Goal: Task Accomplishment & Management: Use online tool/utility

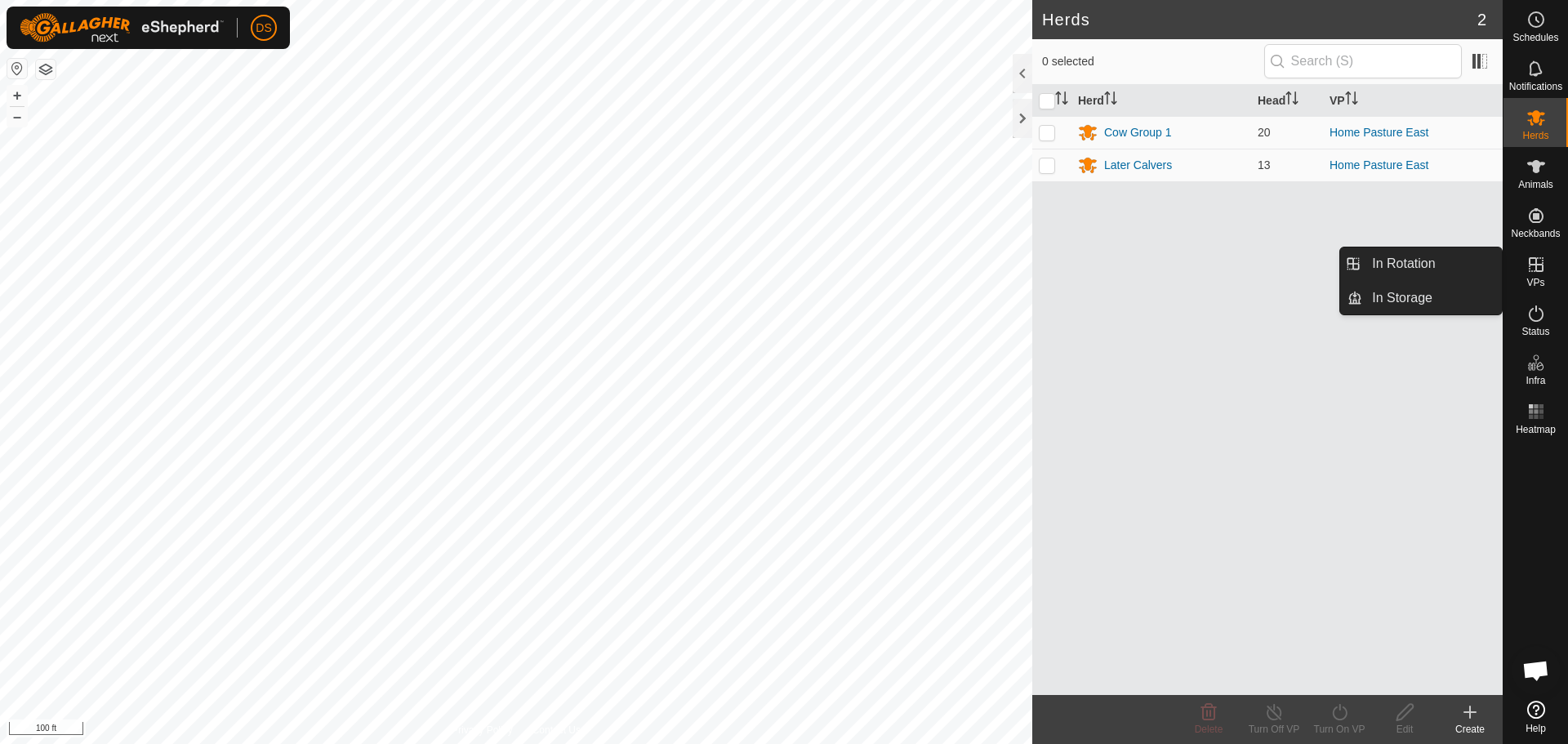
click at [1538, 267] on icon at bounding box center [1536, 264] width 19 height 19
click at [1390, 272] on link "In Rotation" at bounding box center [1432, 263] width 140 height 33
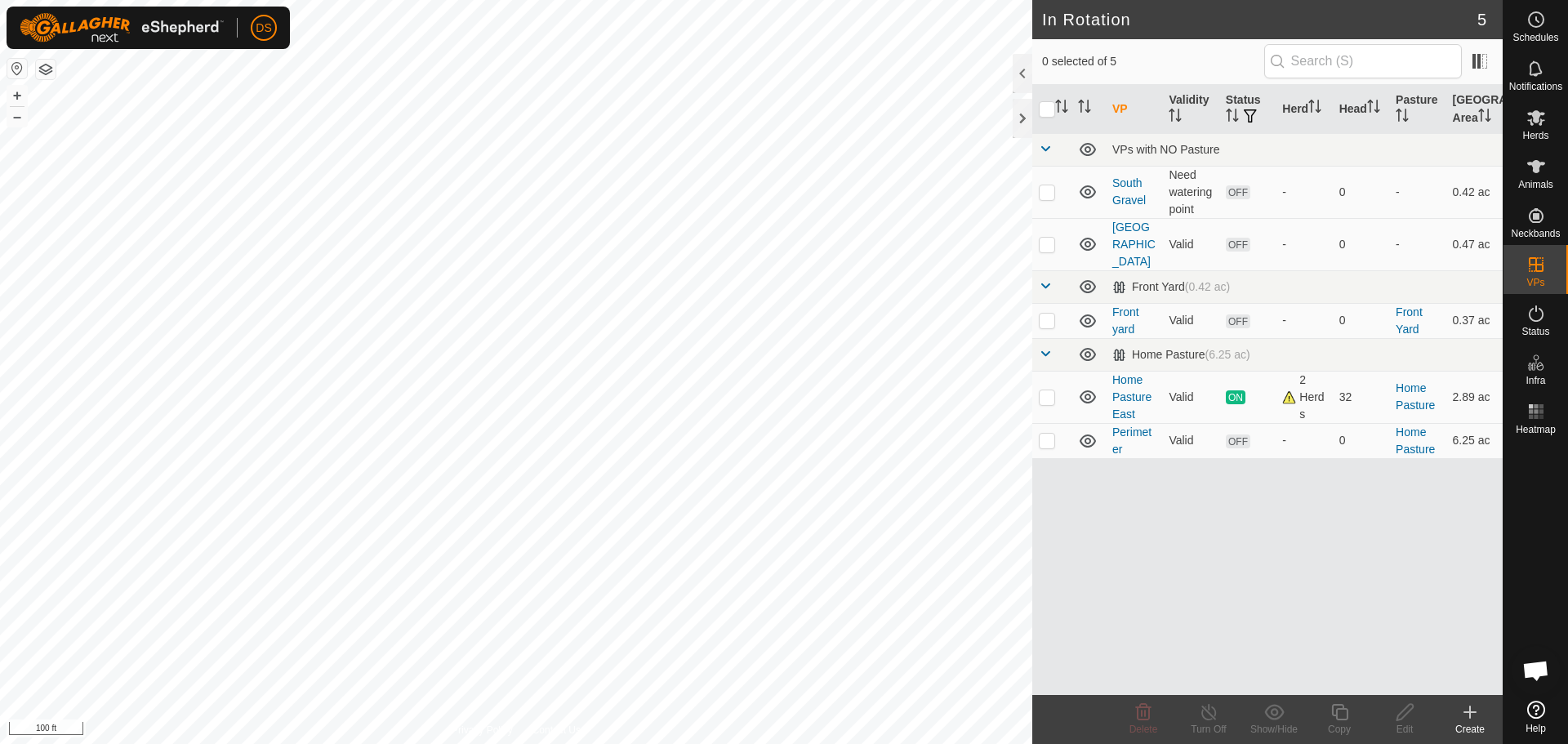
click at [1472, 714] on icon at bounding box center [1470, 712] width 19 height 19
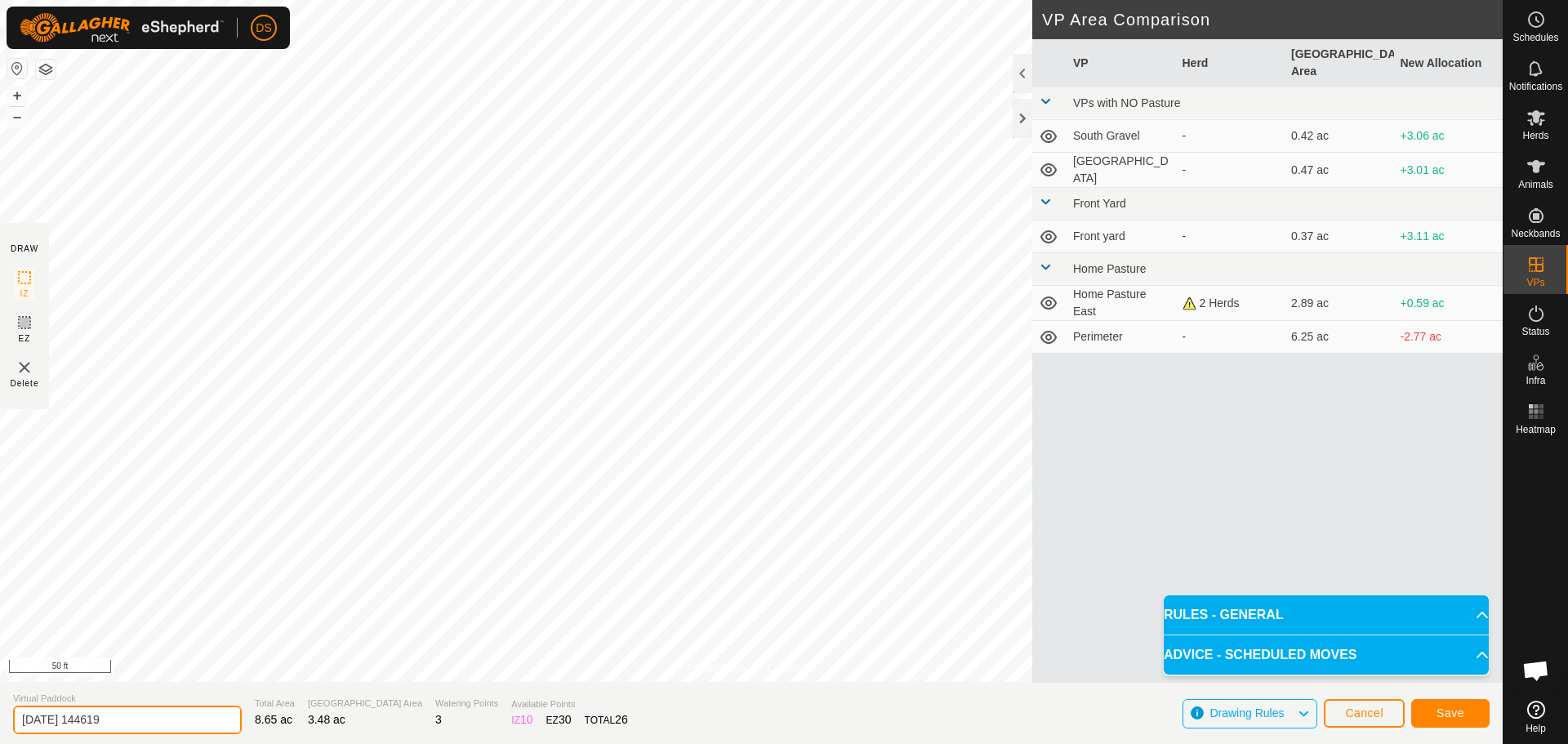
drag, startPoint x: 128, startPoint y: 718, endPoint x: 0, endPoint y: 747, distance: 131.2
click at [0, 743] on html "DS Schedules Notifications Herds Animals Neckbands VPs Status Infra Heatmap Hel…" at bounding box center [784, 372] width 1568 height 744
type input "Silage Stalks"
click at [1455, 708] on span "Save" at bounding box center [1450, 712] width 28 height 13
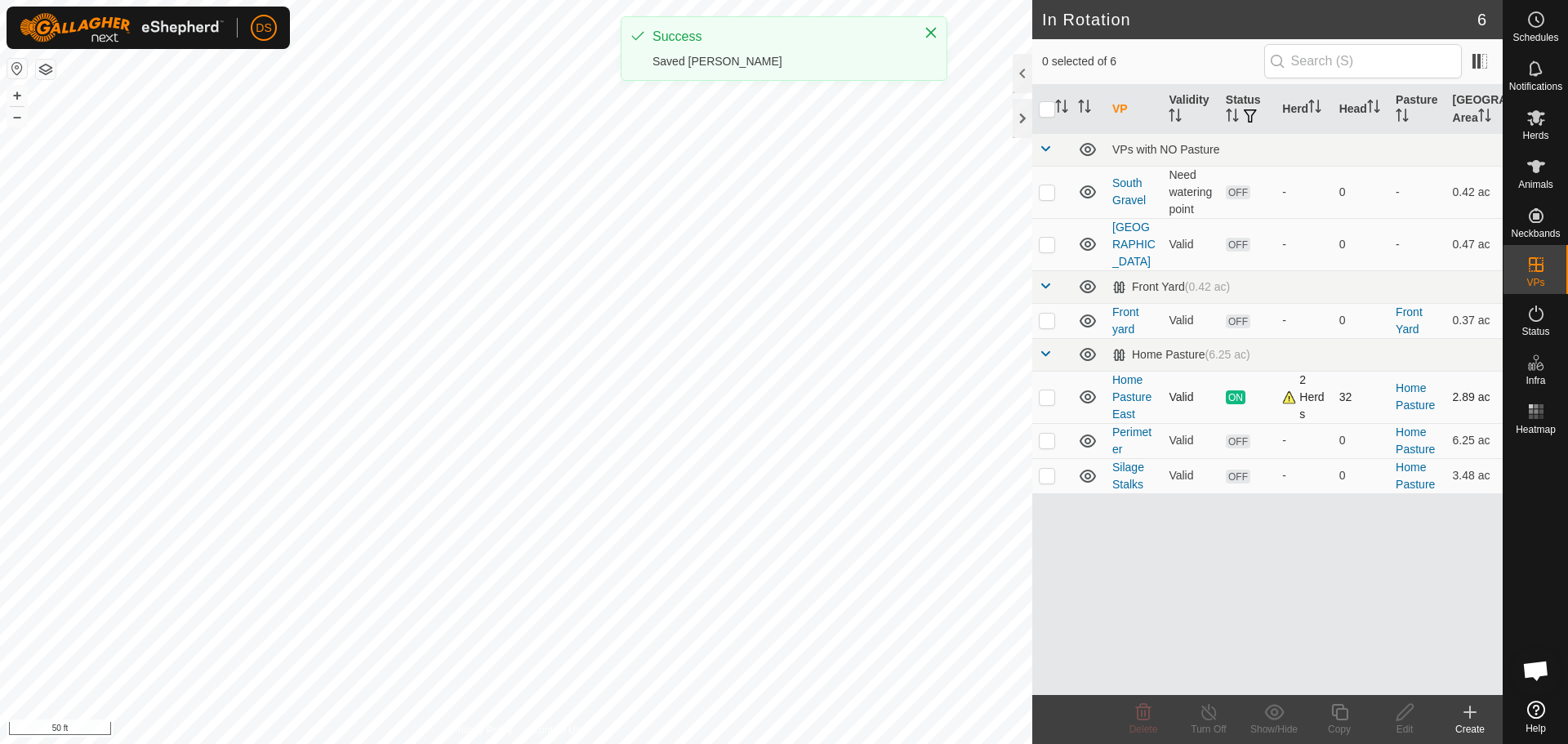
click at [1288, 384] on div "2 Herds" at bounding box center [1303, 397] width 43 height 52
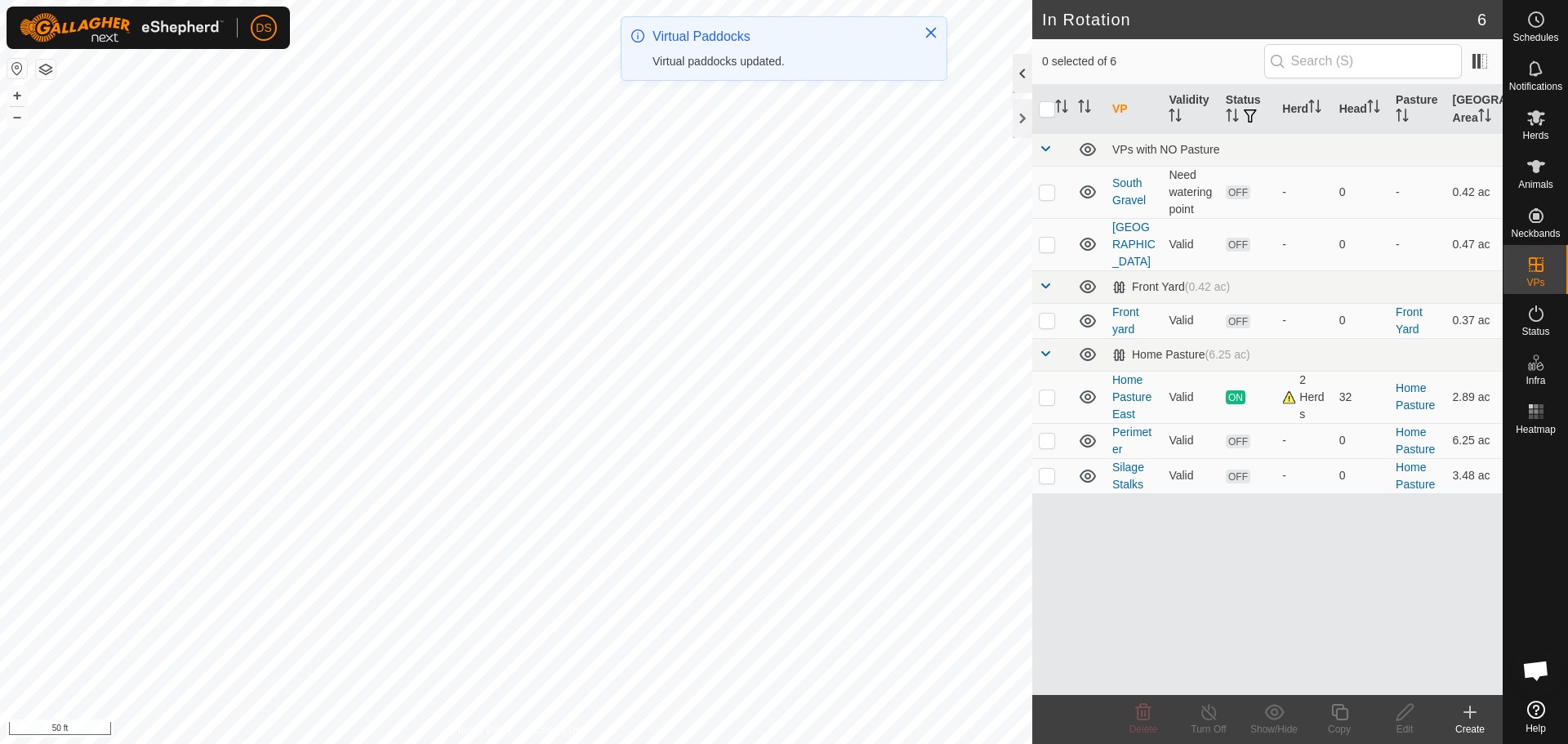
click at [1023, 67] on div at bounding box center [1022, 74] width 19 height 39
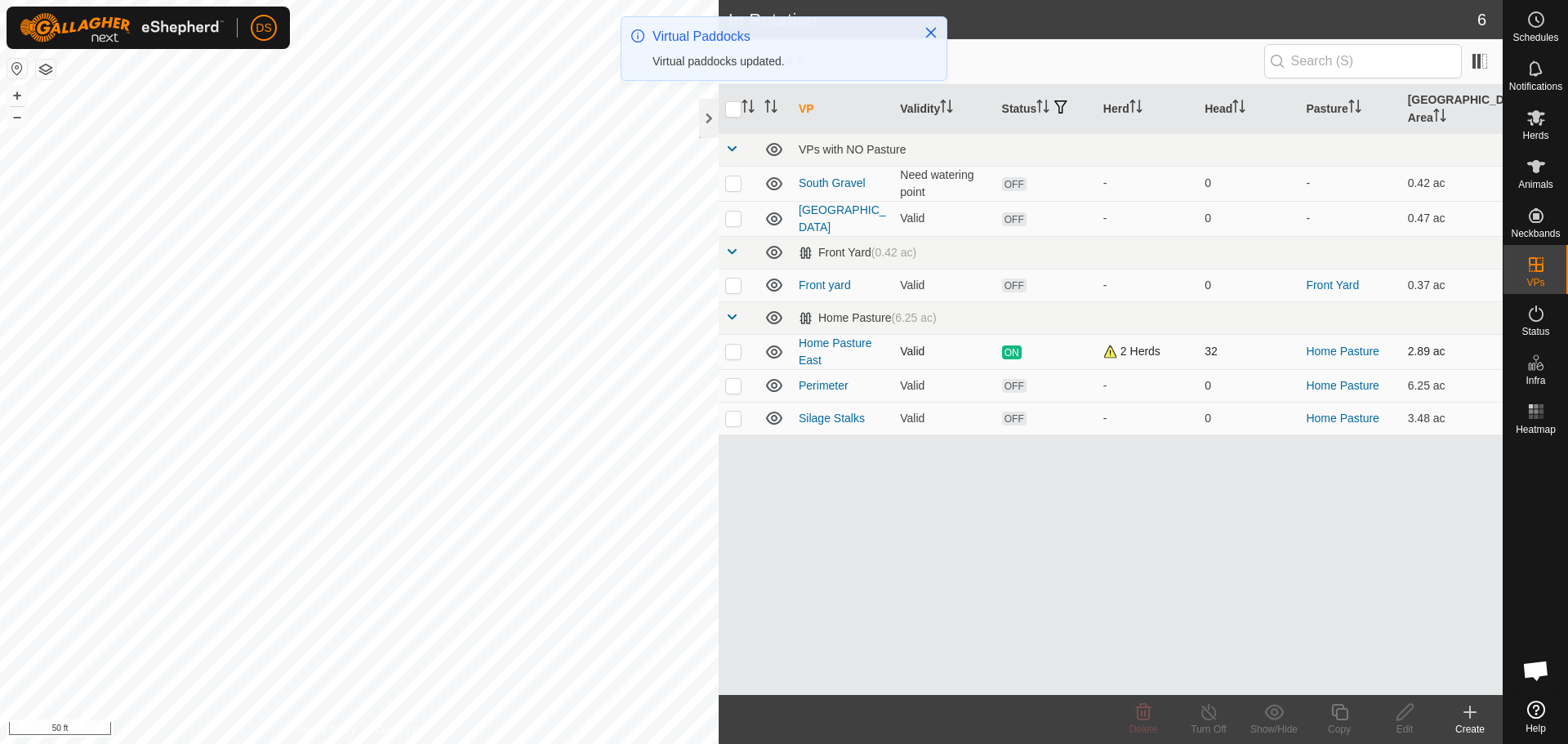
click at [1108, 343] on div "2 Herds" at bounding box center [1147, 351] width 88 height 17
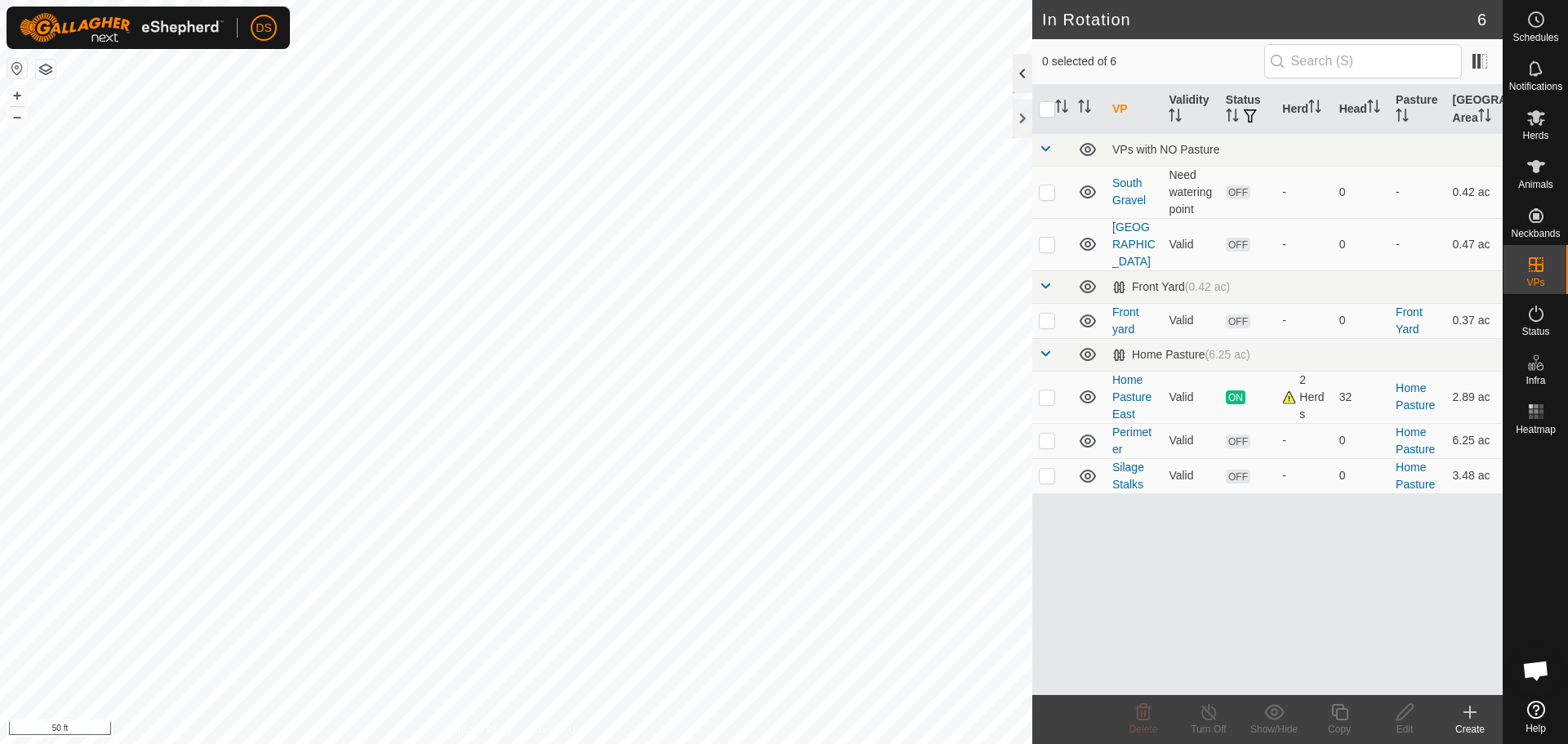
click at [1013, 71] on div at bounding box center [1022, 74] width 19 height 39
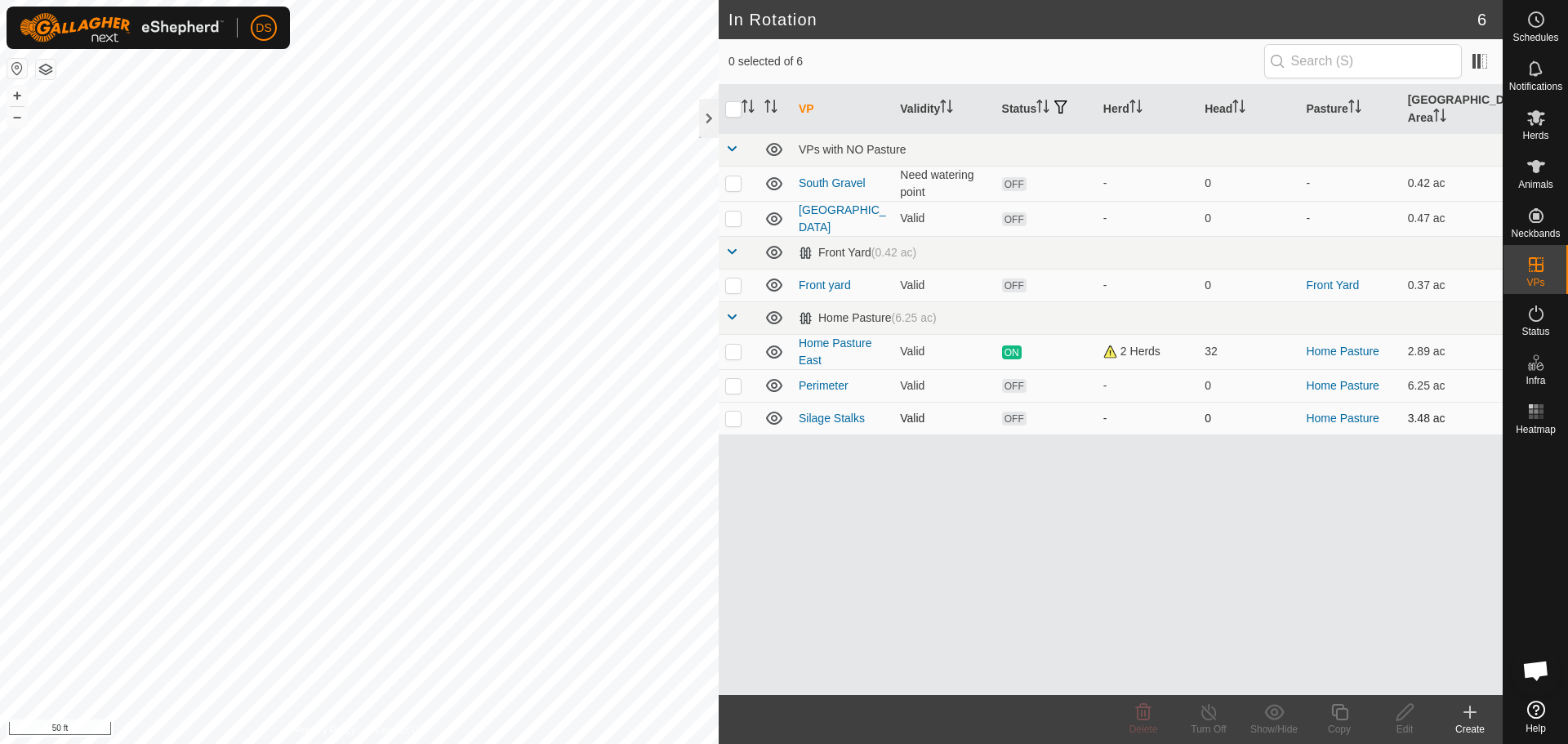
click at [733, 411] on p-checkbox at bounding box center [733, 417] width 16 height 13
checkbox input "true"
click at [1546, 122] on es-mob-svg-icon at bounding box center [1536, 117] width 30 height 26
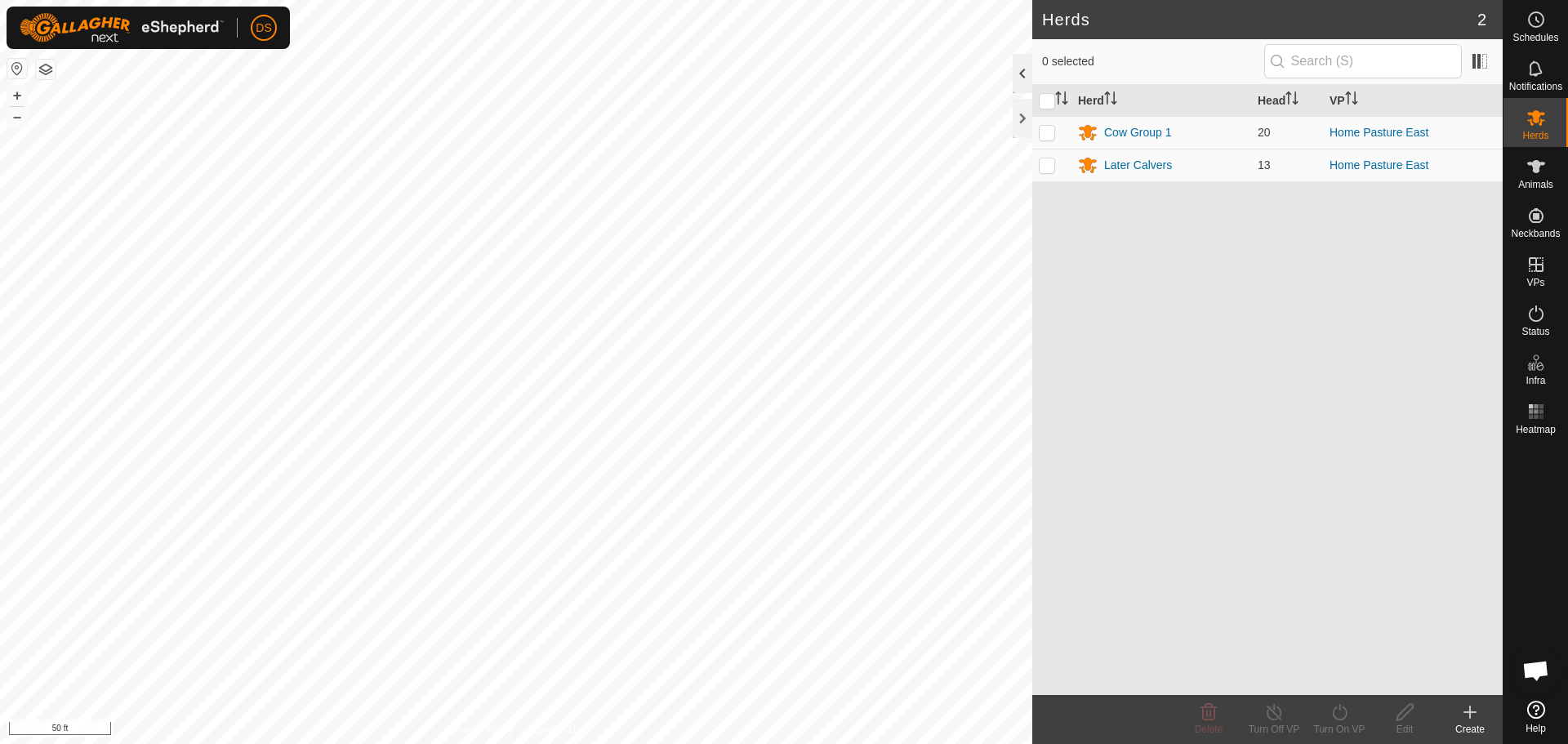
click at [1026, 64] on div at bounding box center [1022, 74] width 19 height 39
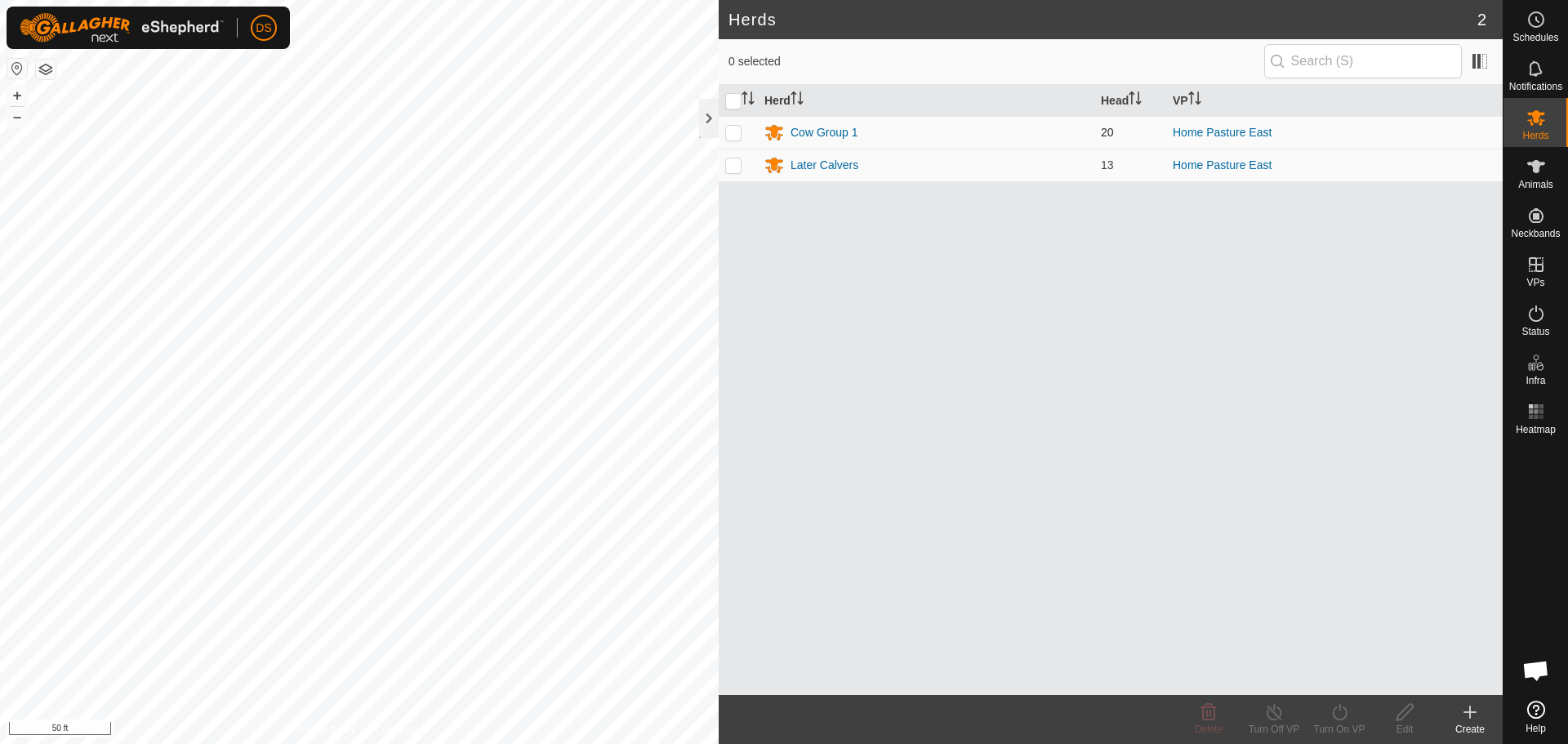
click at [792, 118] on td "Cow Group 1" at bounding box center [925, 132] width 336 height 33
click at [811, 135] on div "Cow Group 1" at bounding box center [824, 133] width 67 height 17
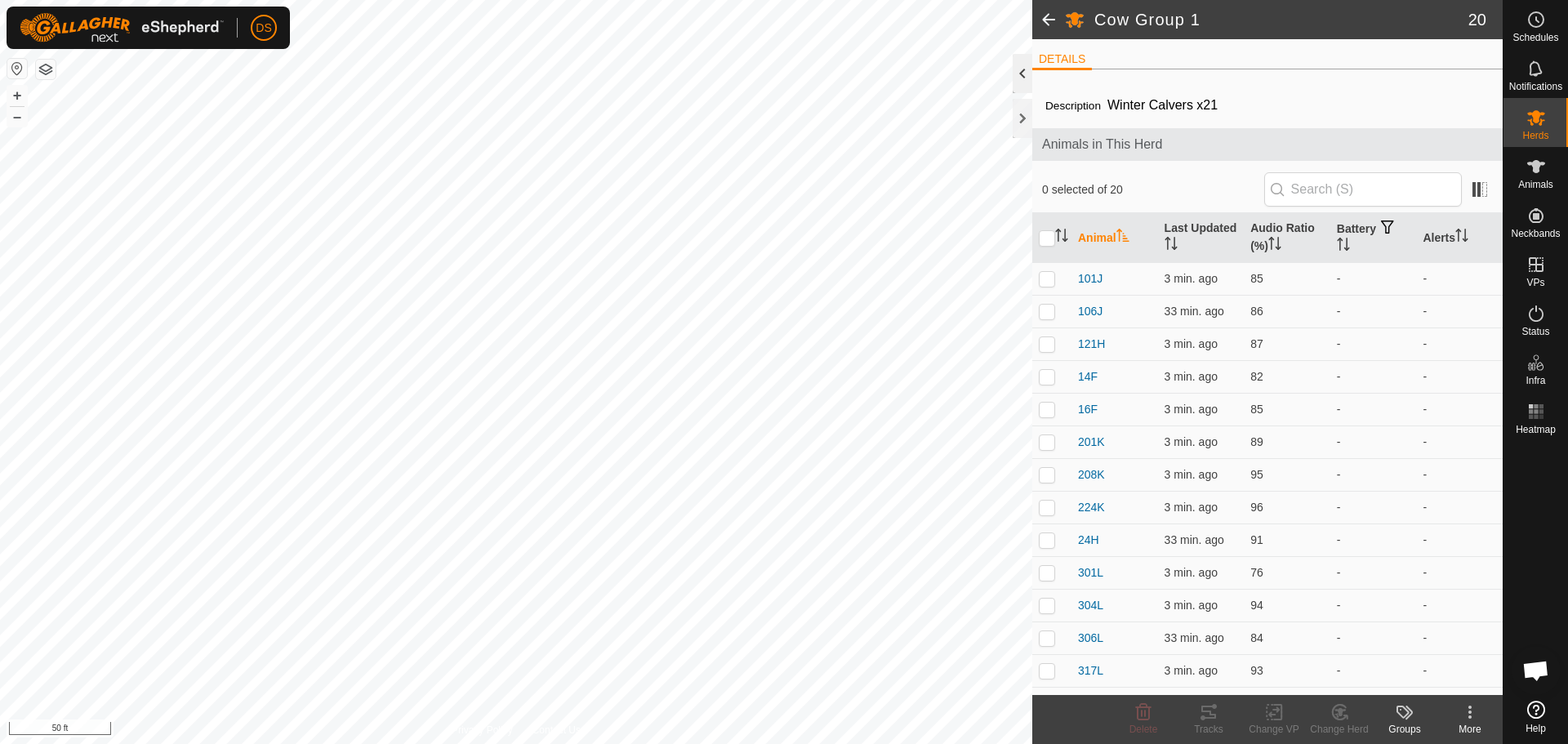
click at [1027, 71] on div at bounding box center [1022, 74] width 19 height 39
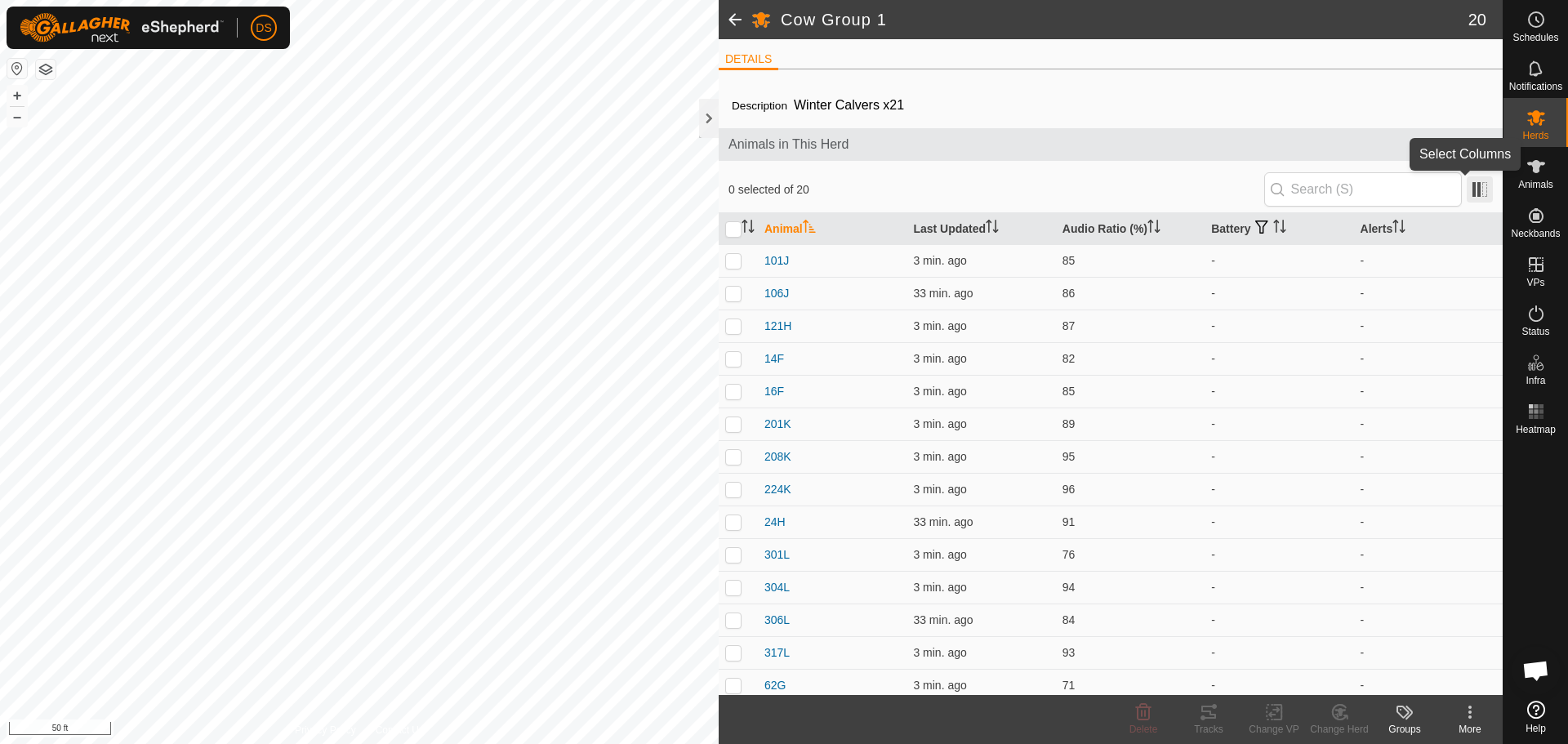
click at [1468, 188] on span at bounding box center [1479, 189] width 26 height 26
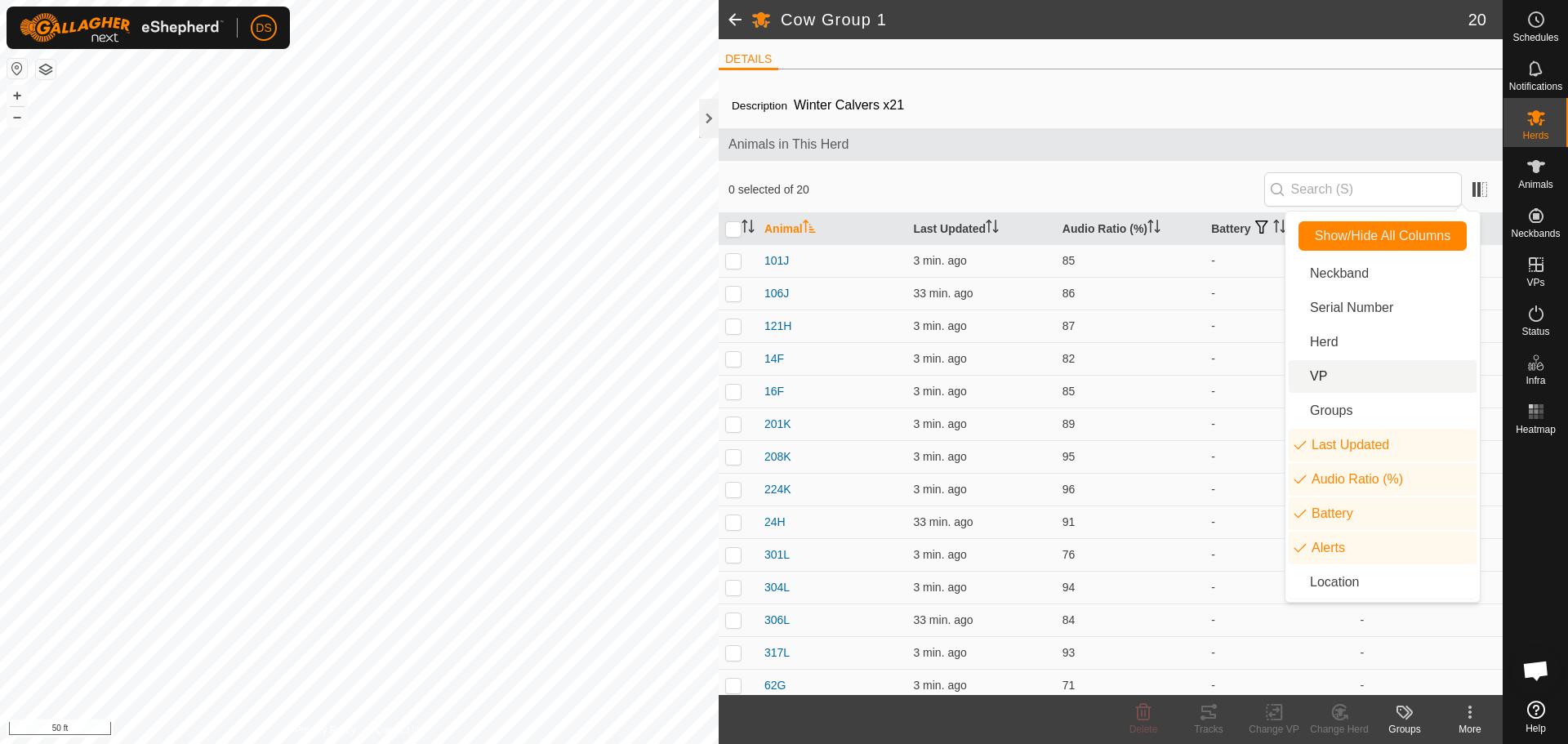
click at [1317, 378] on li "VP" at bounding box center [1383, 376] width 188 height 33
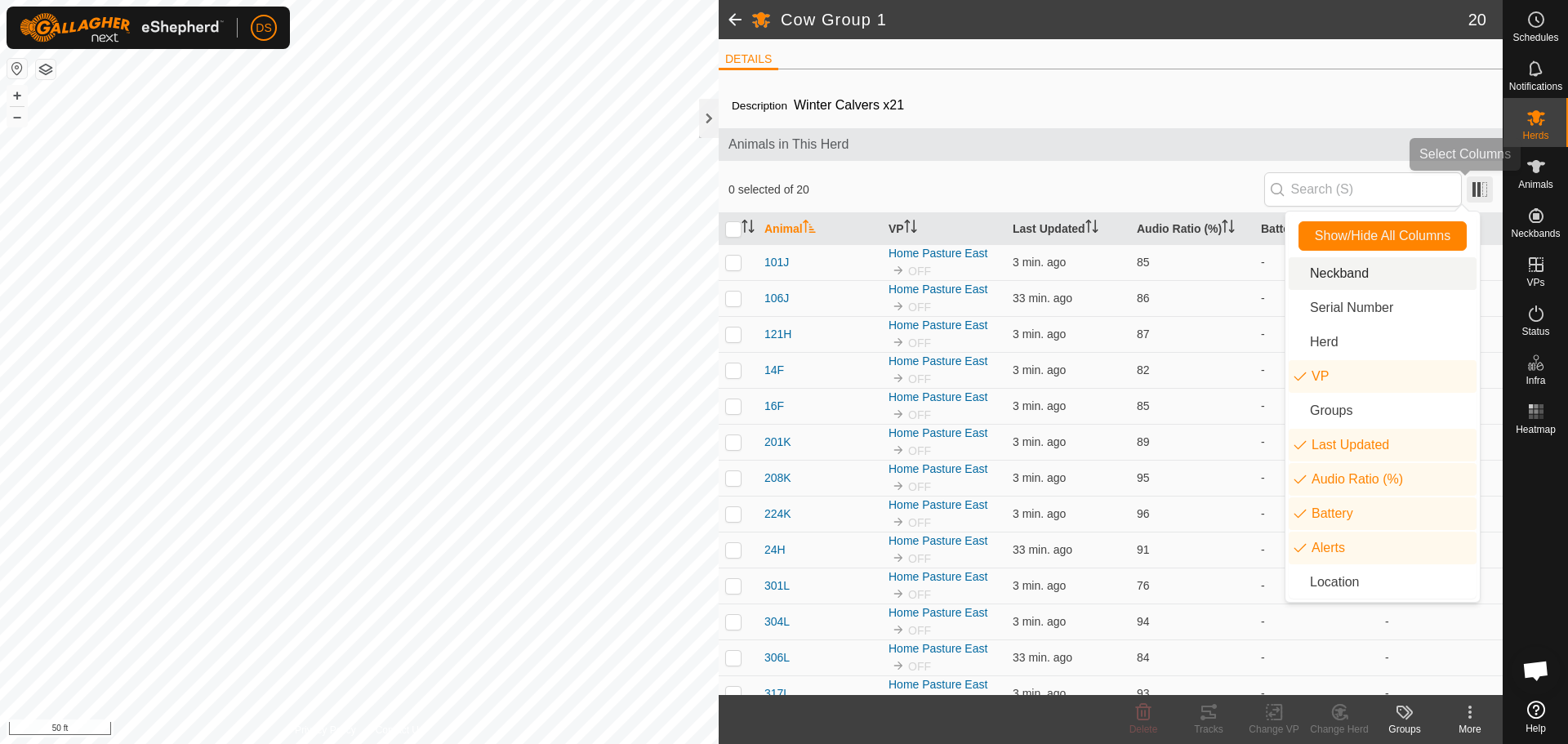
click at [1466, 191] on span at bounding box center [1479, 189] width 26 height 26
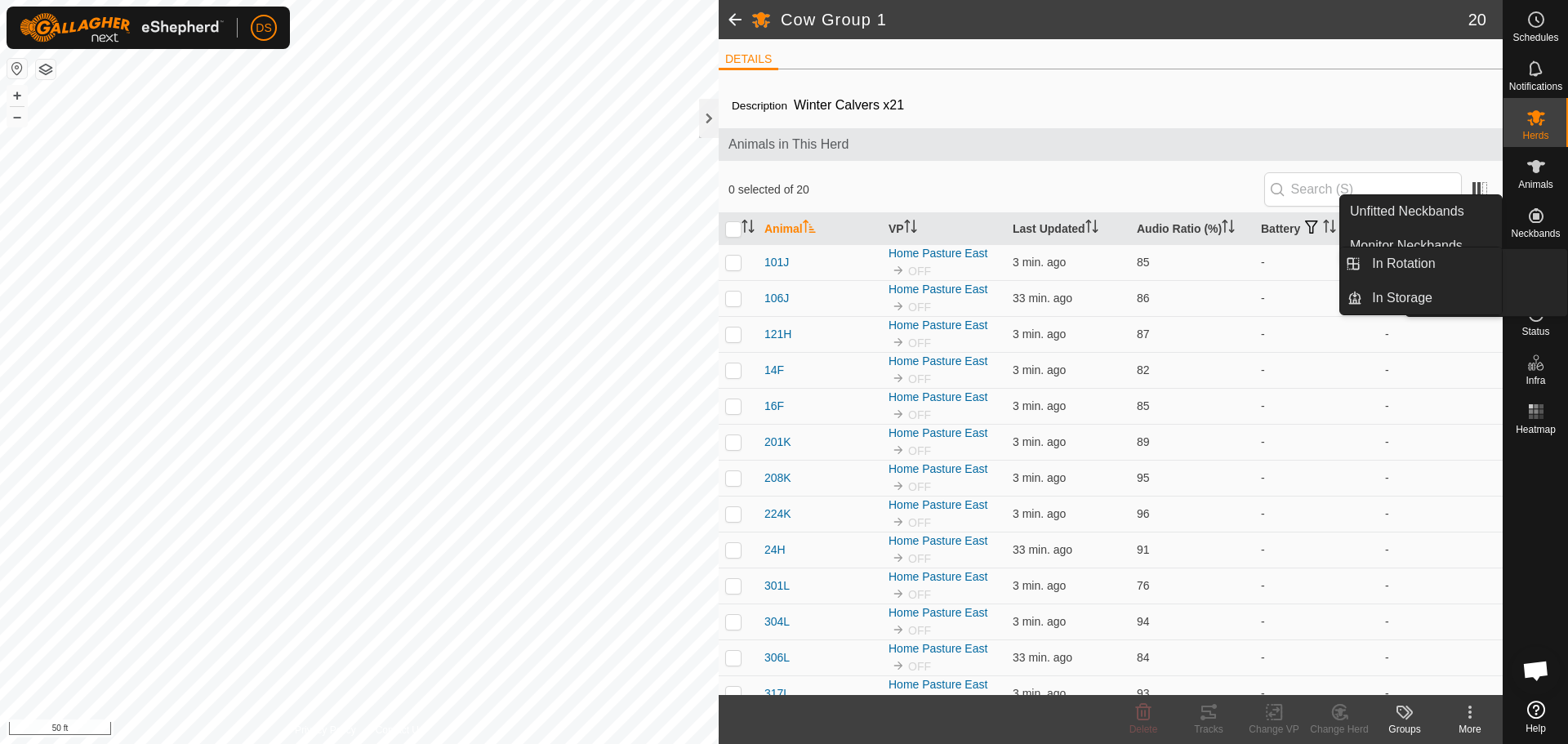
click at [1524, 267] on es-virtualpaddocks-svg-icon at bounding box center [1536, 264] width 30 height 26
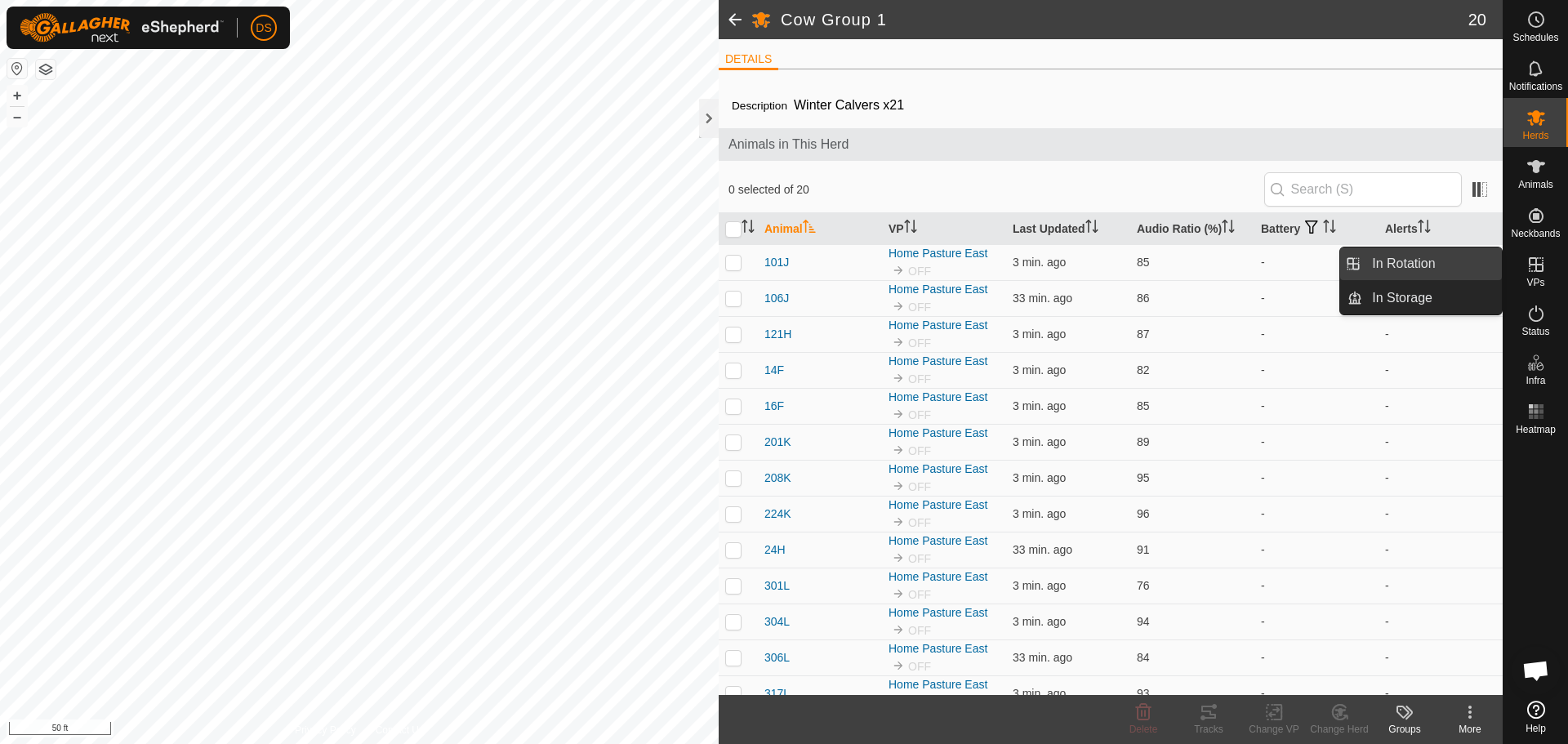
click at [1444, 272] on link "In Rotation" at bounding box center [1432, 263] width 140 height 33
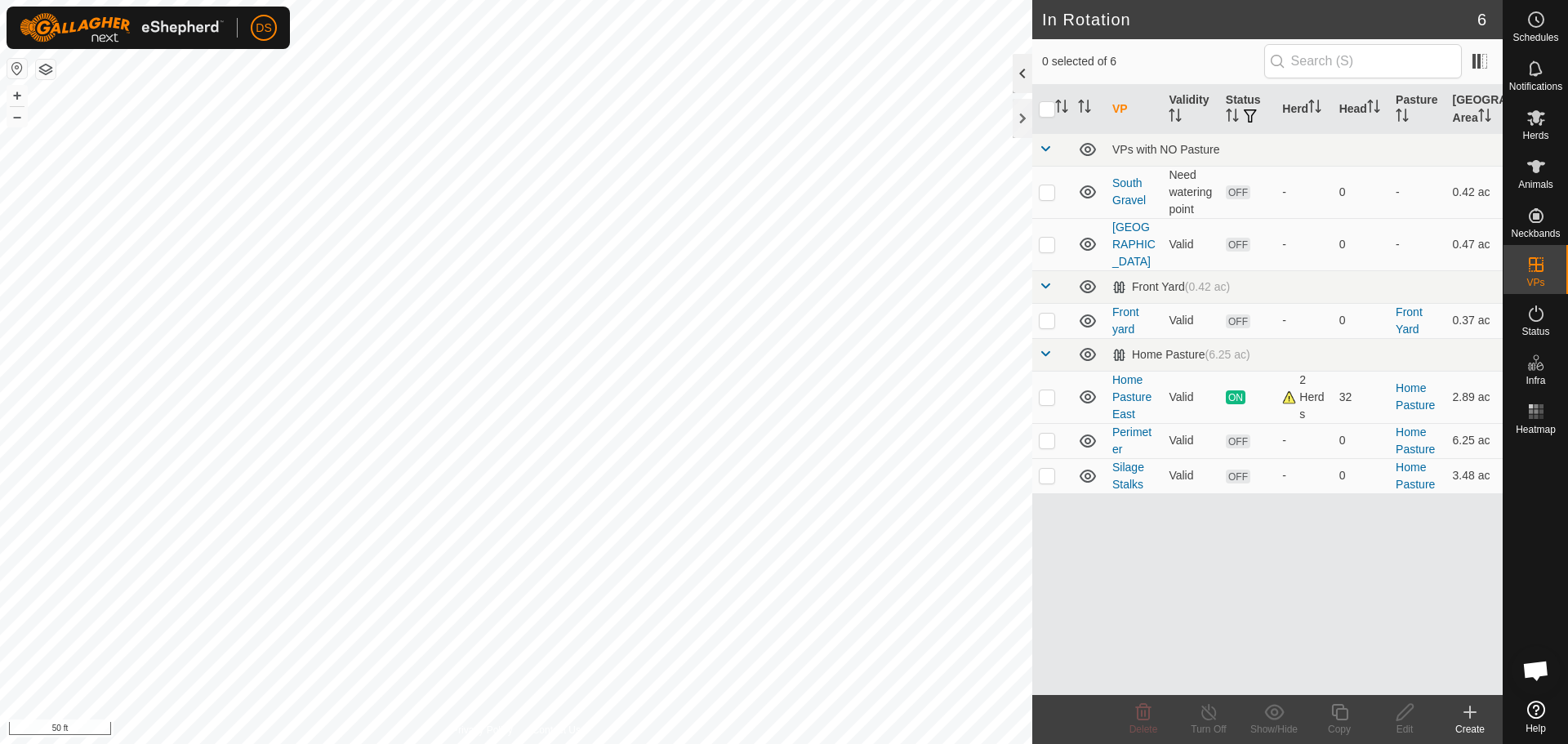
click at [1029, 71] on div at bounding box center [1022, 74] width 19 height 39
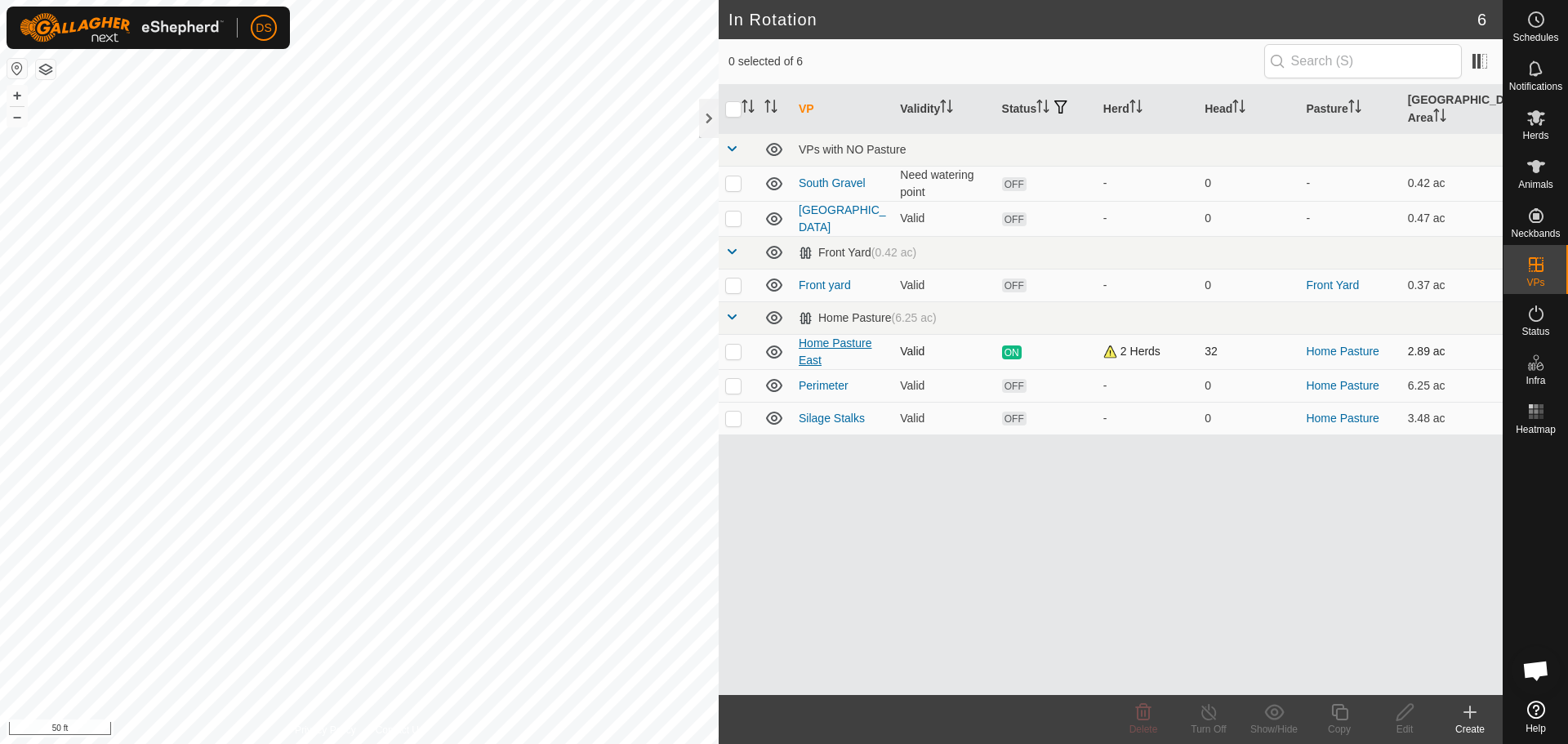
click at [812, 336] on link "Home Pasture East" at bounding box center [835, 351] width 73 height 30
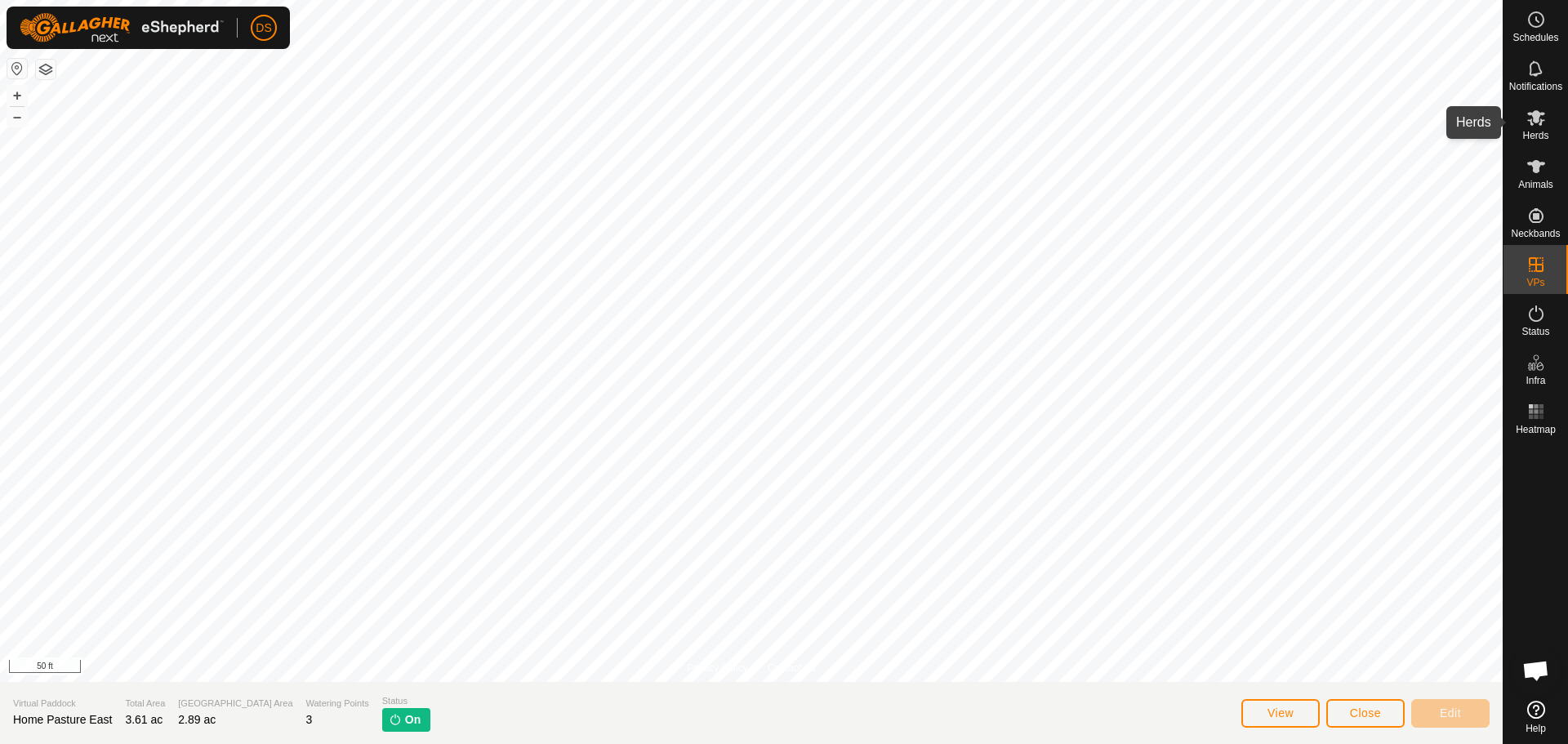
click at [1530, 115] on icon at bounding box center [1536, 118] width 18 height 15
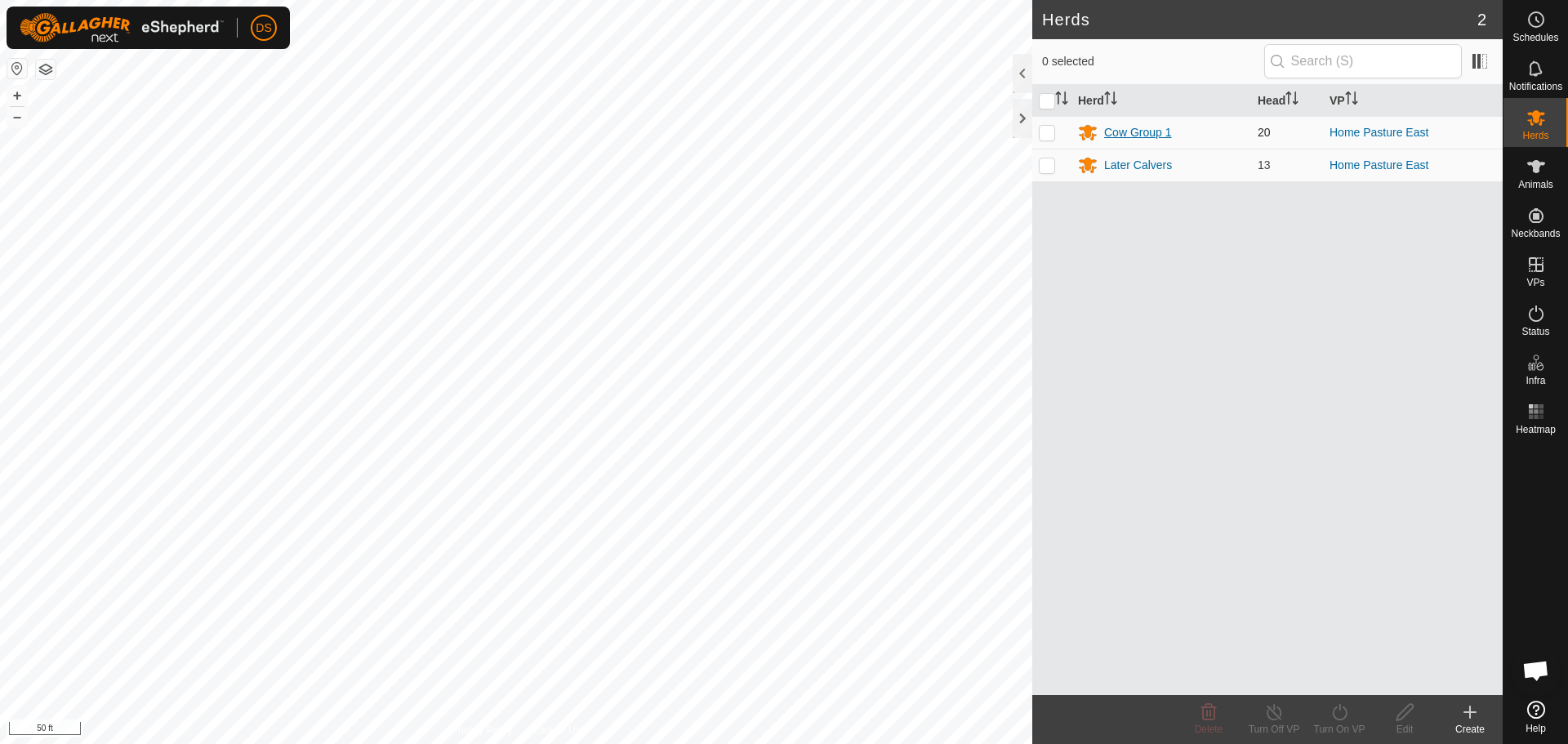
click at [1150, 125] on div "Cow Group 1" at bounding box center [1137, 133] width 67 height 17
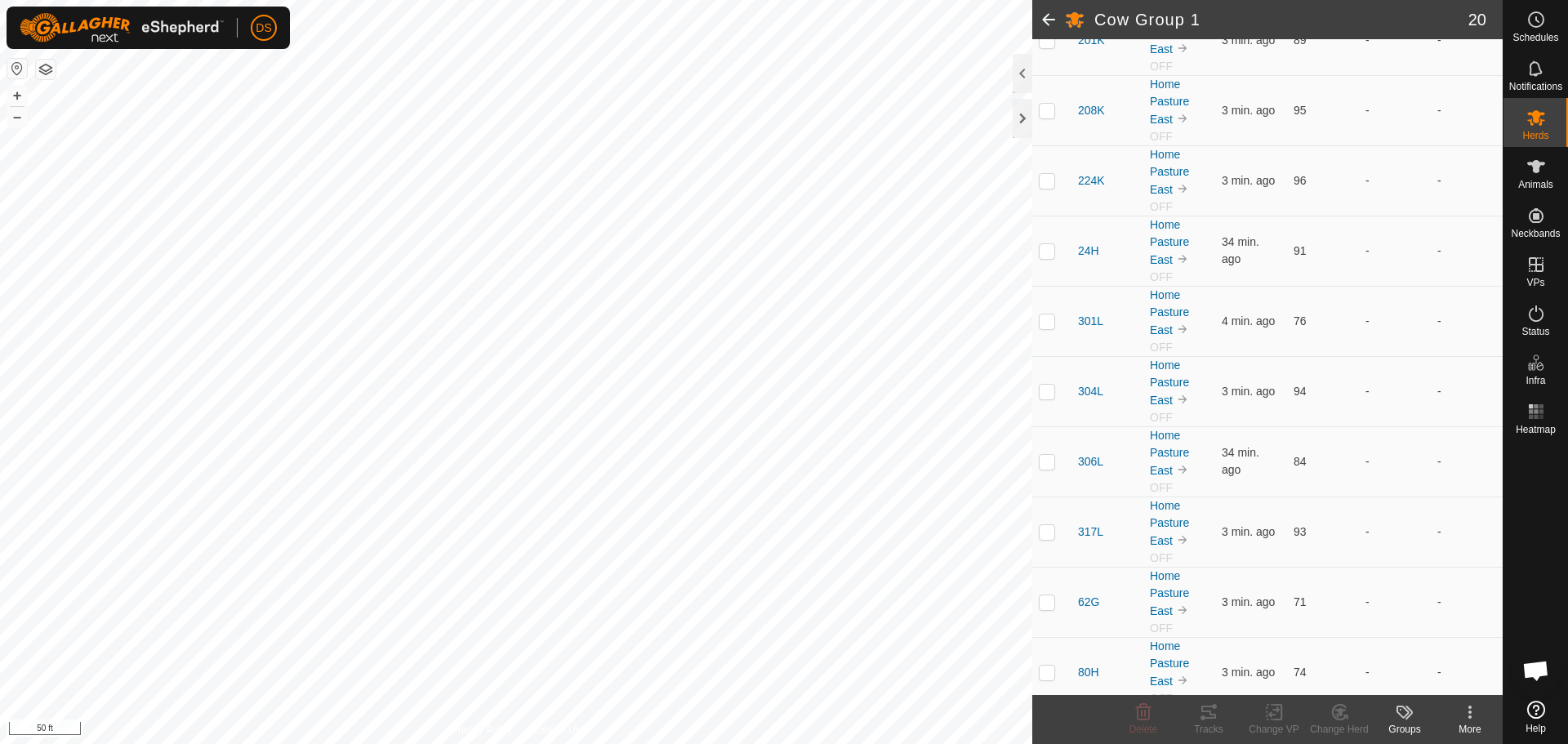
scroll to position [653, 0]
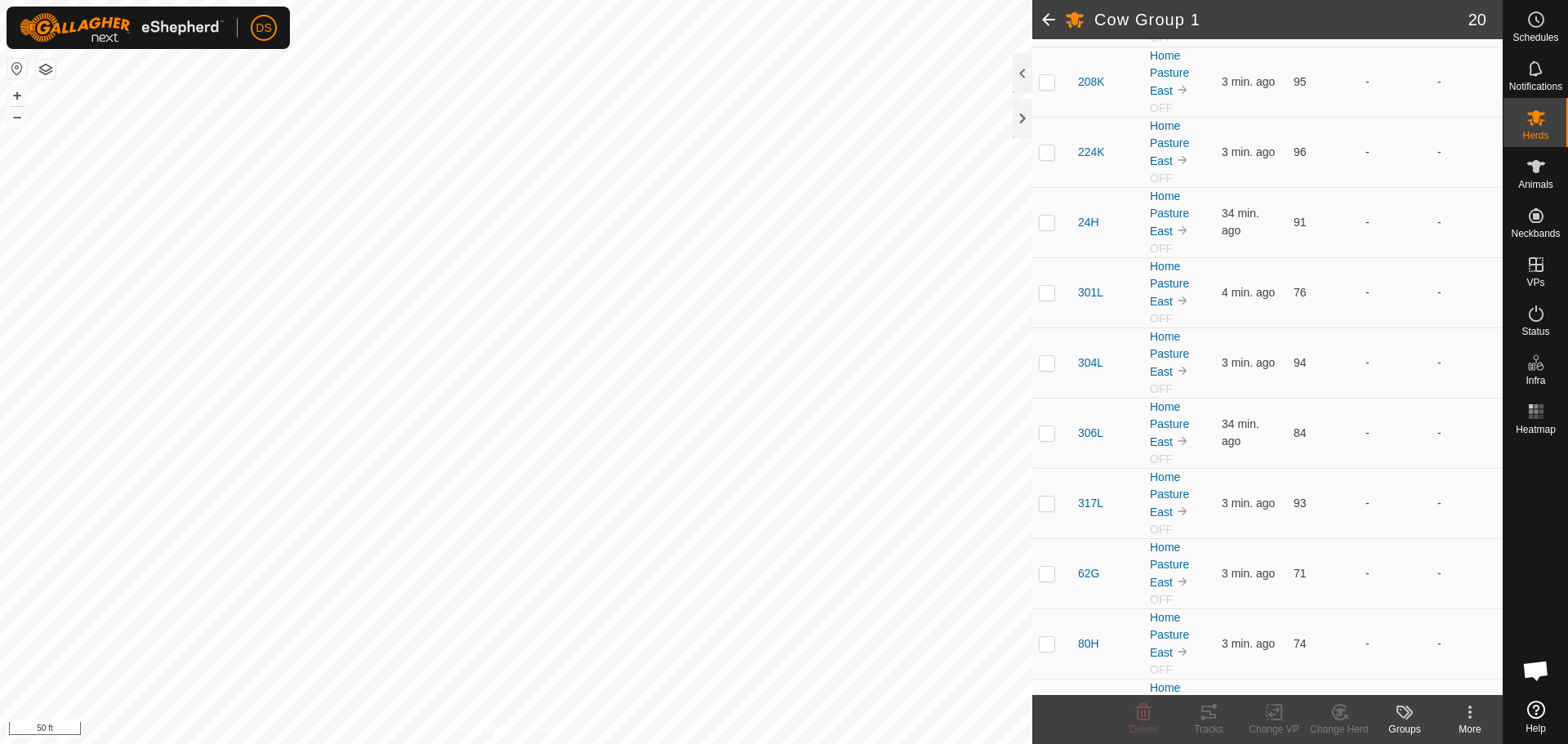
click at [1460, 728] on div "More" at bounding box center [1470, 729] width 65 height 14
drag, startPoint x: 1461, startPoint y: 710, endPoint x: 1388, endPoint y: 723, distance: 74.1
click at [1433, 719] on footer "Delete Tracks Change VP Change Herd Groups More" at bounding box center [1267, 719] width 471 height 49
click at [1400, 714] on icon at bounding box center [1405, 712] width 19 height 19
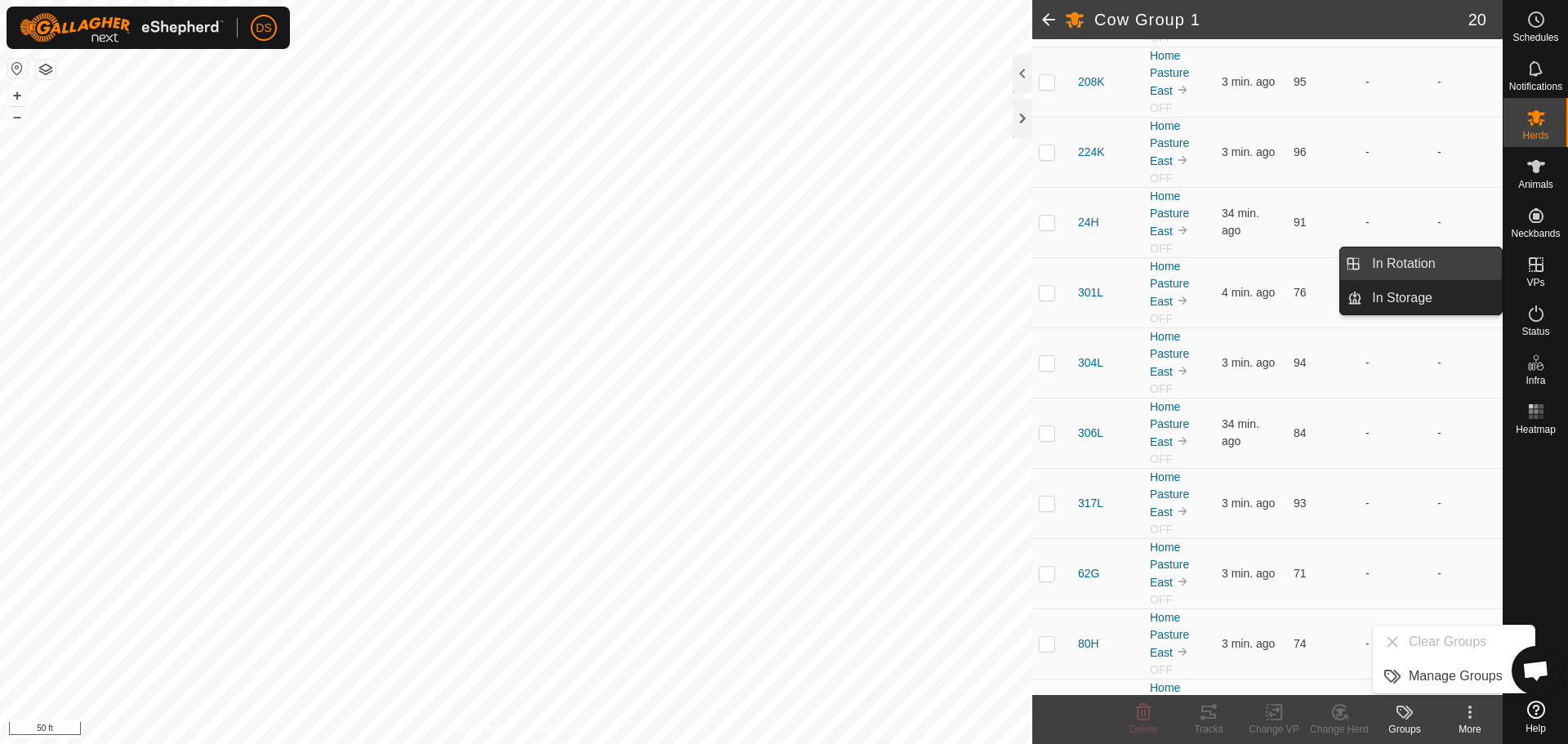
click at [1446, 269] on link "In Rotation" at bounding box center [1432, 263] width 140 height 33
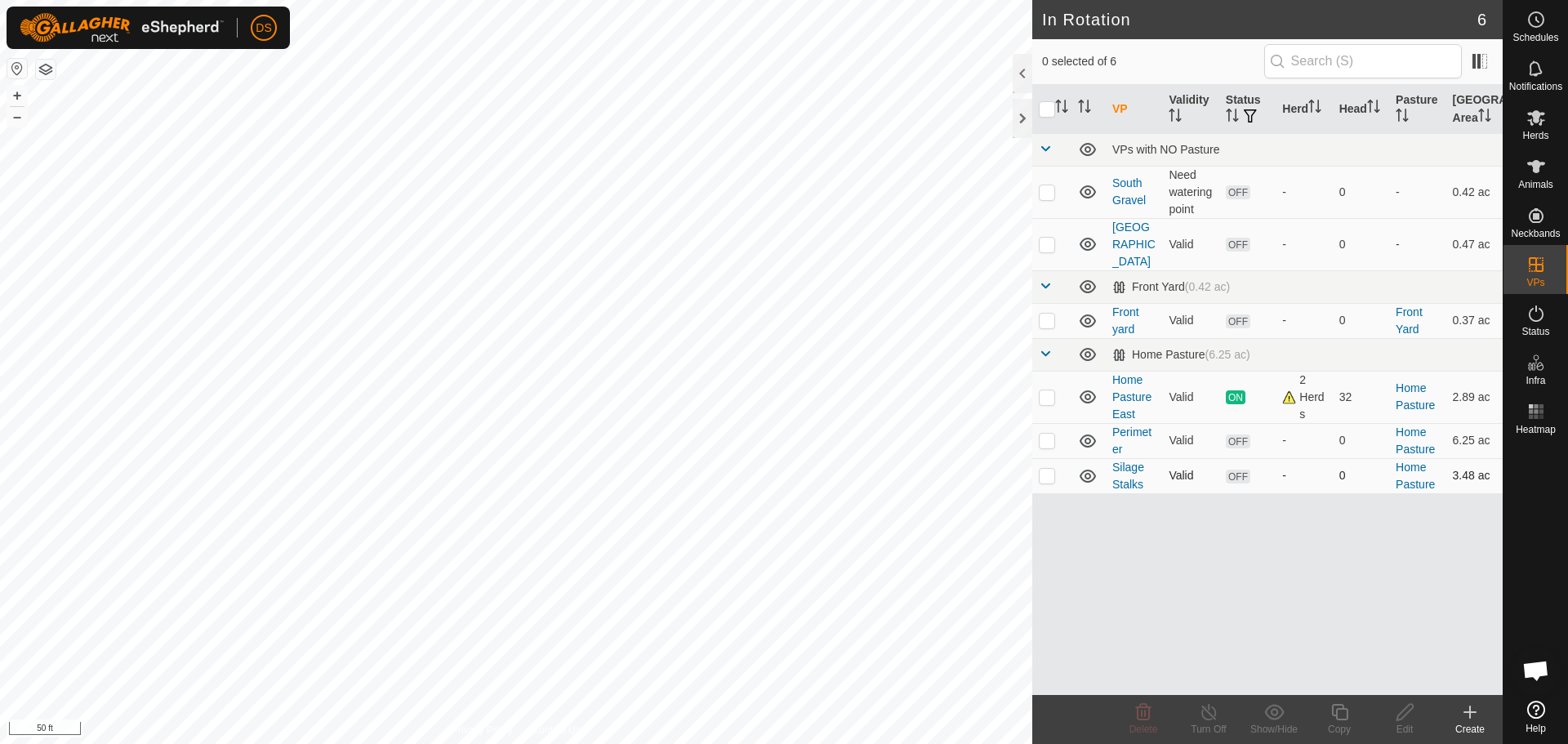
click at [1046, 469] on p-checkbox at bounding box center [1046, 475] width 16 height 13
checkbox input "true"
click at [1123, 460] on link "Silage Stalks" at bounding box center [1129, 476] width 32 height 30
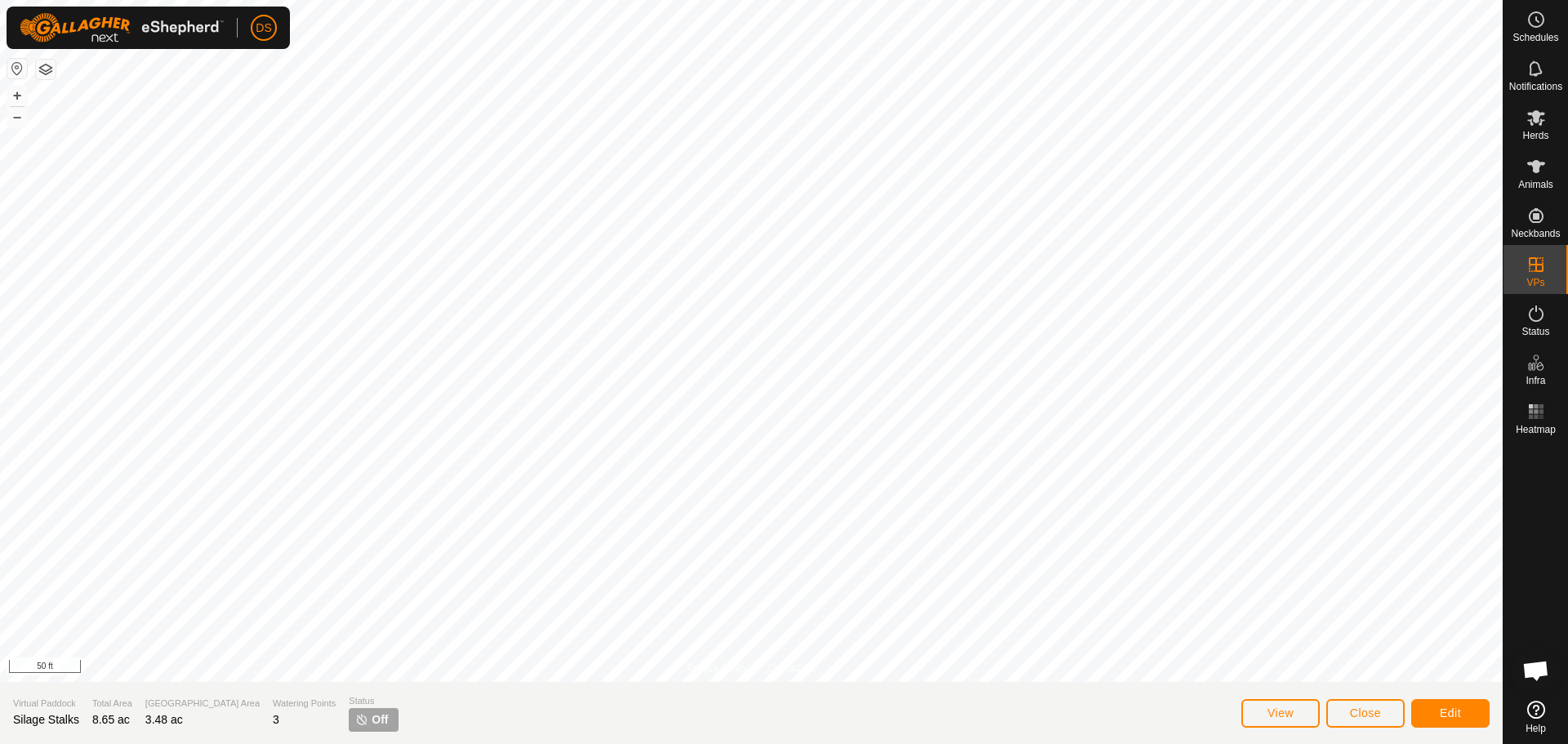
click at [349, 711] on p-tag "Off" at bounding box center [373, 719] width 49 height 24
click at [187, 727] on div "Grazing Area 3.48 ac" at bounding box center [202, 714] width 114 height 34
click at [1532, 169] on icon at bounding box center [1536, 166] width 19 height 19
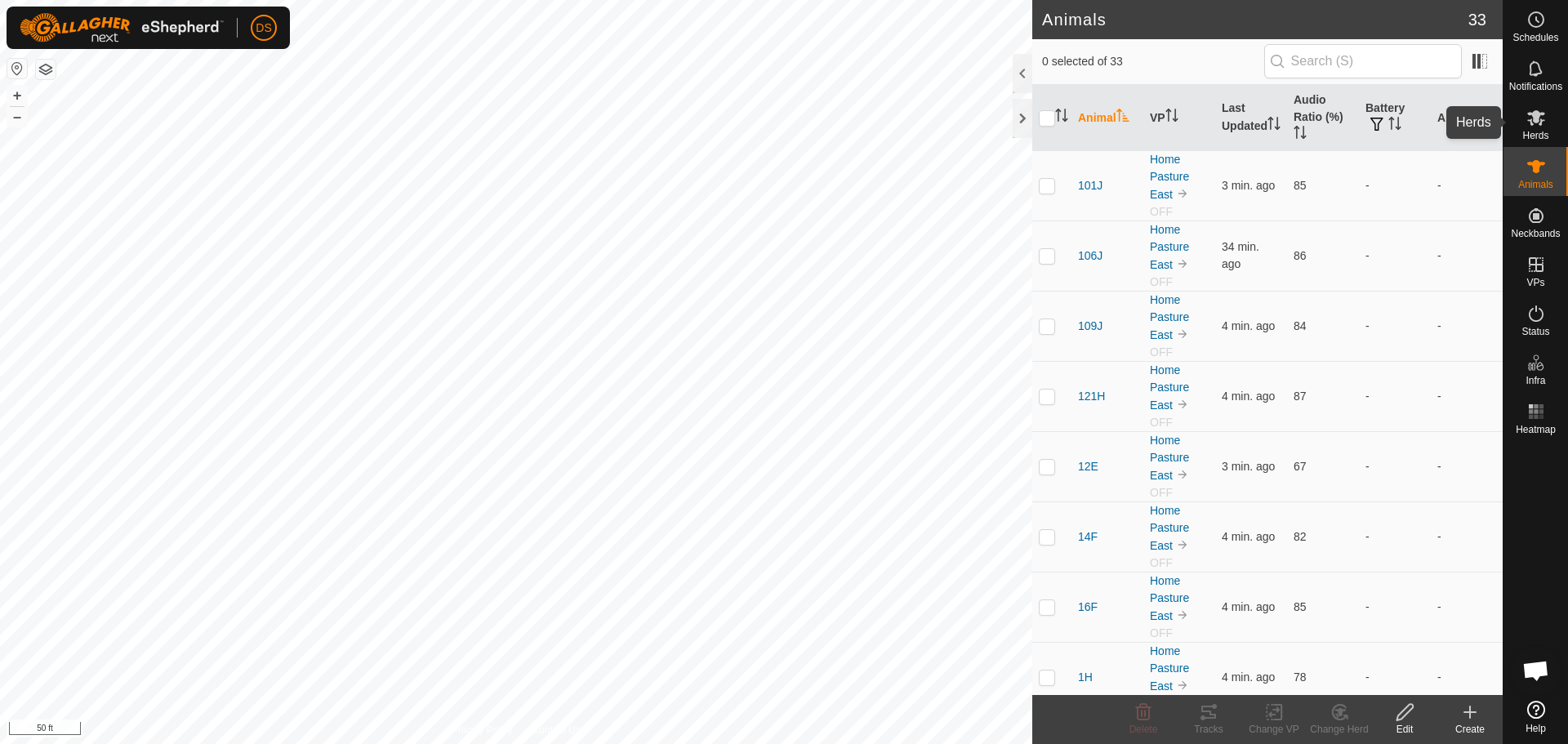
click at [1527, 131] on span "Herds" at bounding box center [1535, 135] width 26 height 10
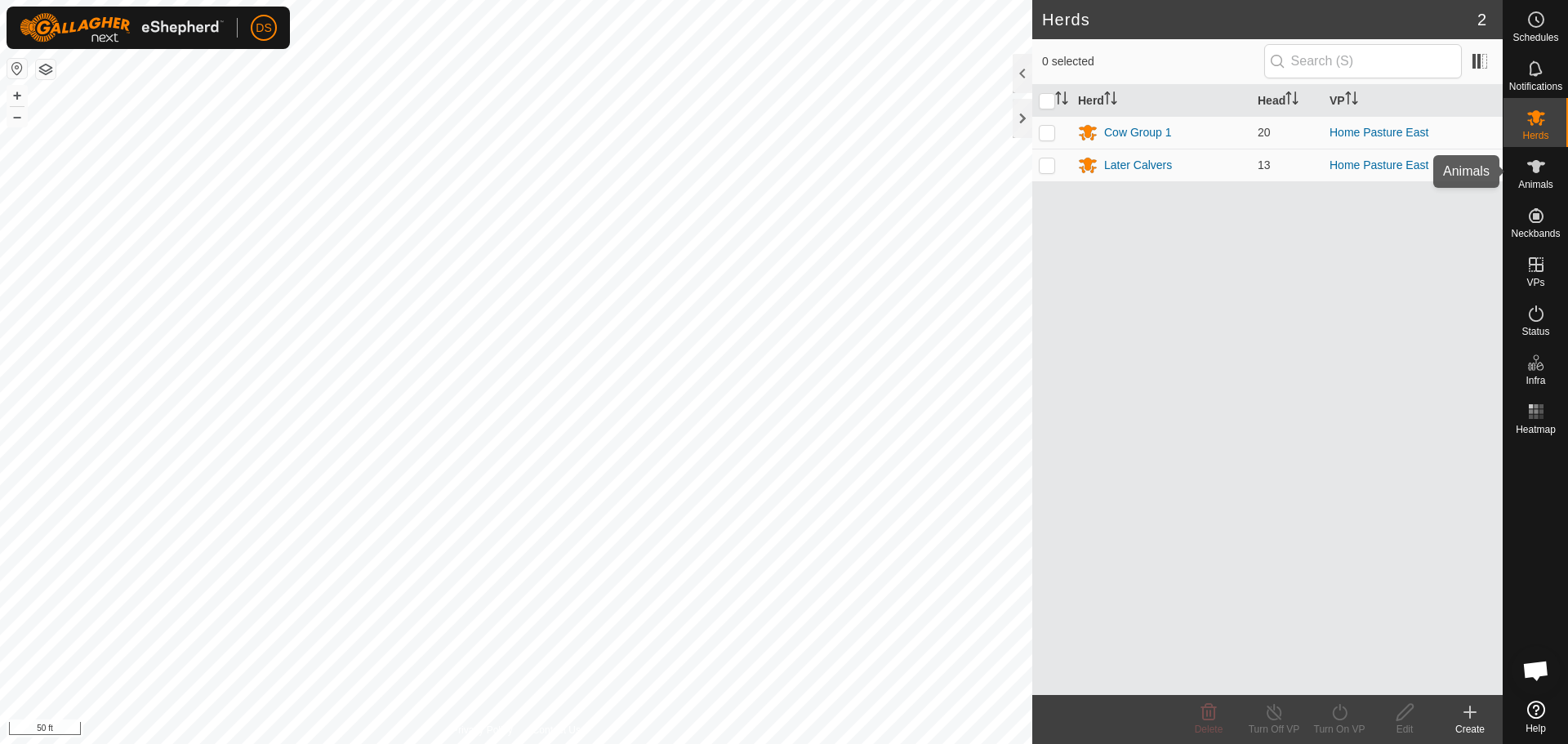
click at [1527, 179] on span "Animals" at bounding box center [1535, 185] width 35 height 10
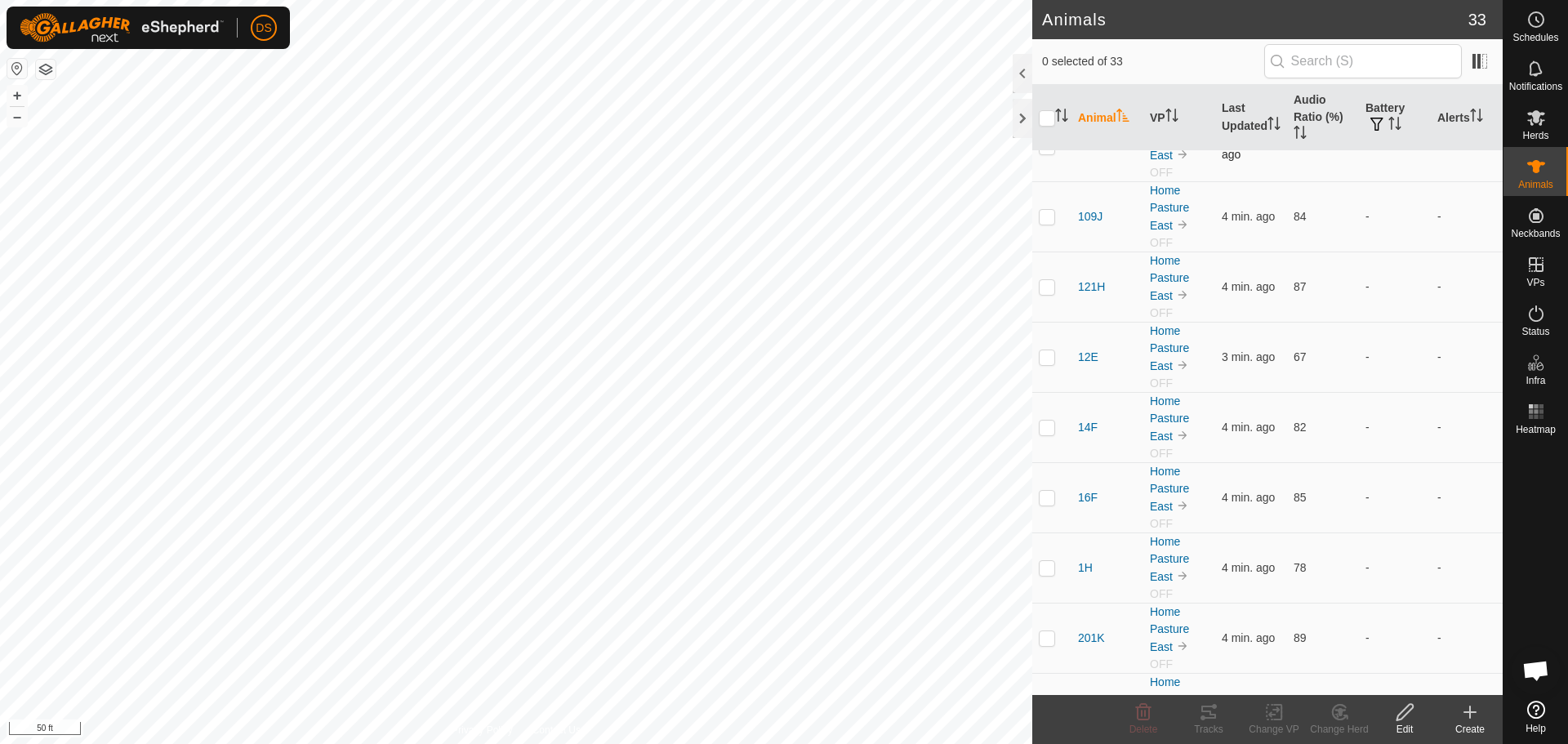
scroll to position [163, 0]
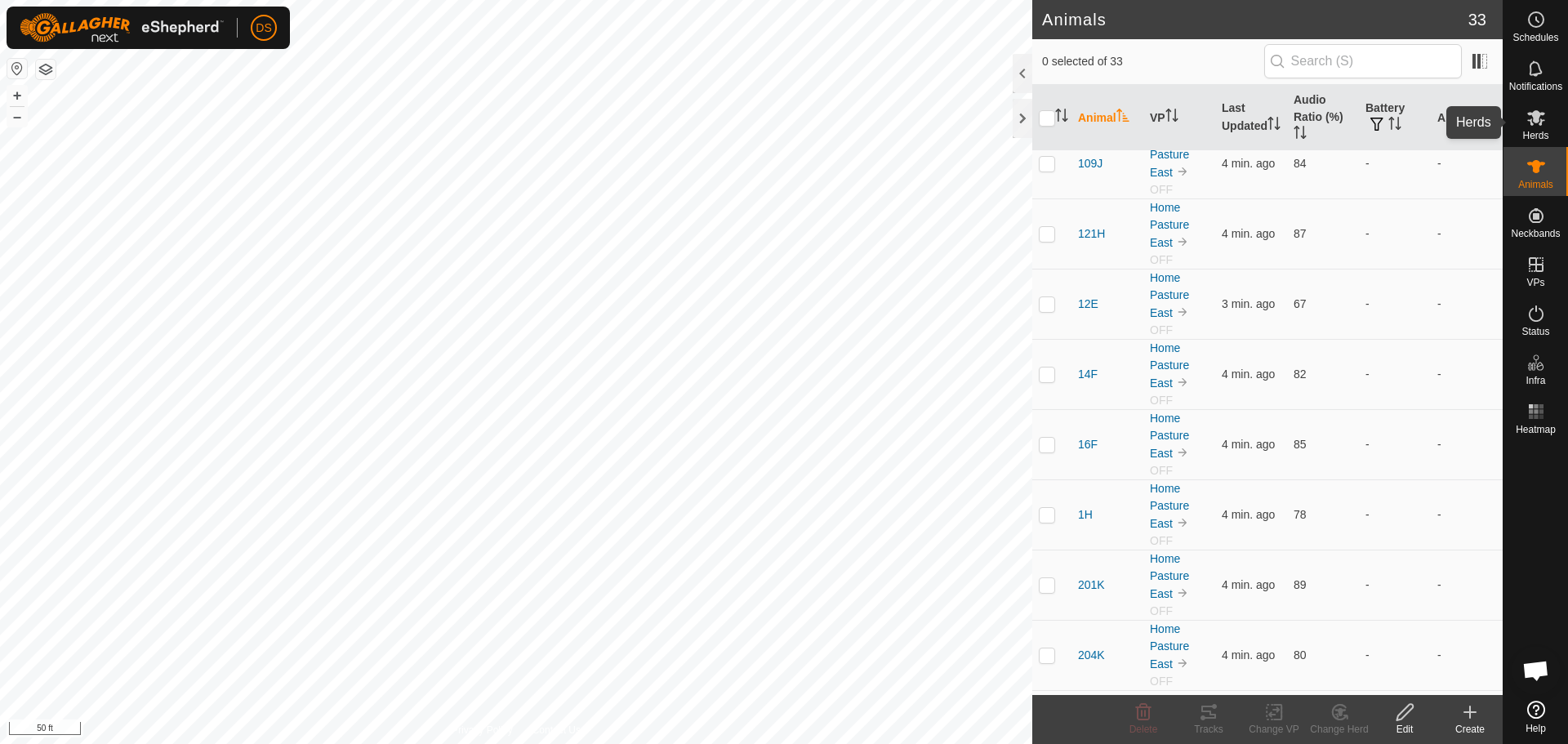
click at [1528, 120] on icon at bounding box center [1536, 118] width 18 height 15
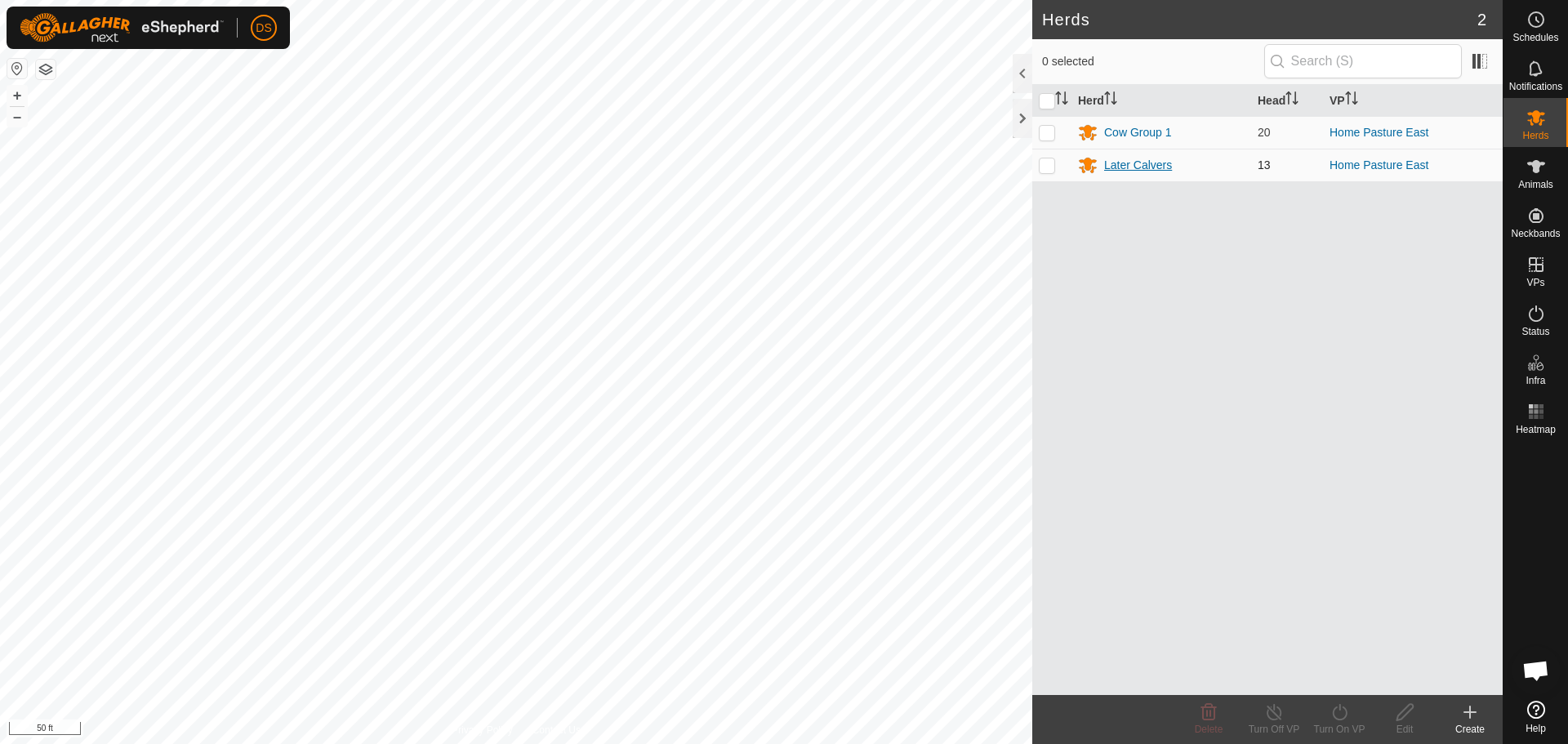
click at [1149, 158] on div "Later Calvers" at bounding box center [1138, 165] width 68 height 17
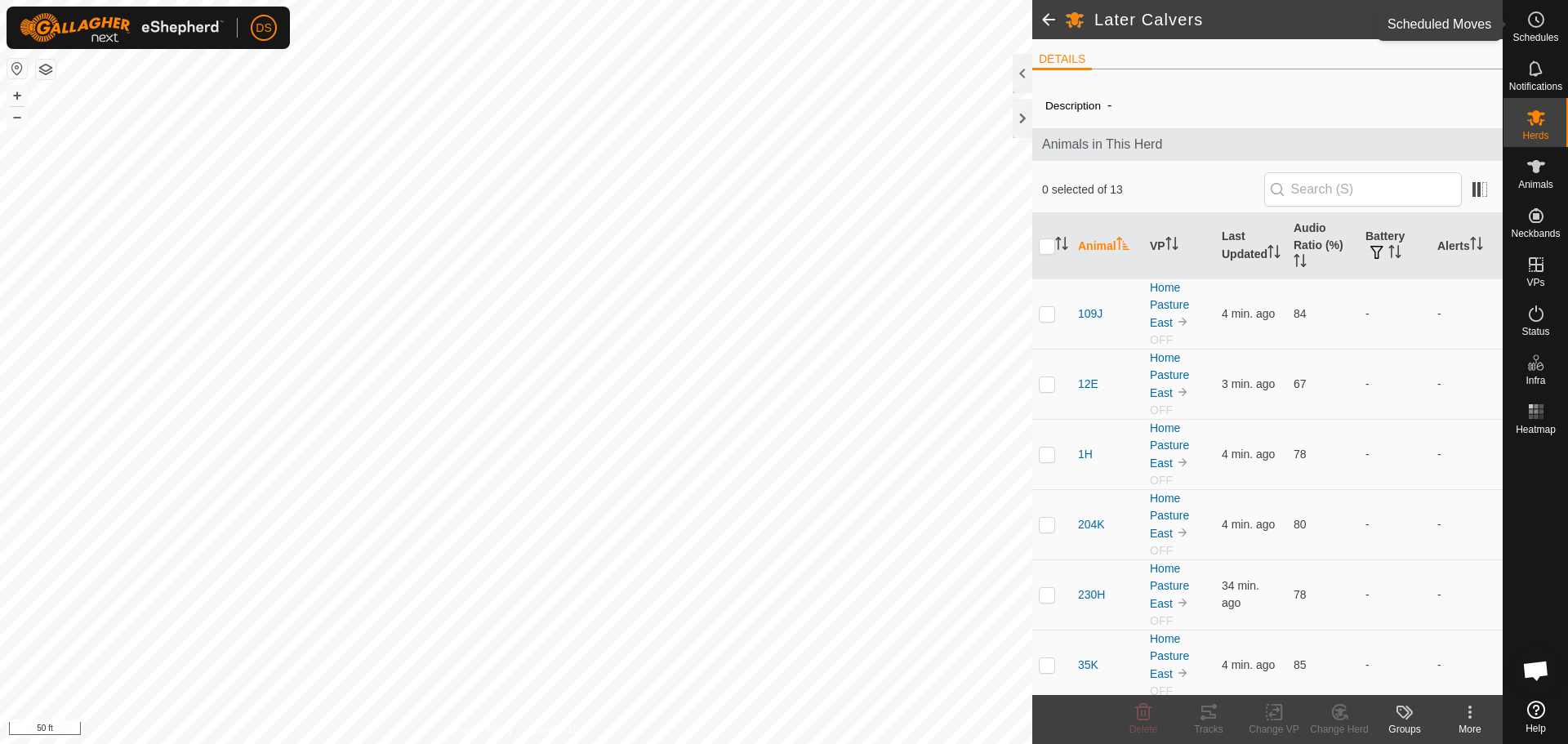
click at [1527, 29] on icon at bounding box center [1536, 19] width 19 height 19
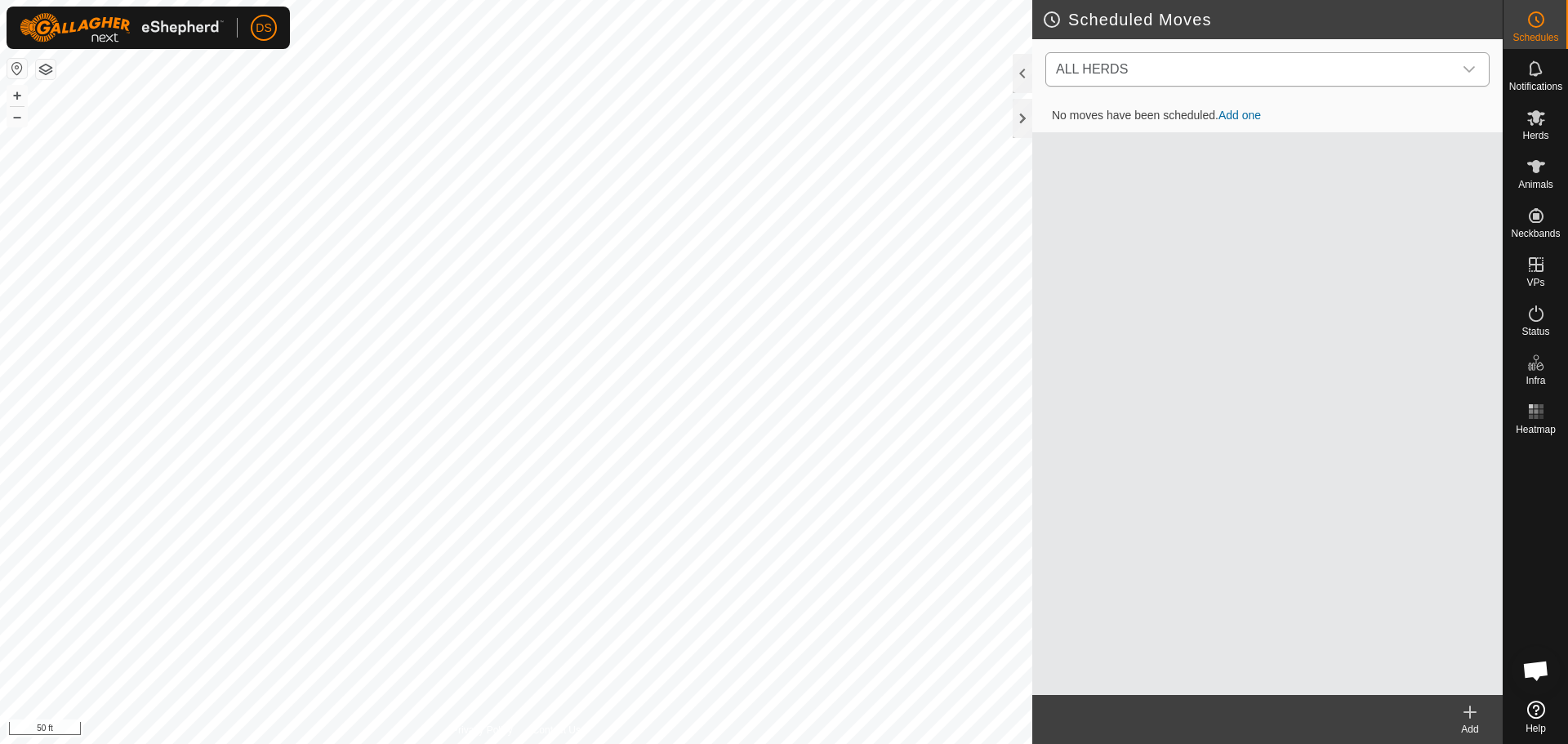
click at [1260, 61] on span "ALL HERDS" at bounding box center [1251, 69] width 404 height 33
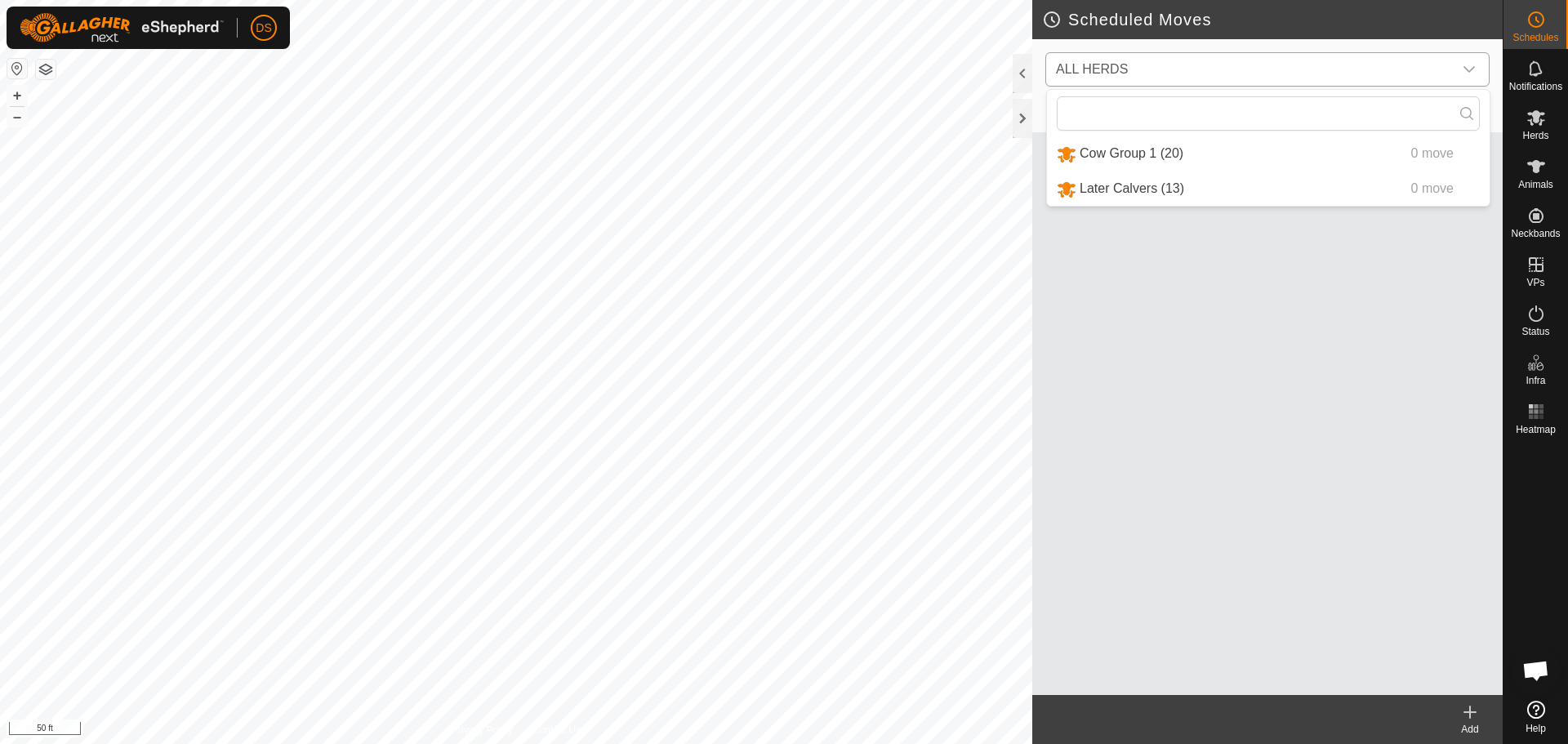
click at [1245, 56] on span "ALL HERDS" at bounding box center [1251, 69] width 404 height 33
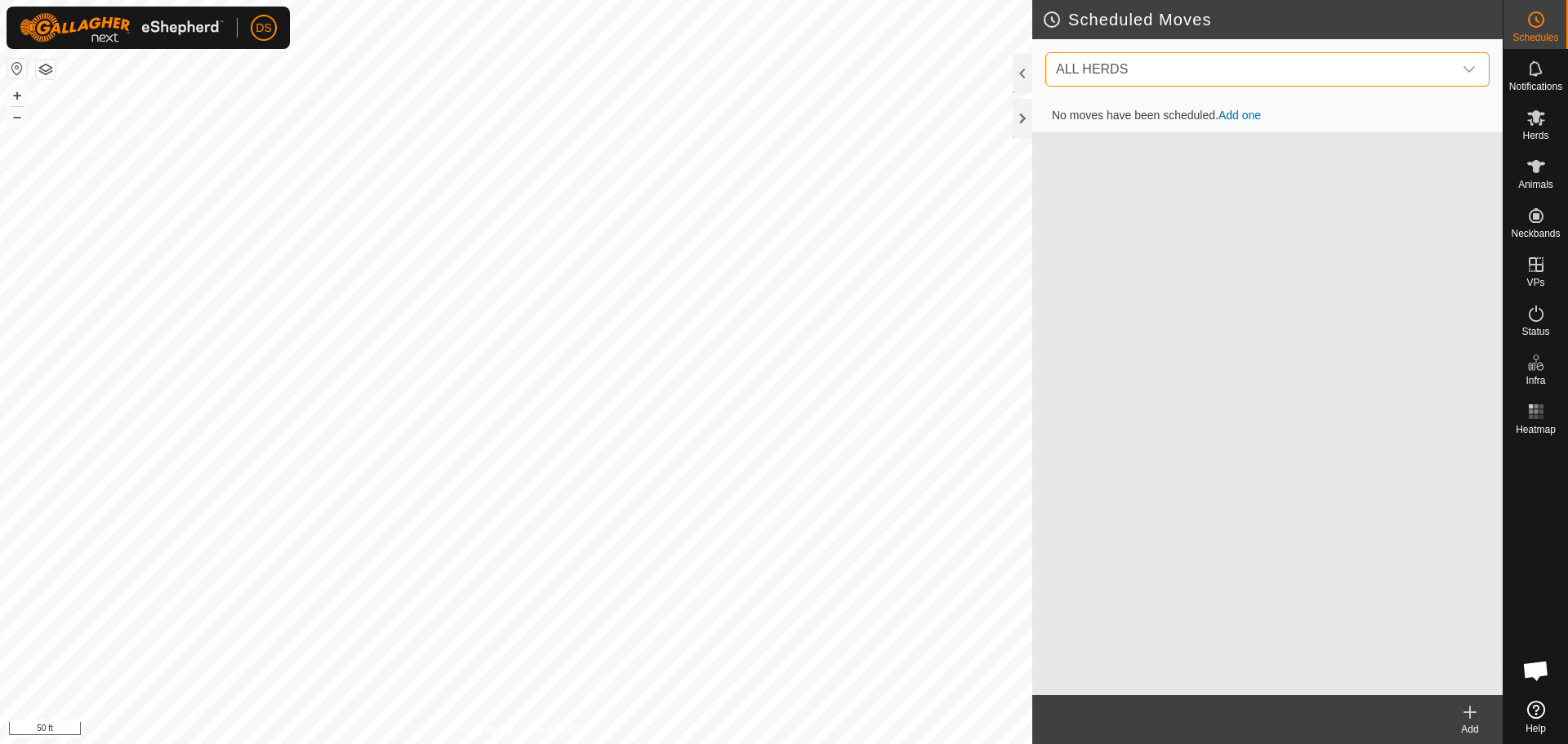
click at [1249, 110] on link "Add one" at bounding box center [1239, 114] width 42 height 13
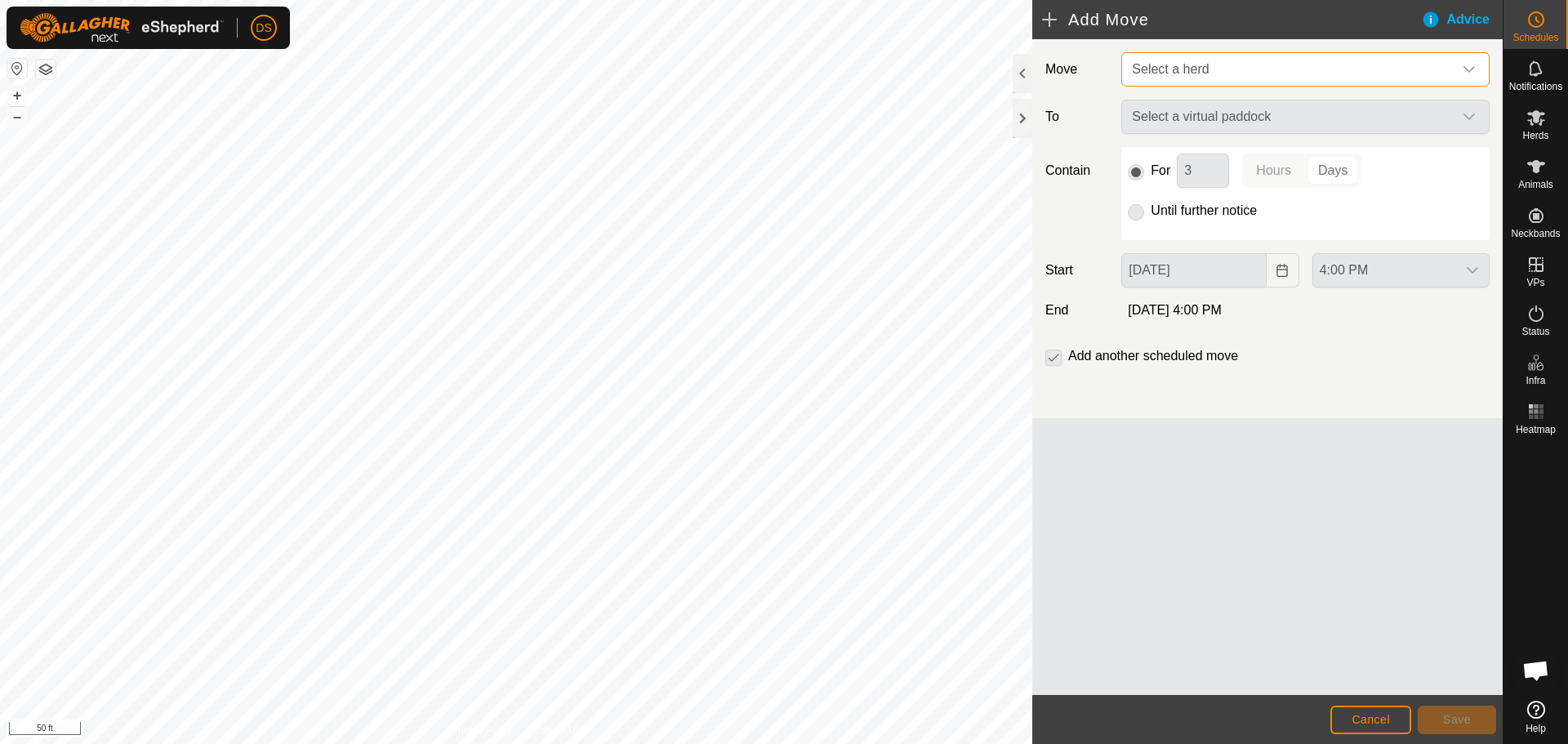
click at [1192, 76] on span "Select a herd" at bounding box center [1170, 69] width 77 height 14
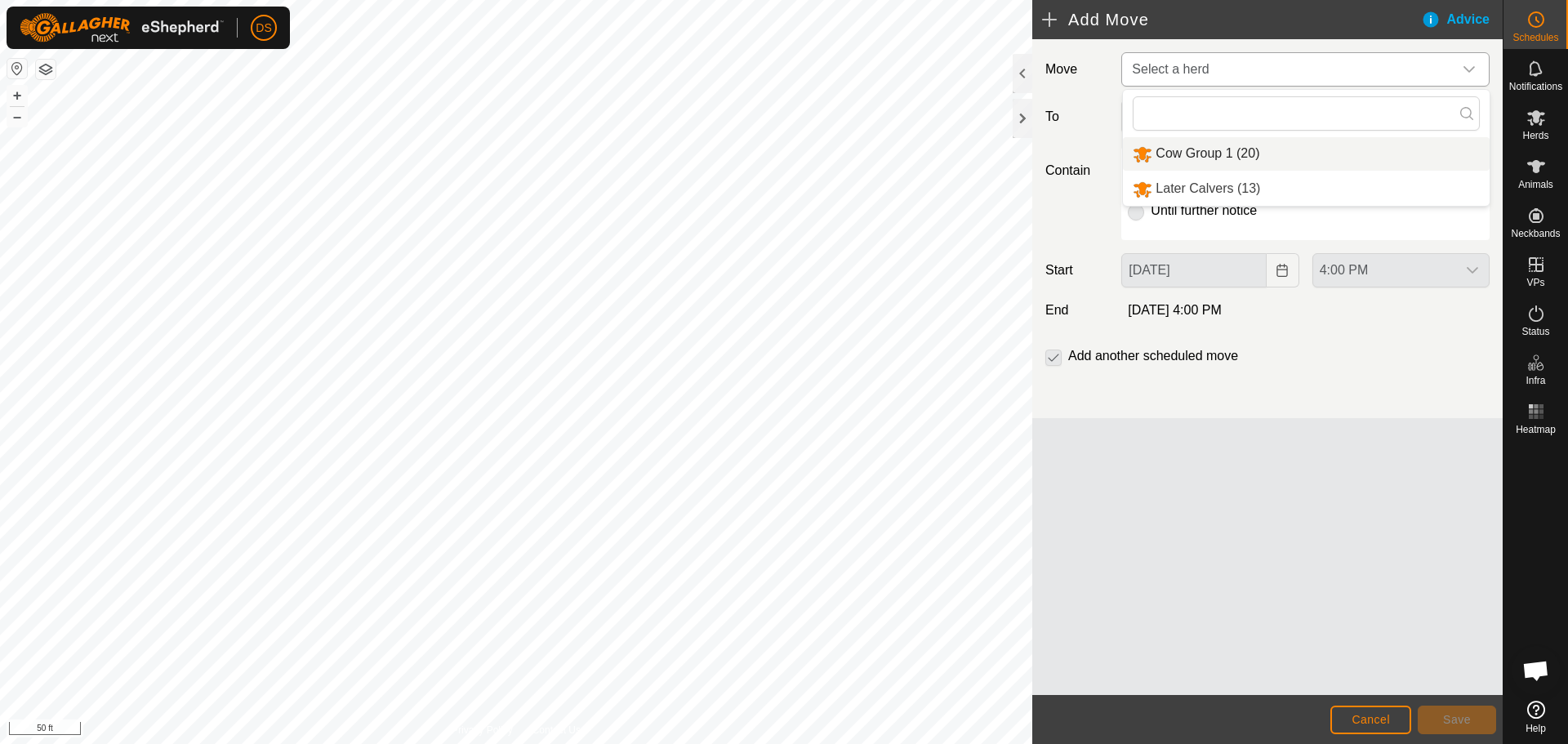
click at [1204, 161] on li "Cow Group 1 (20)" at bounding box center [1306, 154] width 367 height 34
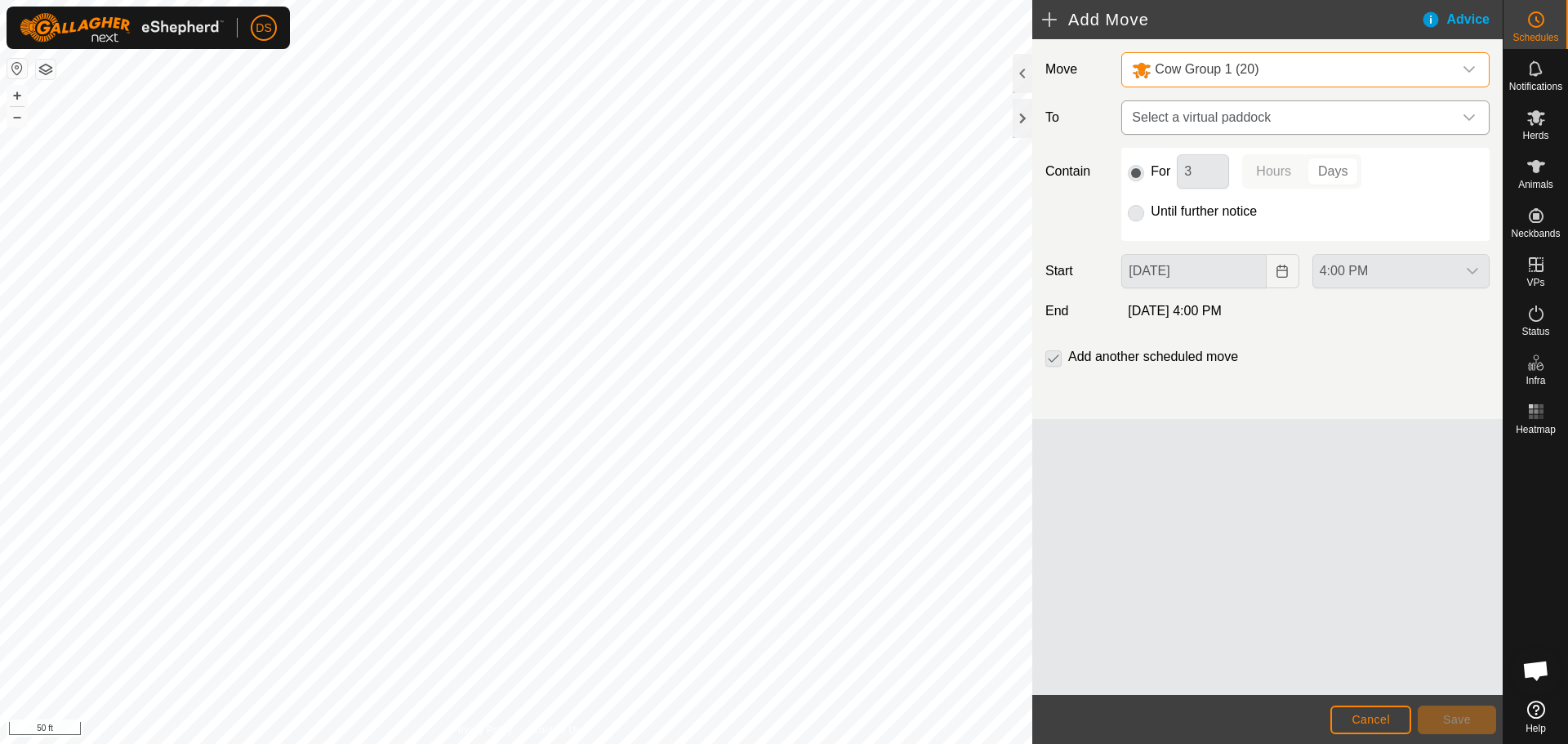
click at [1228, 118] on span "Select a virtual paddock" at bounding box center [1289, 118] width 328 height 33
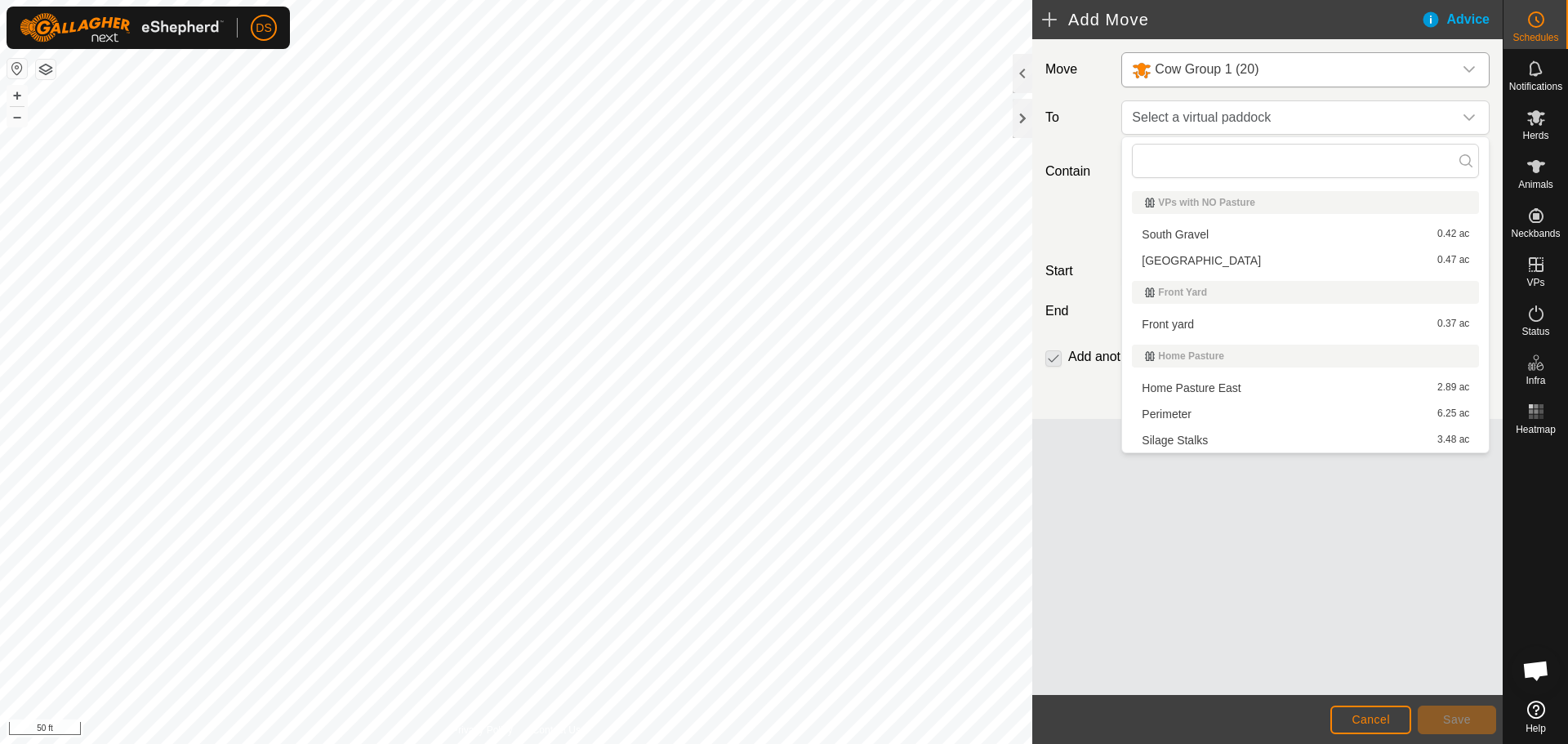
click at [1198, 432] on li "Silage Stalks 3.48 ac" at bounding box center [1306, 439] width 347 height 25
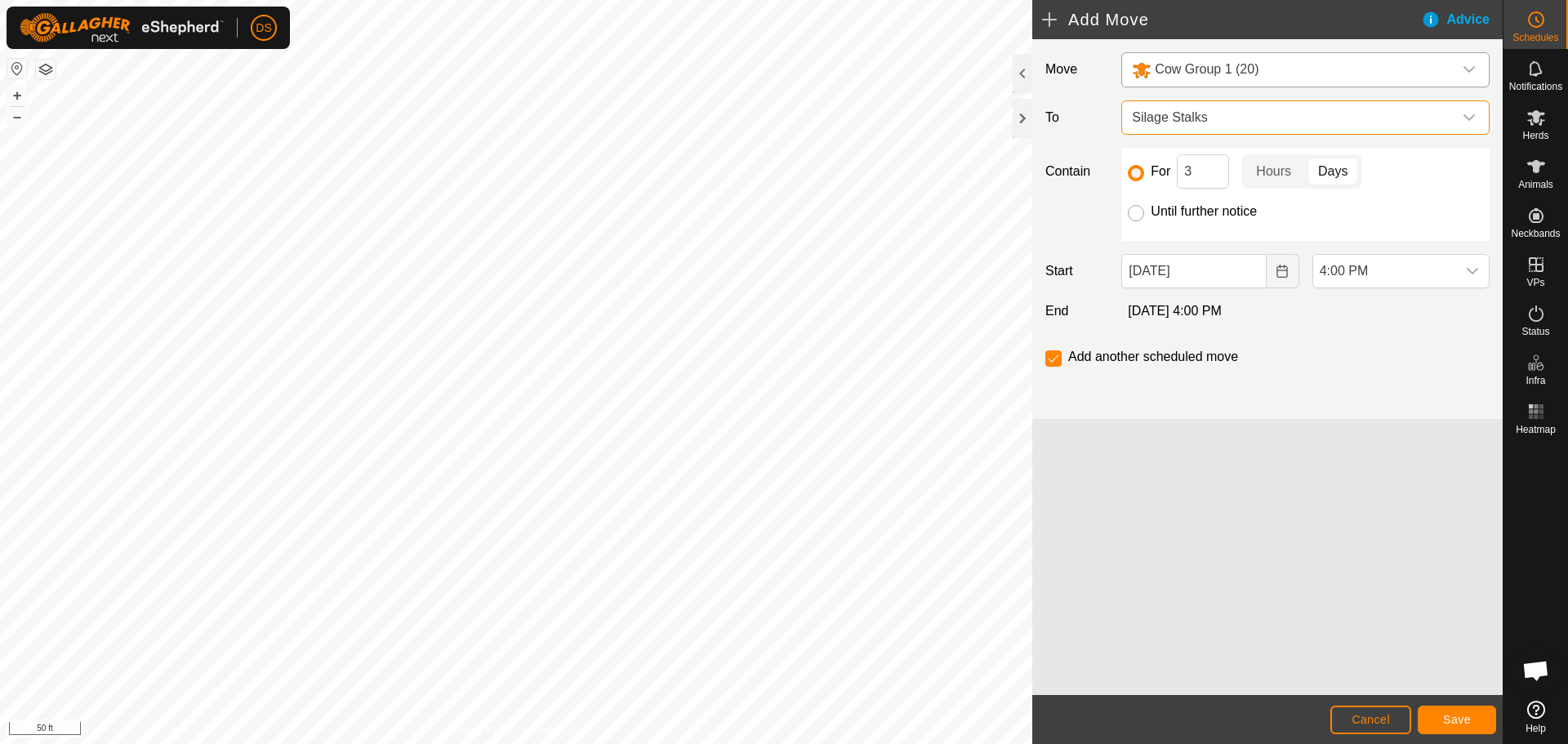
click at [1143, 212] on input "Until further notice" at bounding box center [1135, 212] width 16 height 16
radio input "true"
checkbox input "false"
click at [1355, 278] on span "4:00 PM" at bounding box center [1384, 271] width 143 height 33
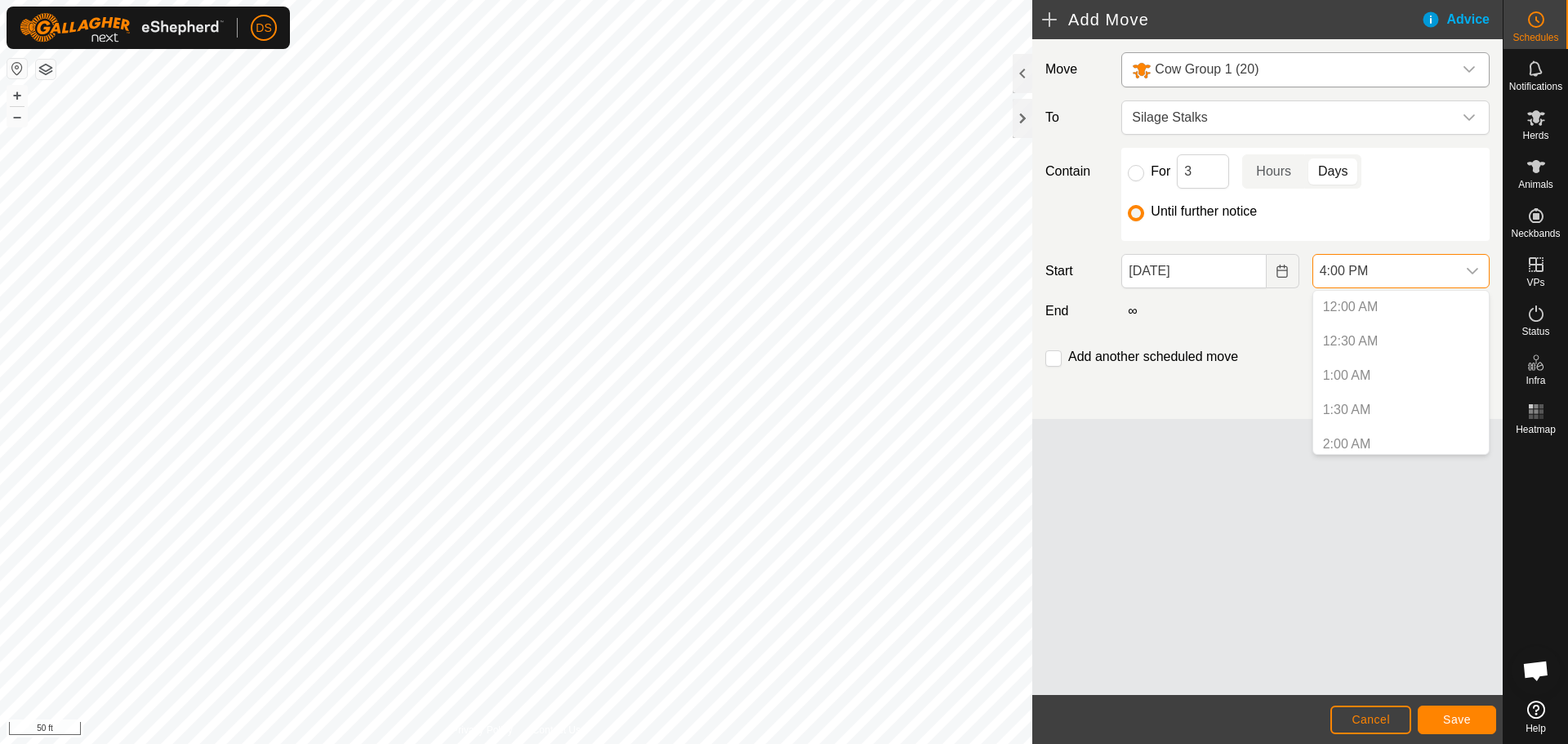
scroll to position [967, 0]
click at [1355, 276] on span "4:00 PM" at bounding box center [1384, 271] width 143 height 33
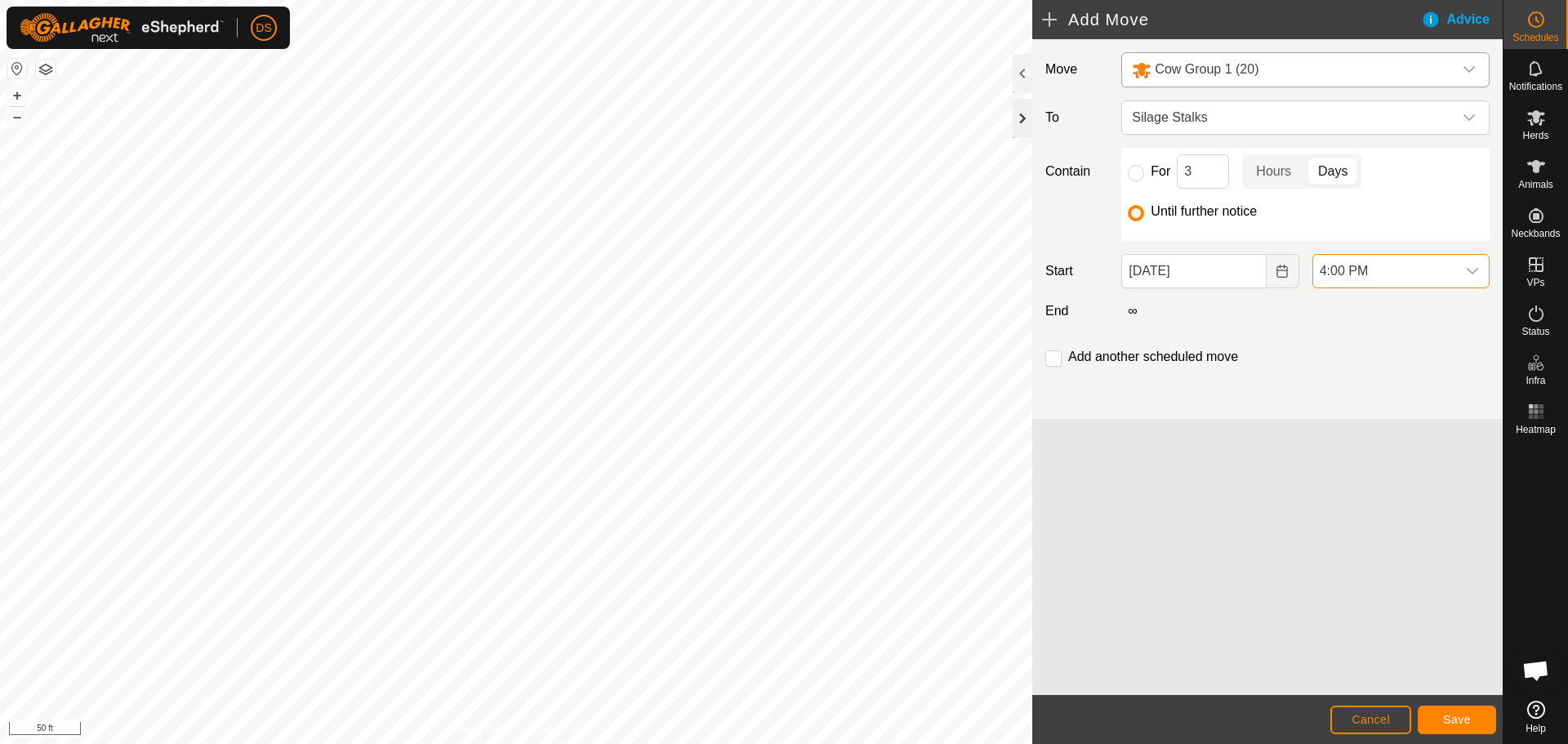
click at [1022, 124] on div at bounding box center [1022, 118] width 19 height 39
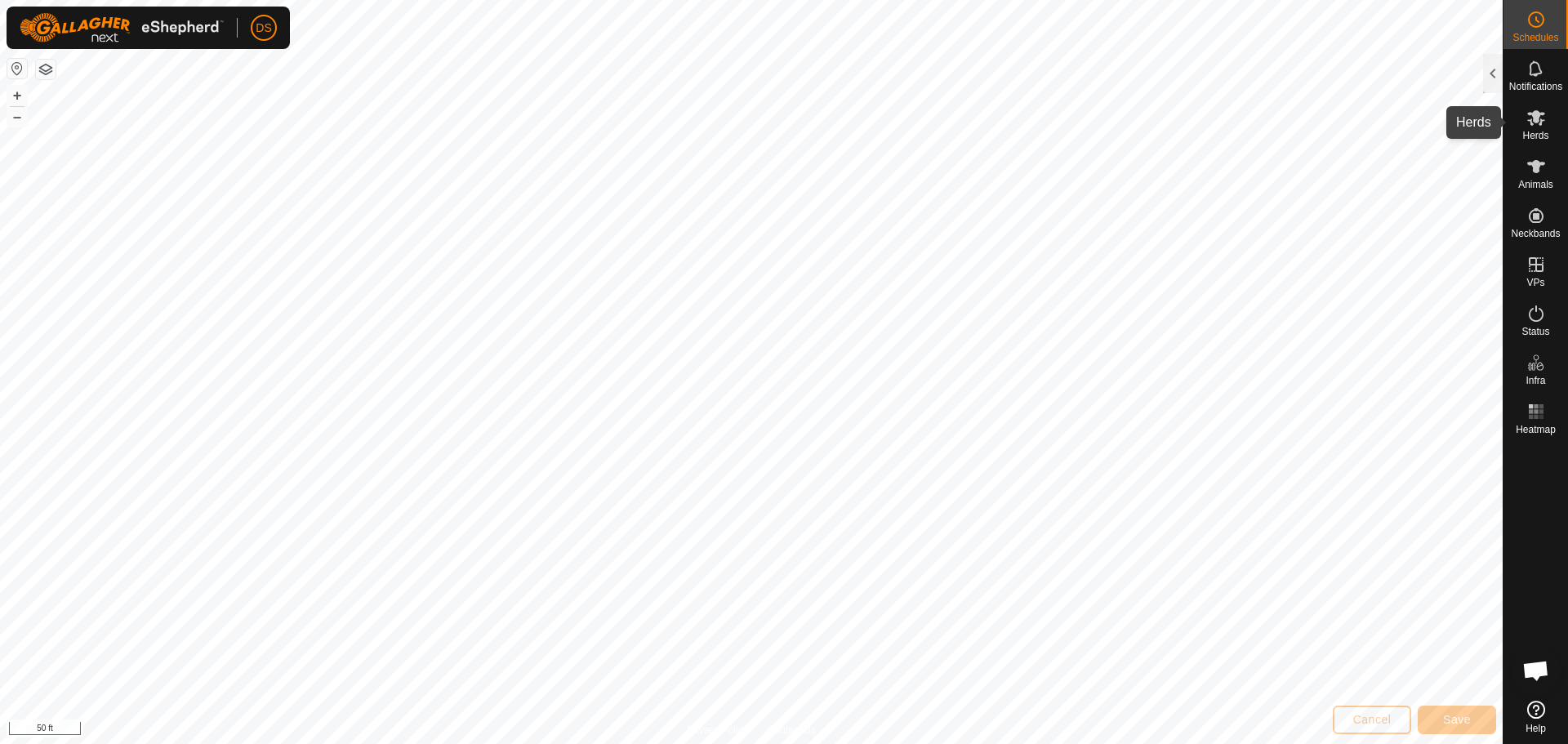
click at [1535, 123] on icon at bounding box center [1536, 118] width 18 height 15
click at [1494, 65] on div at bounding box center [1493, 74] width 19 height 39
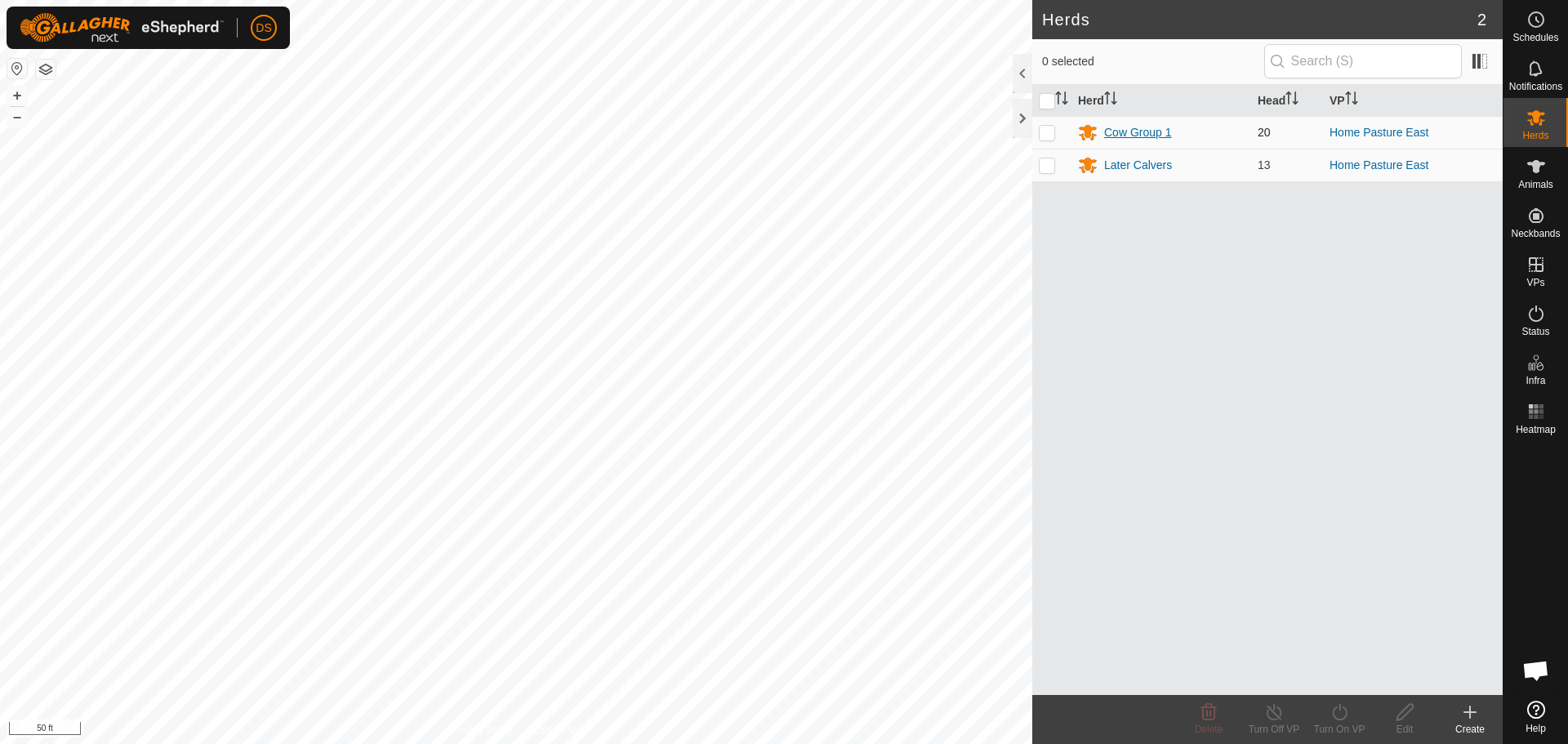
click at [1129, 135] on div "Cow Group 1" at bounding box center [1137, 133] width 67 height 17
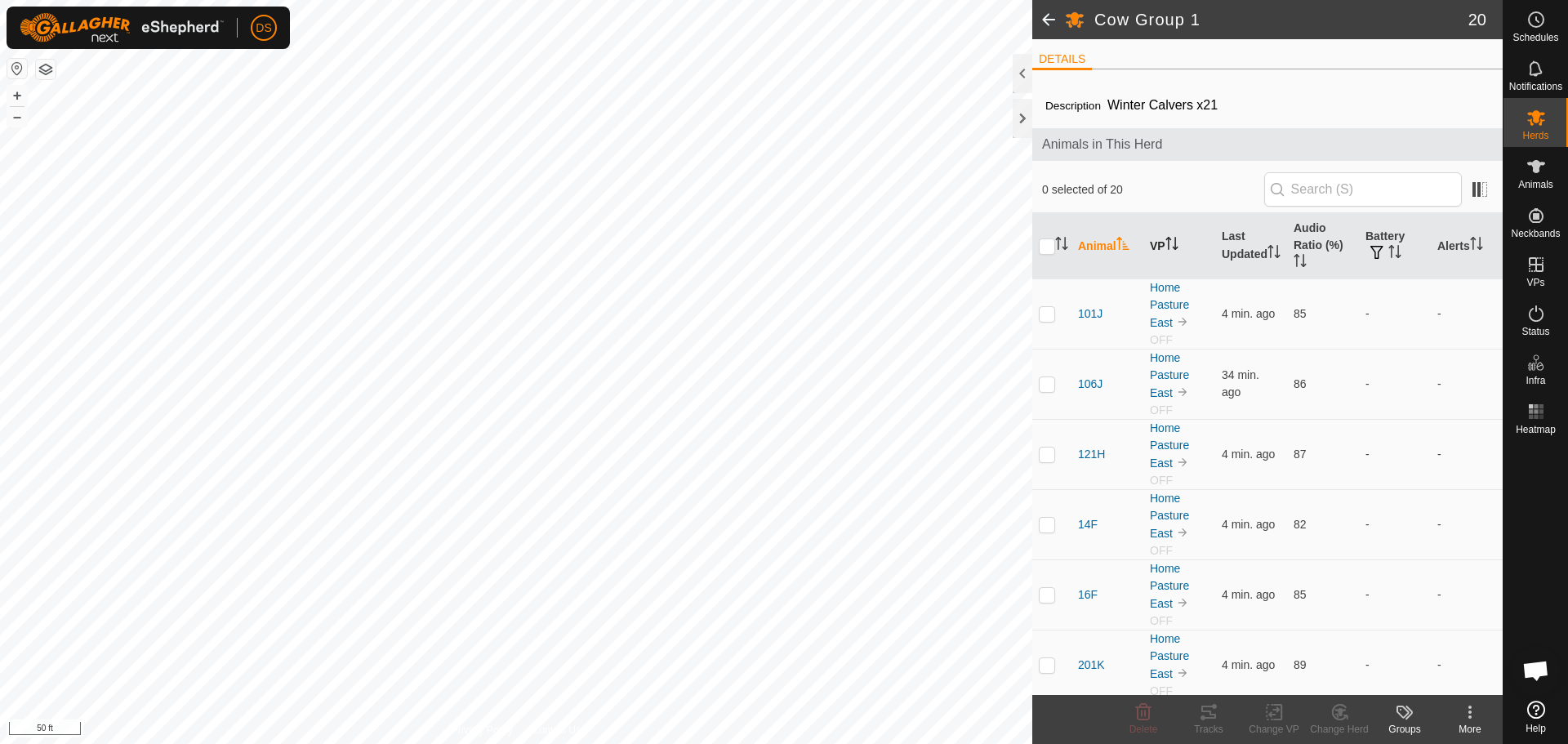
click at [1166, 239] on icon "Activate to sort" at bounding box center [1172, 243] width 13 height 13
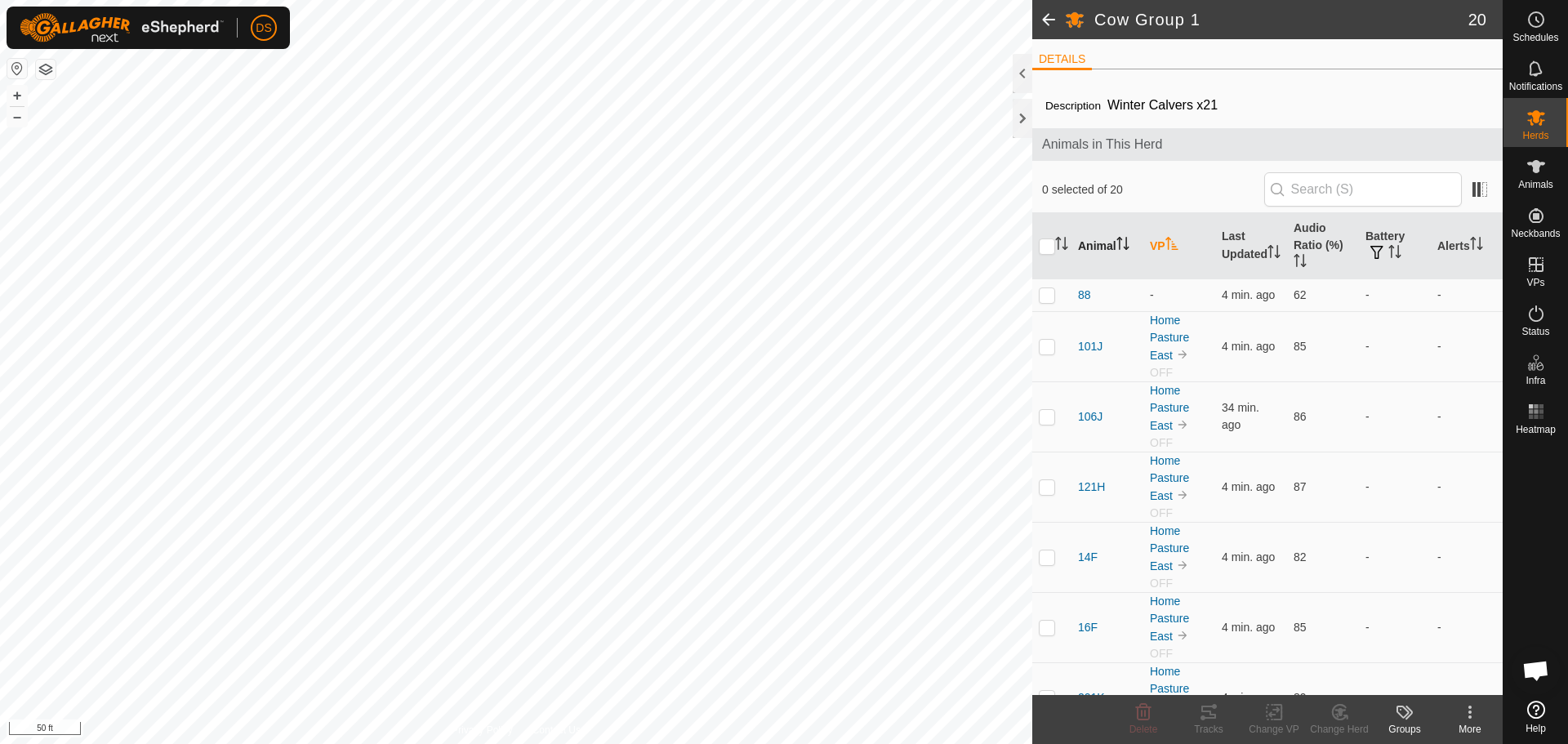
click at [1113, 241] on th "Animal" at bounding box center [1107, 246] width 72 height 66
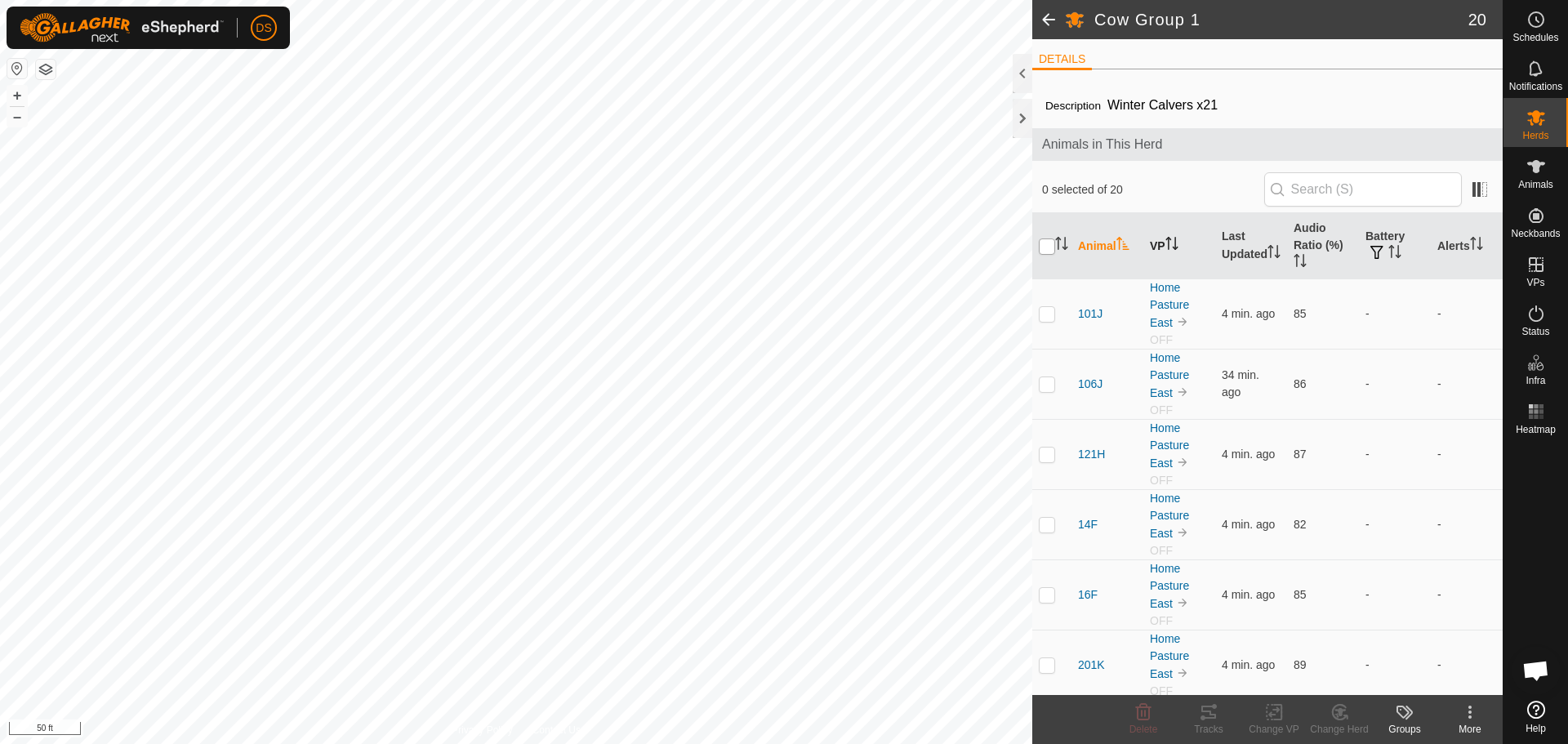
click at [1048, 249] on input "checkbox" at bounding box center [1046, 246] width 16 height 16
checkbox input "true"
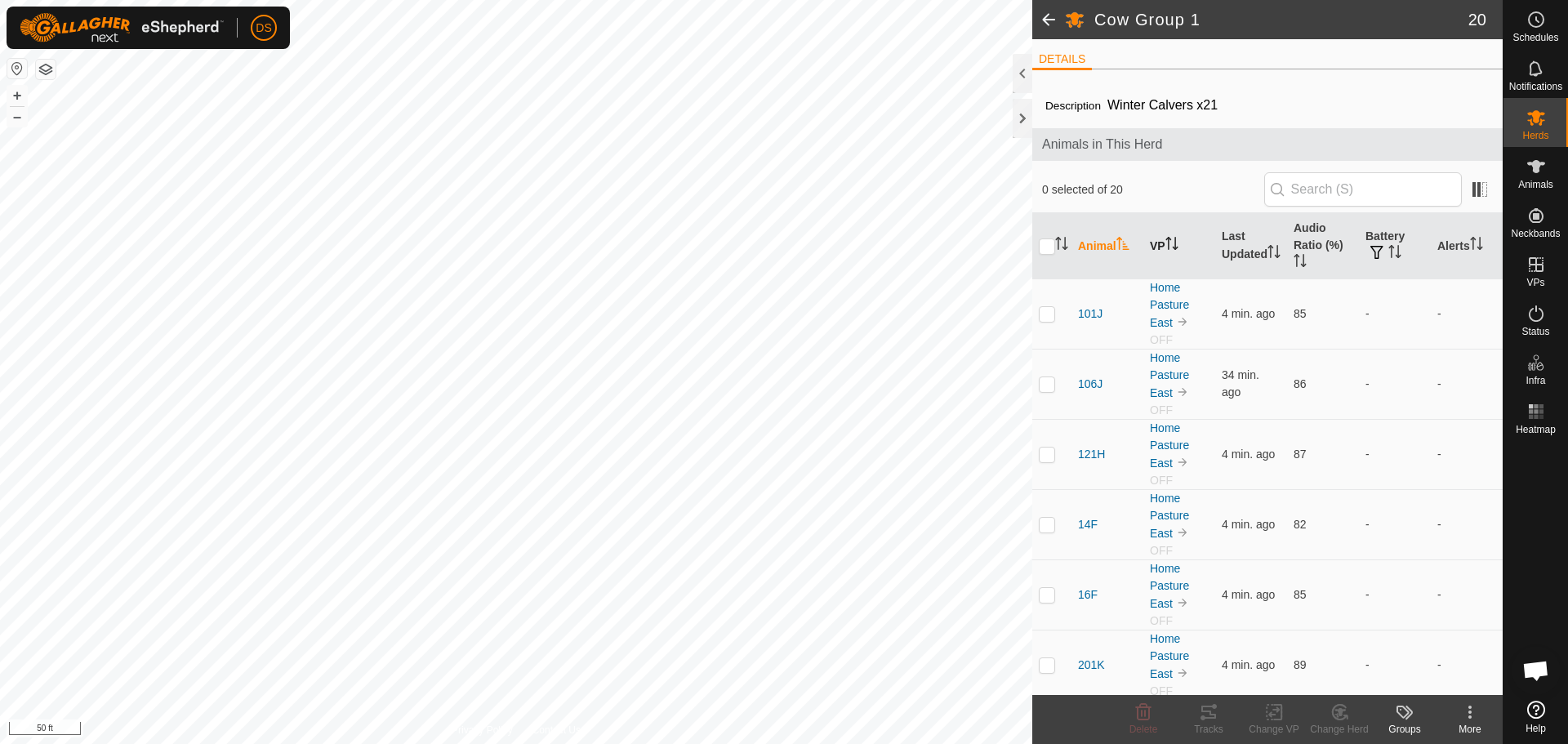
checkbox input "true"
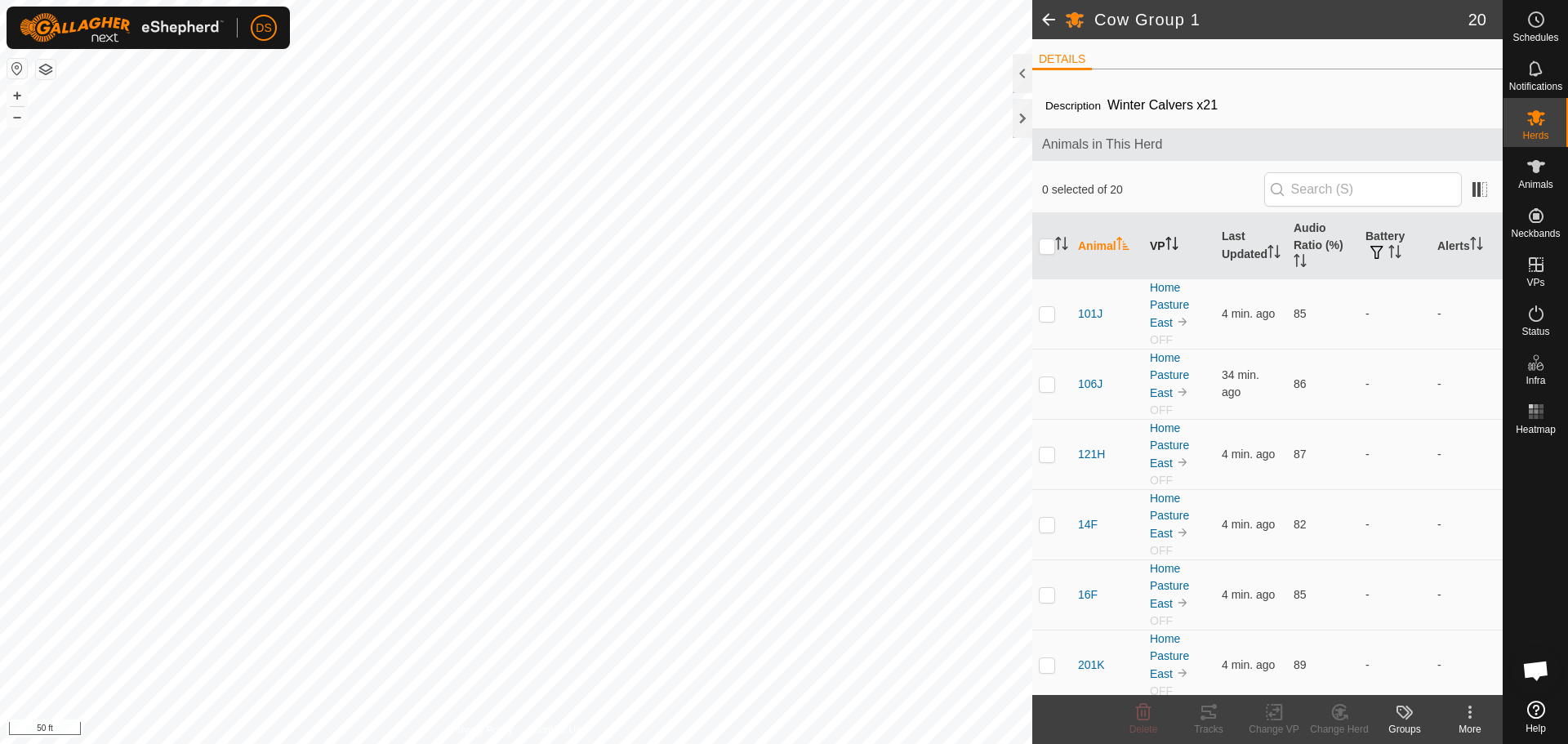
checkbox input "true"
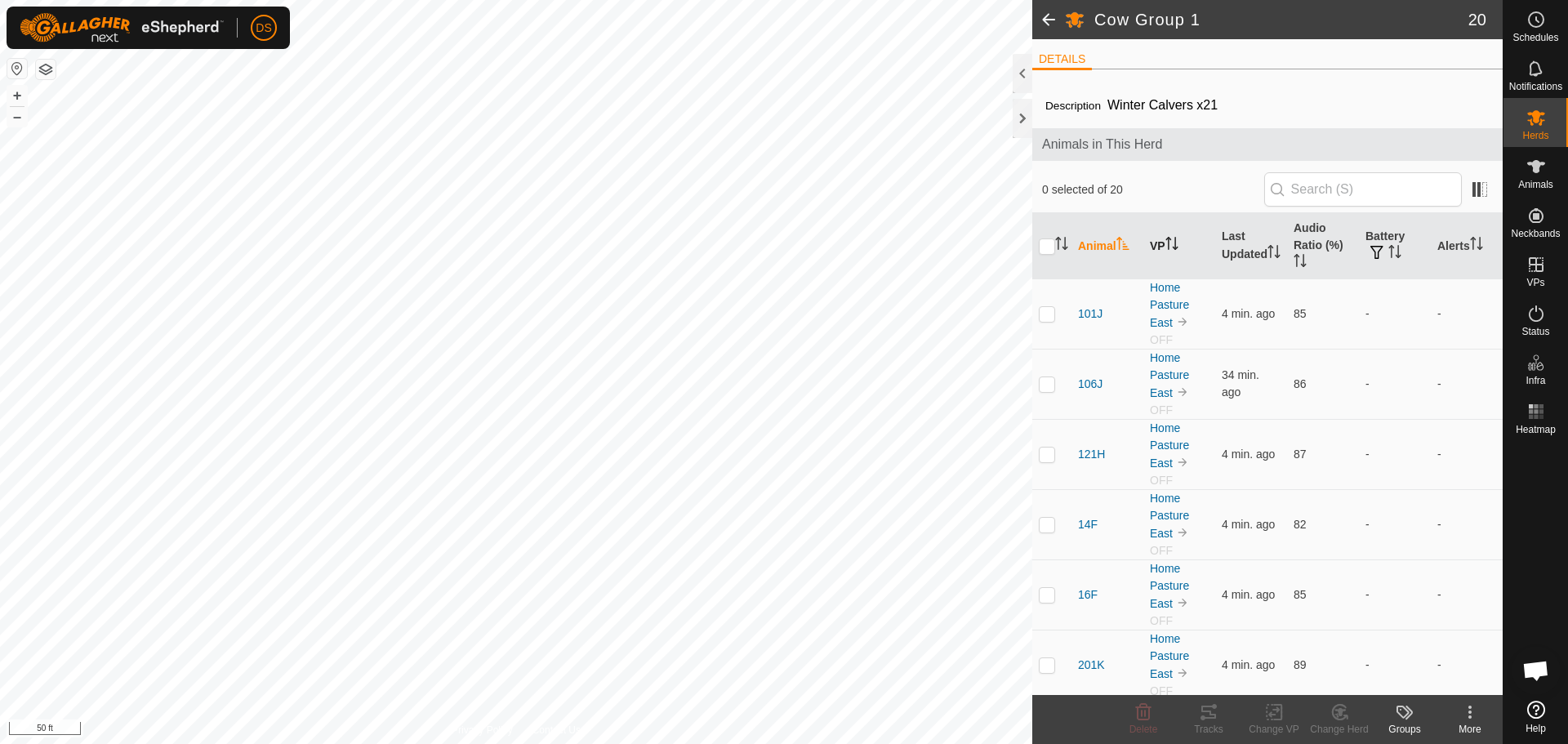
checkbox input "true"
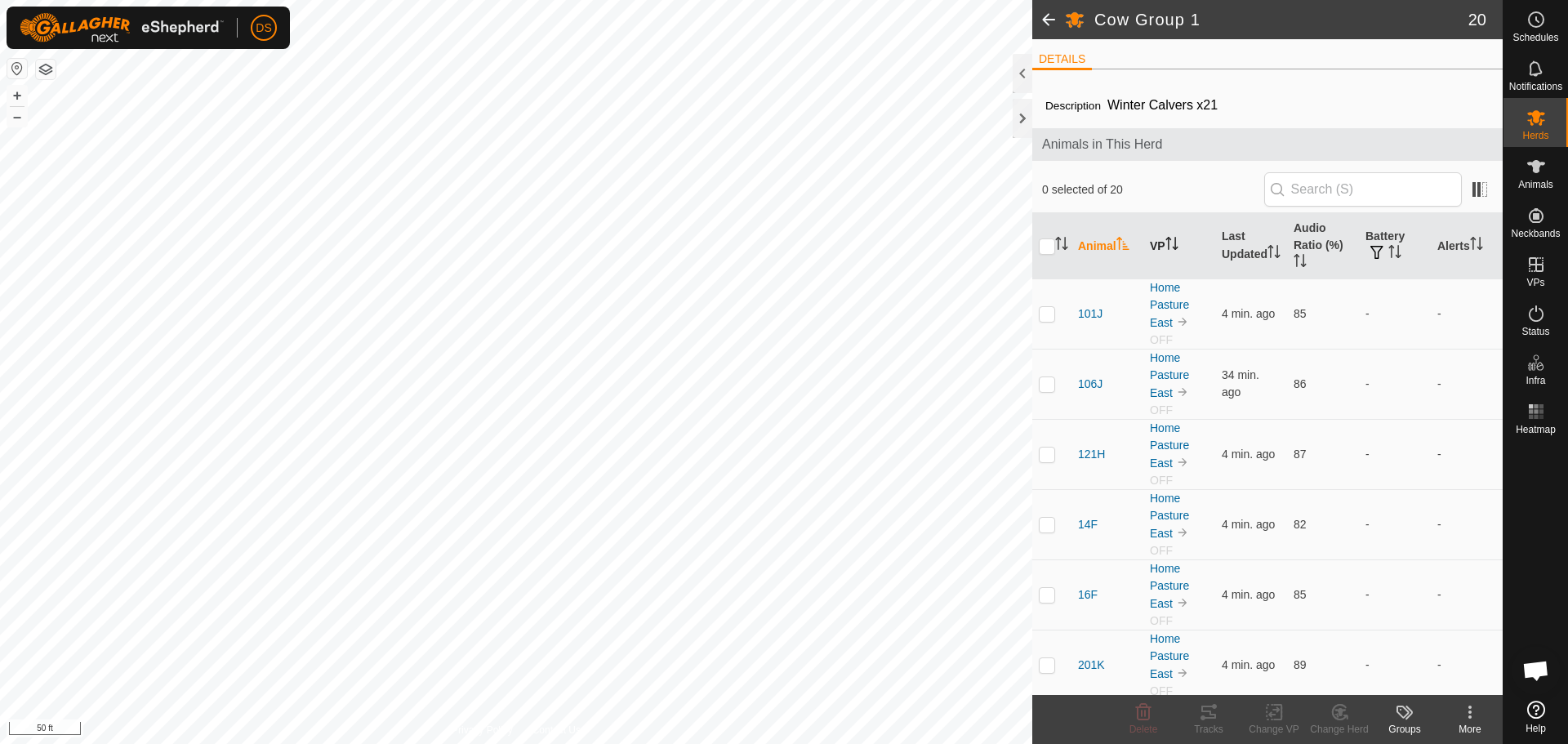
checkbox input "true"
click at [1265, 714] on icon at bounding box center [1274, 712] width 20 height 19
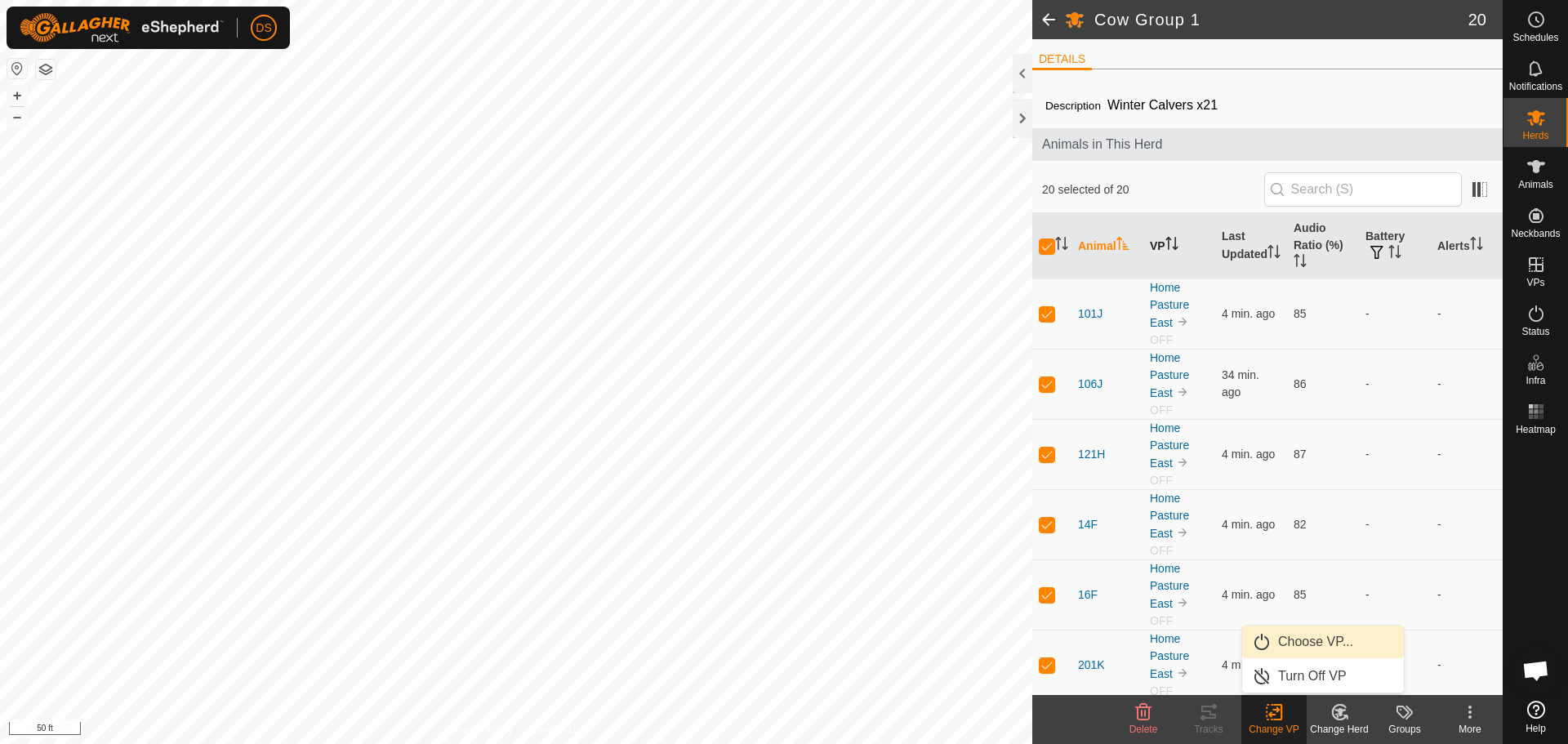
click at [1300, 635] on link "Choose VP..." at bounding box center [1322, 642] width 162 height 33
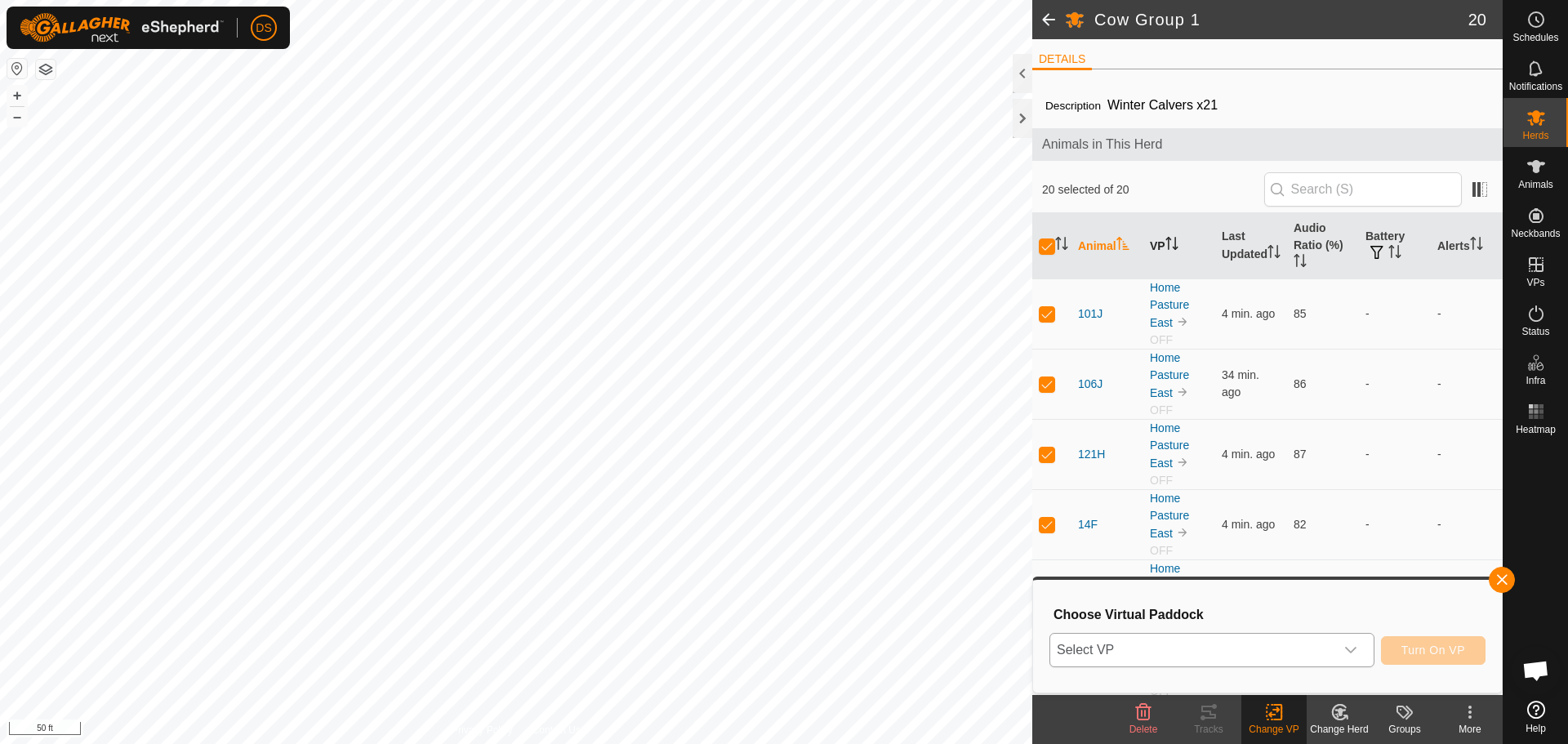
click at [1166, 667] on p-select "Select VP" at bounding box center [1212, 650] width 325 height 35
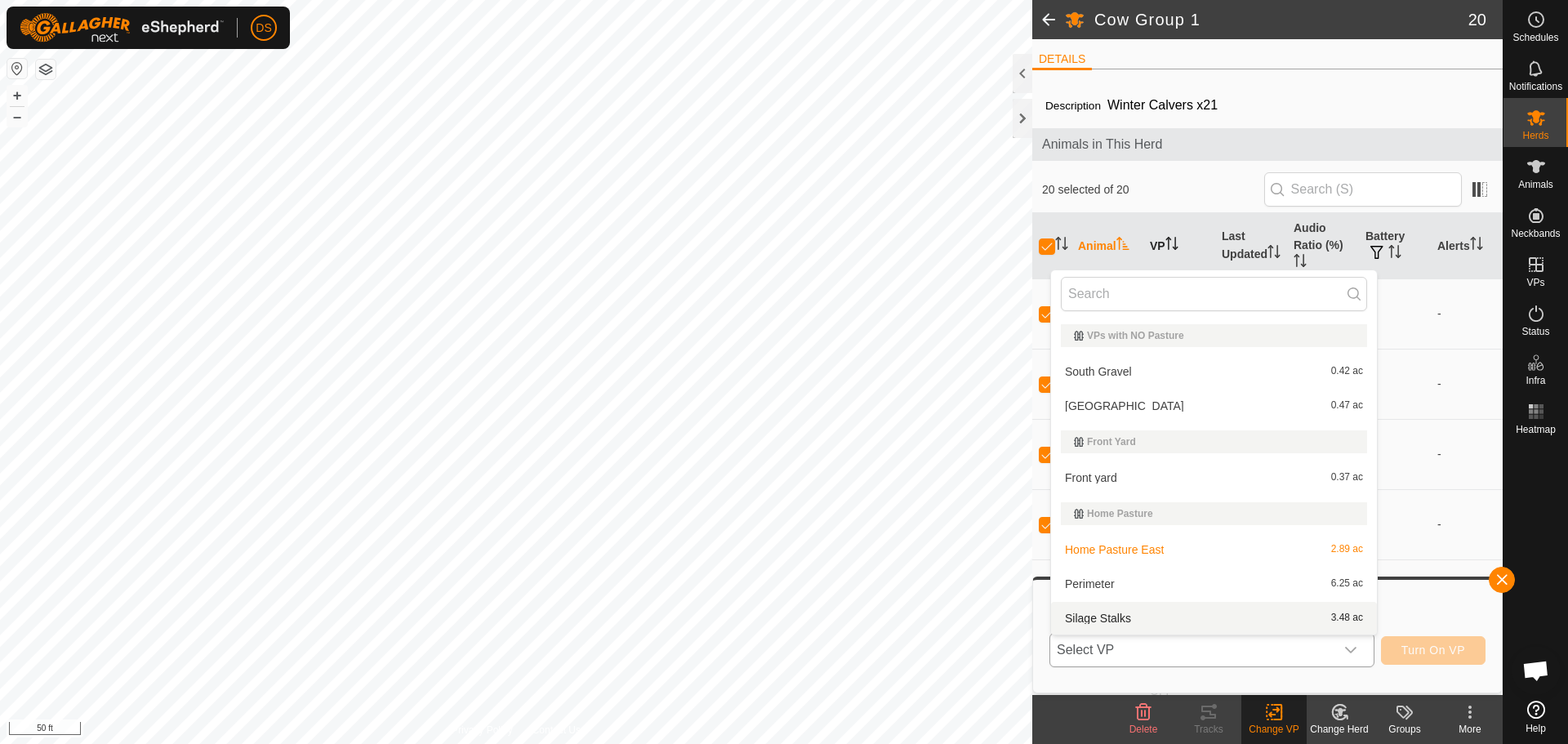
click at [1151, 614] on li "Silage Stalks 3.48 ac" at bounding box center [1213, 618] width 326 height 33
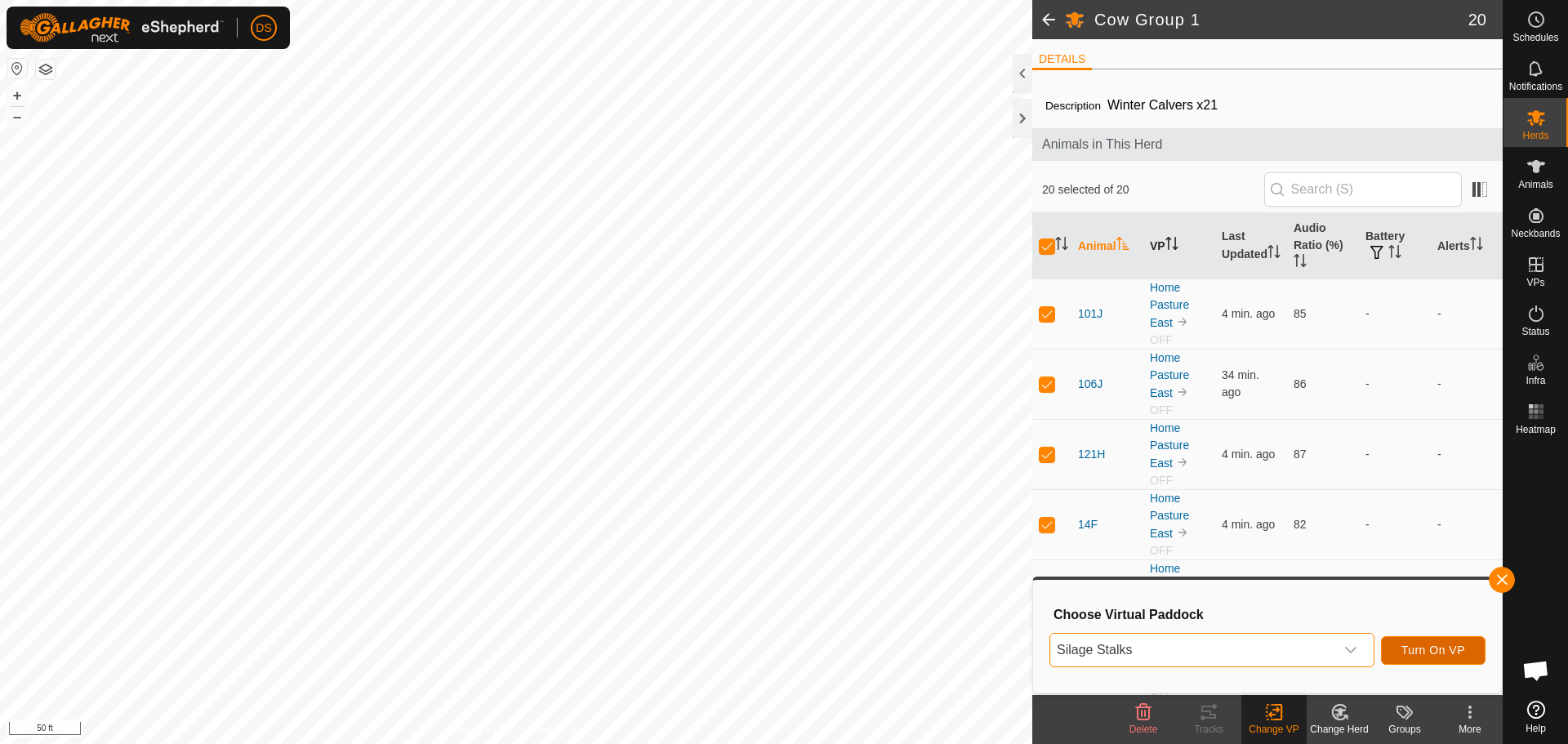
click at [1432, 643] on span "Turn On VP" at bounding box center [1433, 649] width 63 height 13
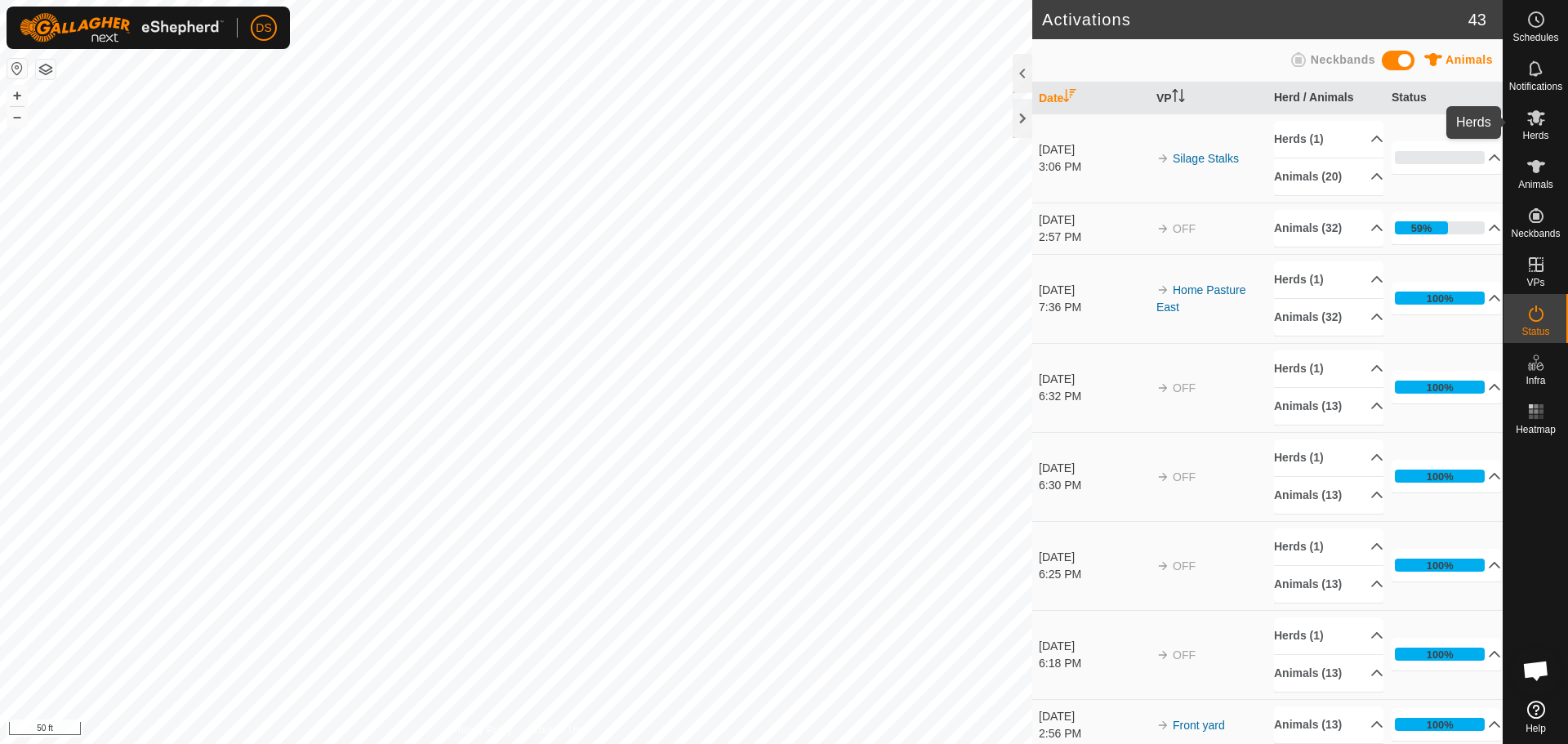
click at [1531, 136] on span "Herds" at bounding box center [1535, 135] width 26 height 10
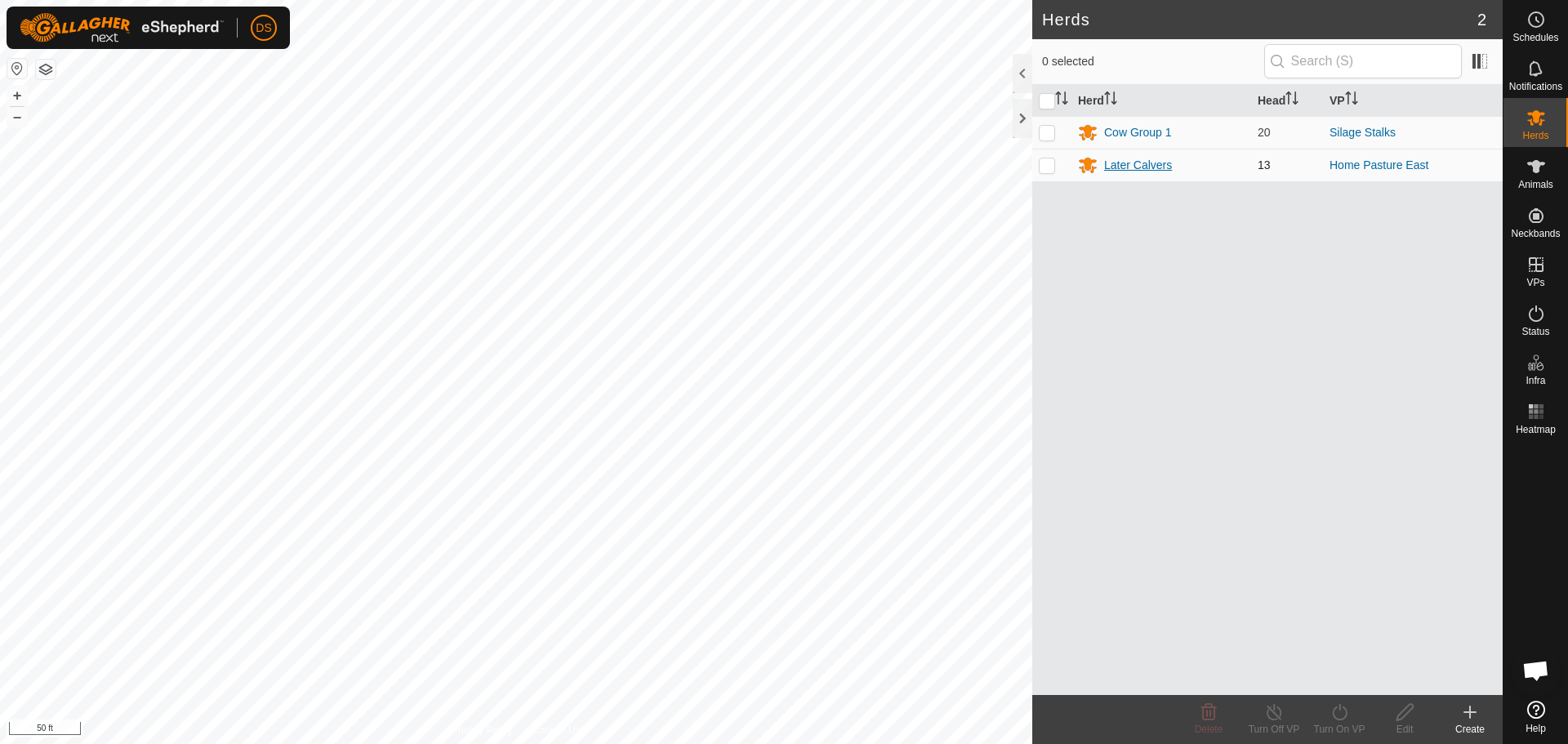
click at [1140, 155] on div "Later Calvers" at bounding box center [1161, 164] width 167 height 19
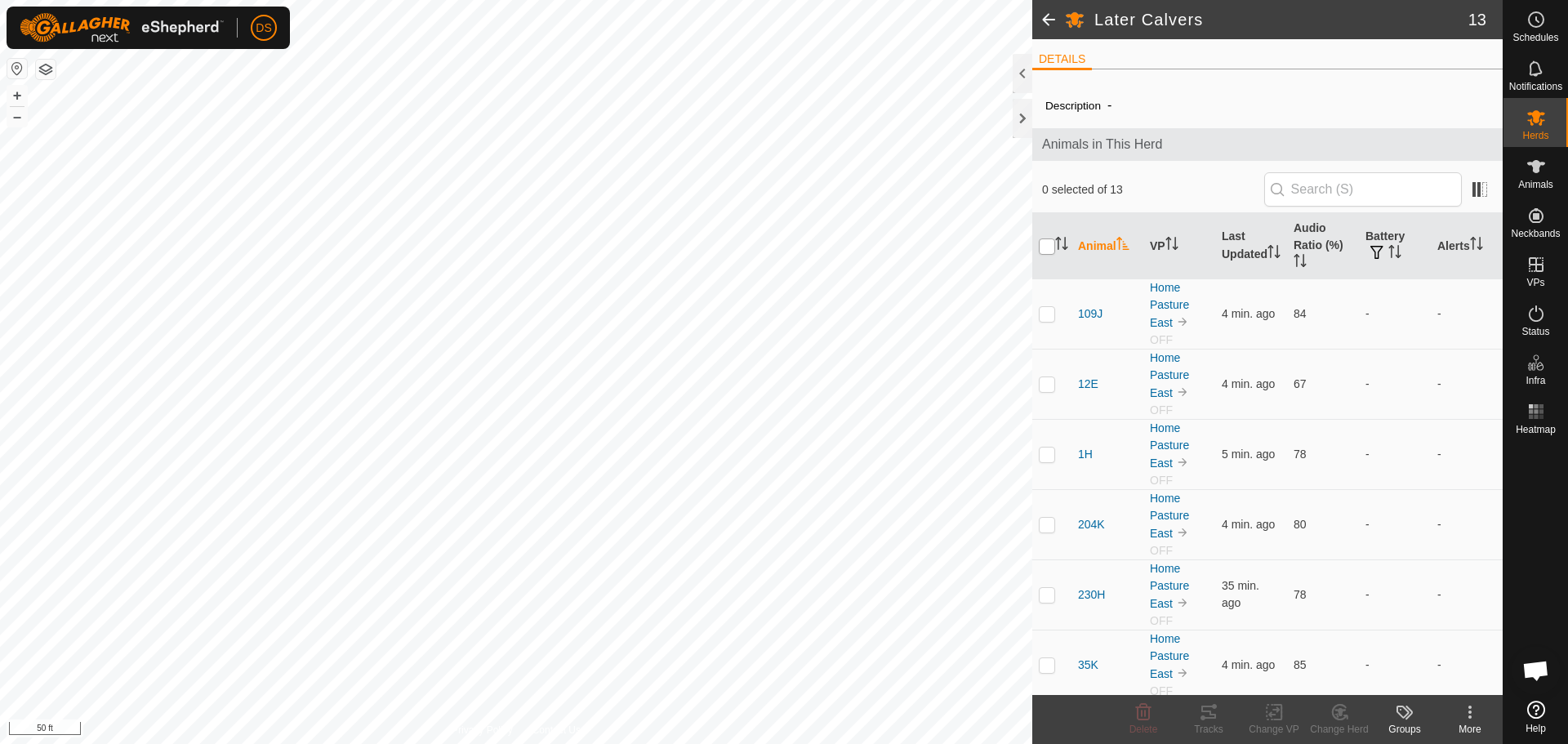
click at [1044, 245] on input "checkbox" at bounding box center [1046, 246] width 16 height 16
checkbox input "true"
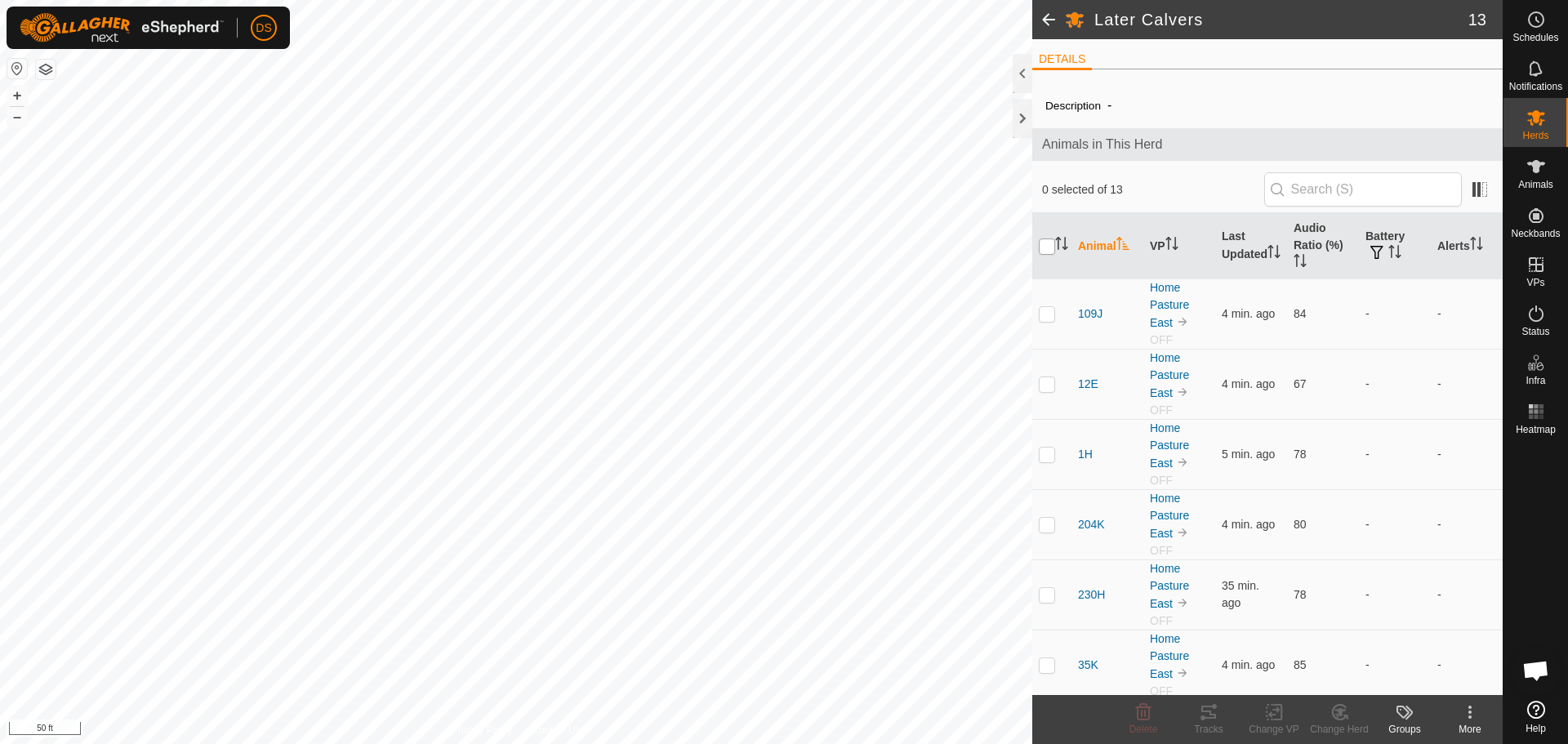
checkbox input "true"
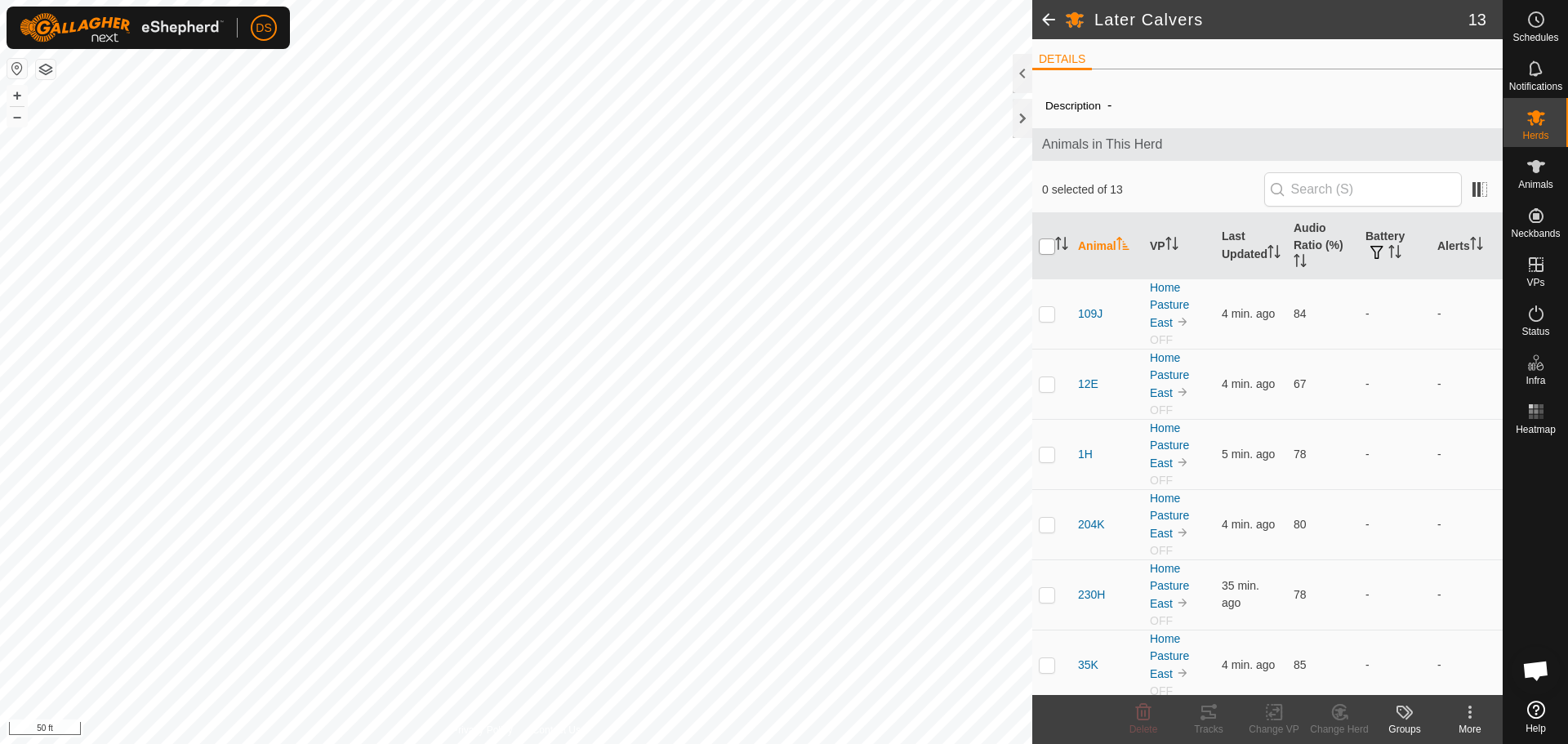
checkbox input "true"
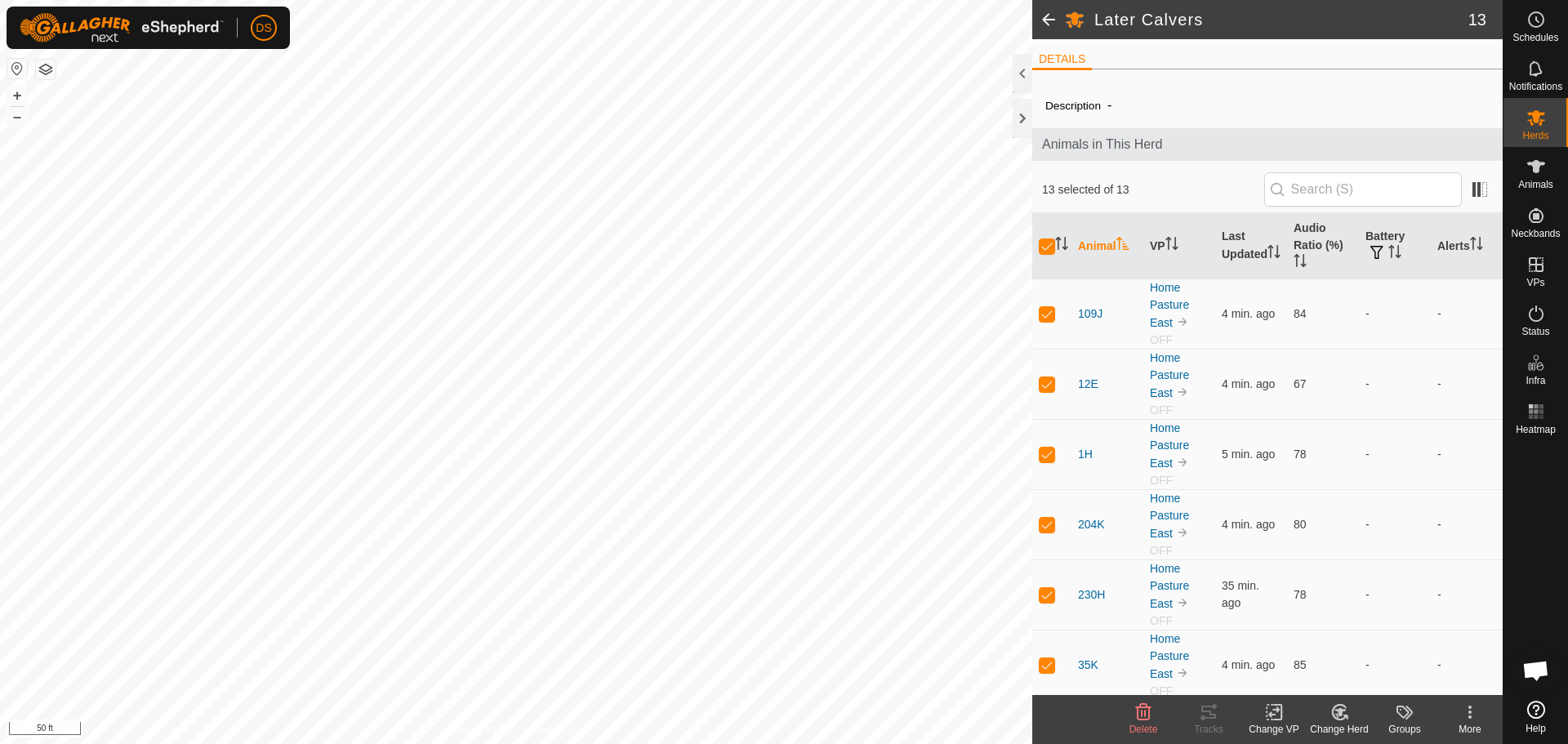
click at [1272, 704] on icon at bounding box center [1274, 712] width 20 height 19
click at [1309, 635] on link "Choose VP..." at bounding box center [1322, 642] width 162 height 33
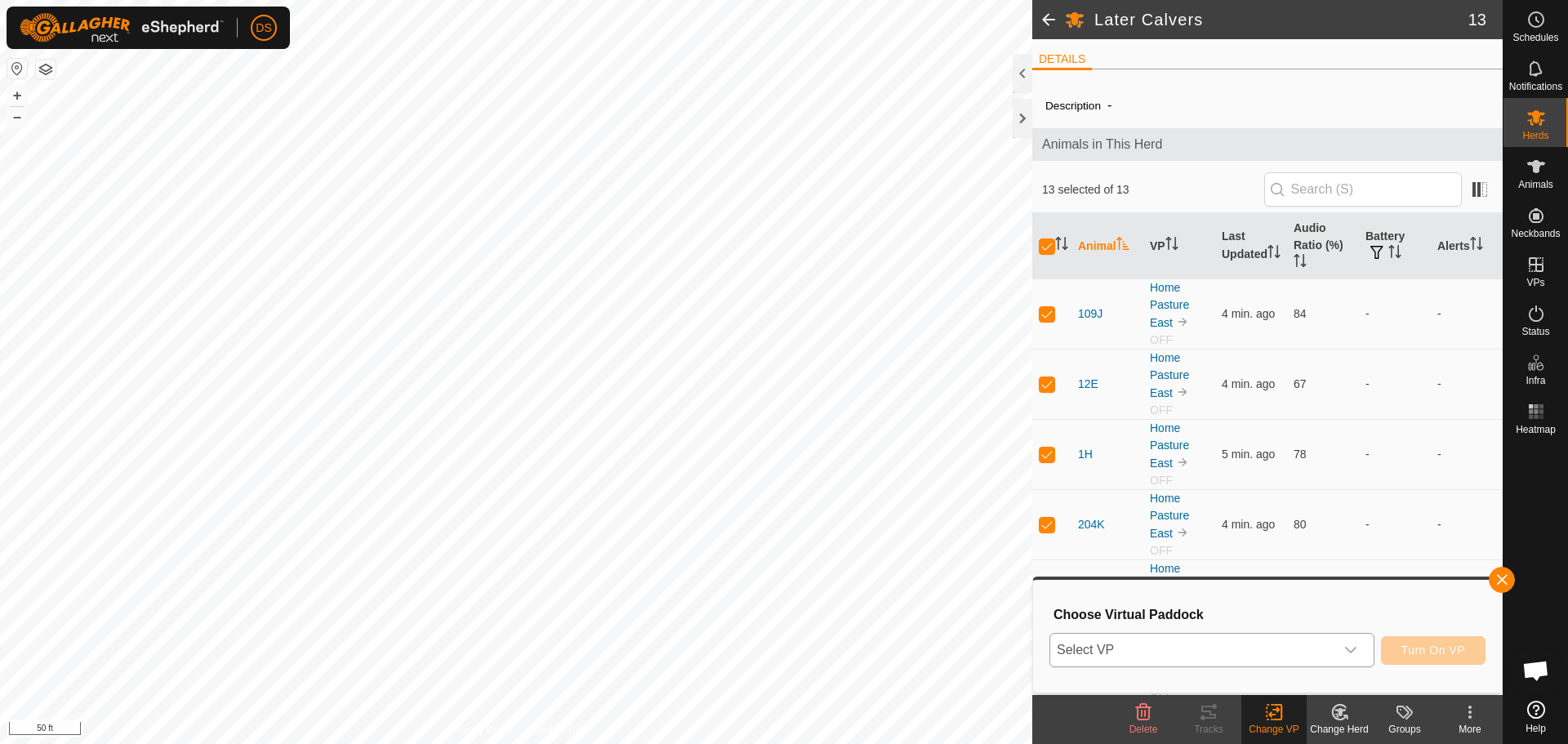
click at [1177, 654] on span "Select VP" at bounding box center [1192, 650] width 284 height 33
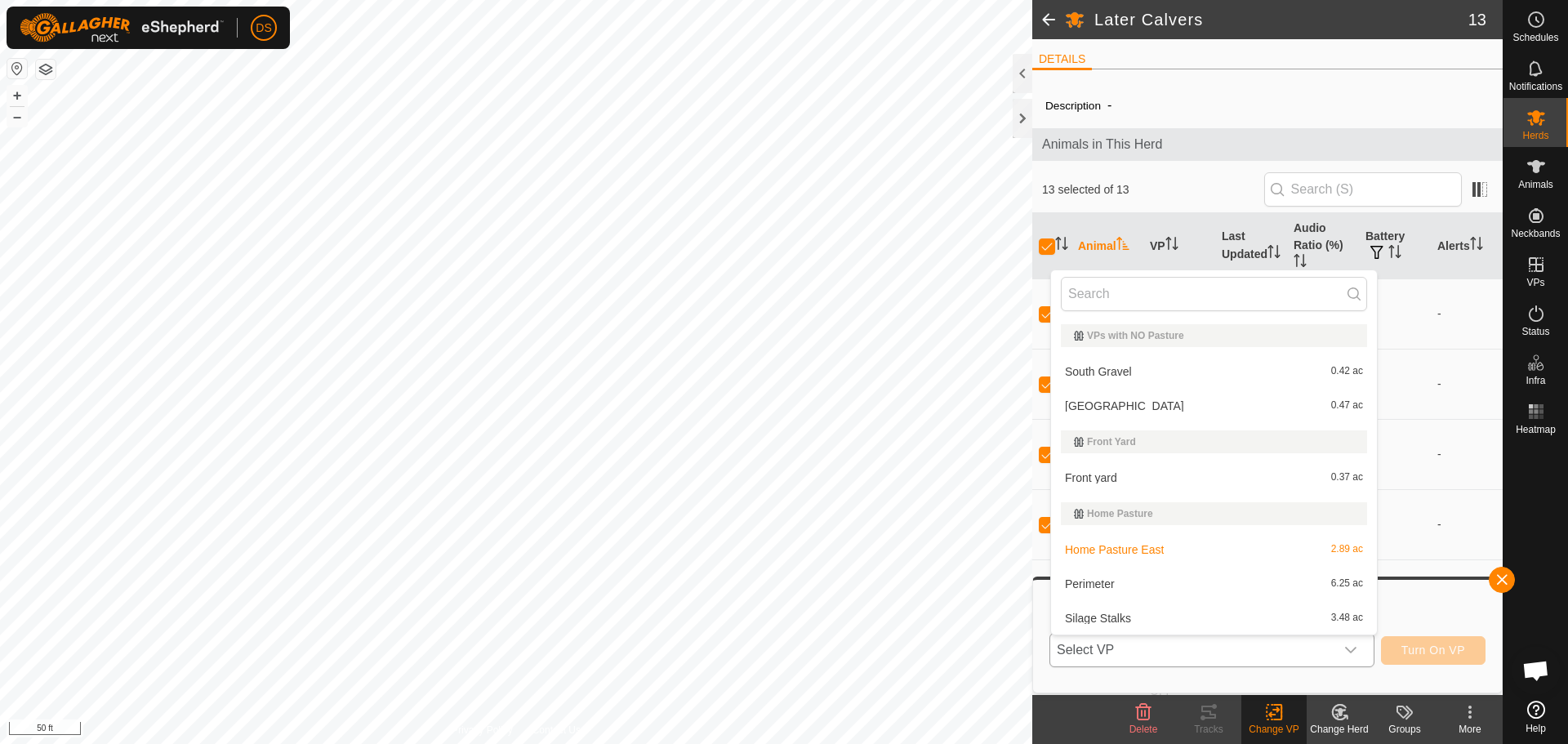
click at [1169, 619] on li "Silage Stalks 3.48 ac" at bounding box center [1213, 618] width 326 height 33
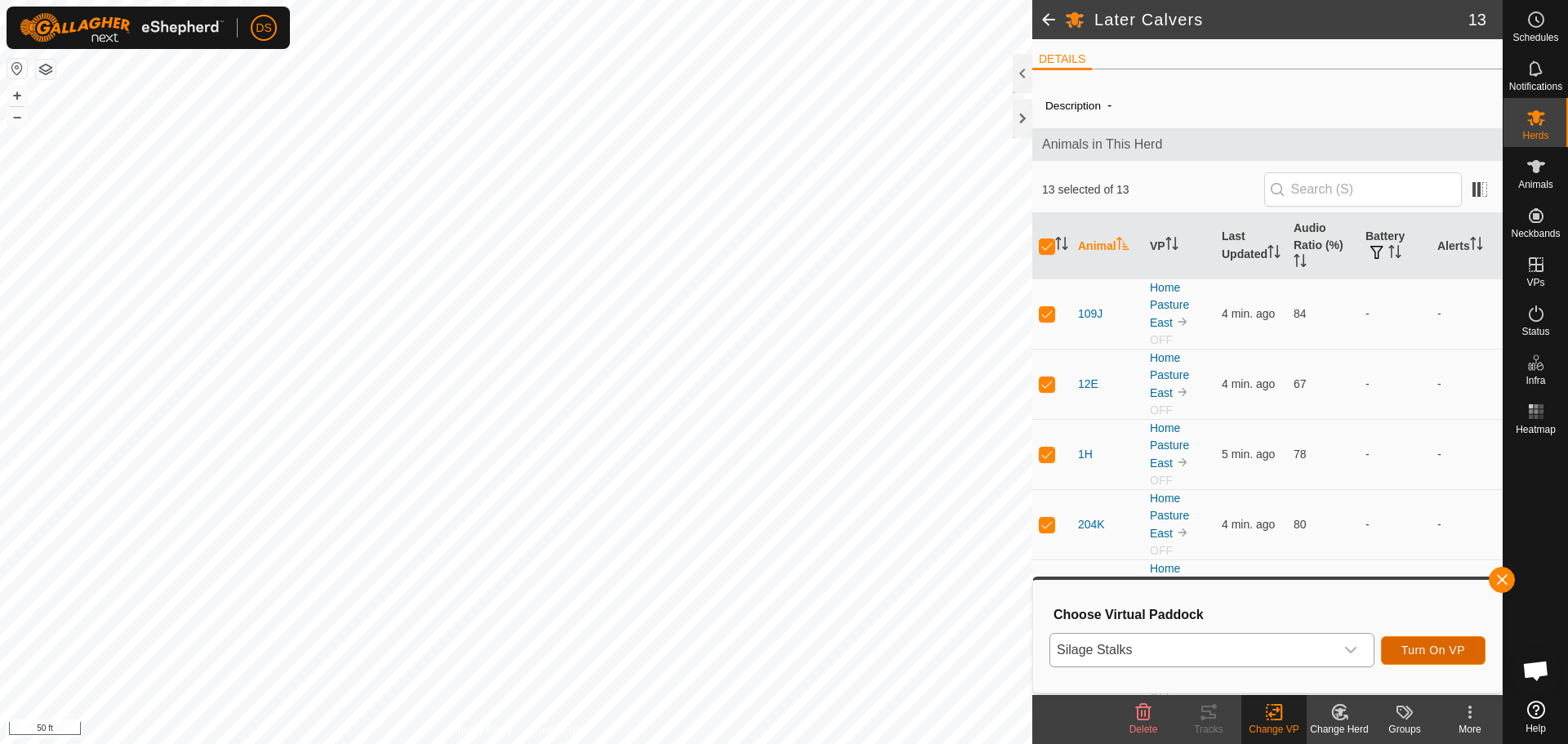
click at [1426, 650] on span "Turn On VP" at bounding box center [1433, 649] width 63 height 13
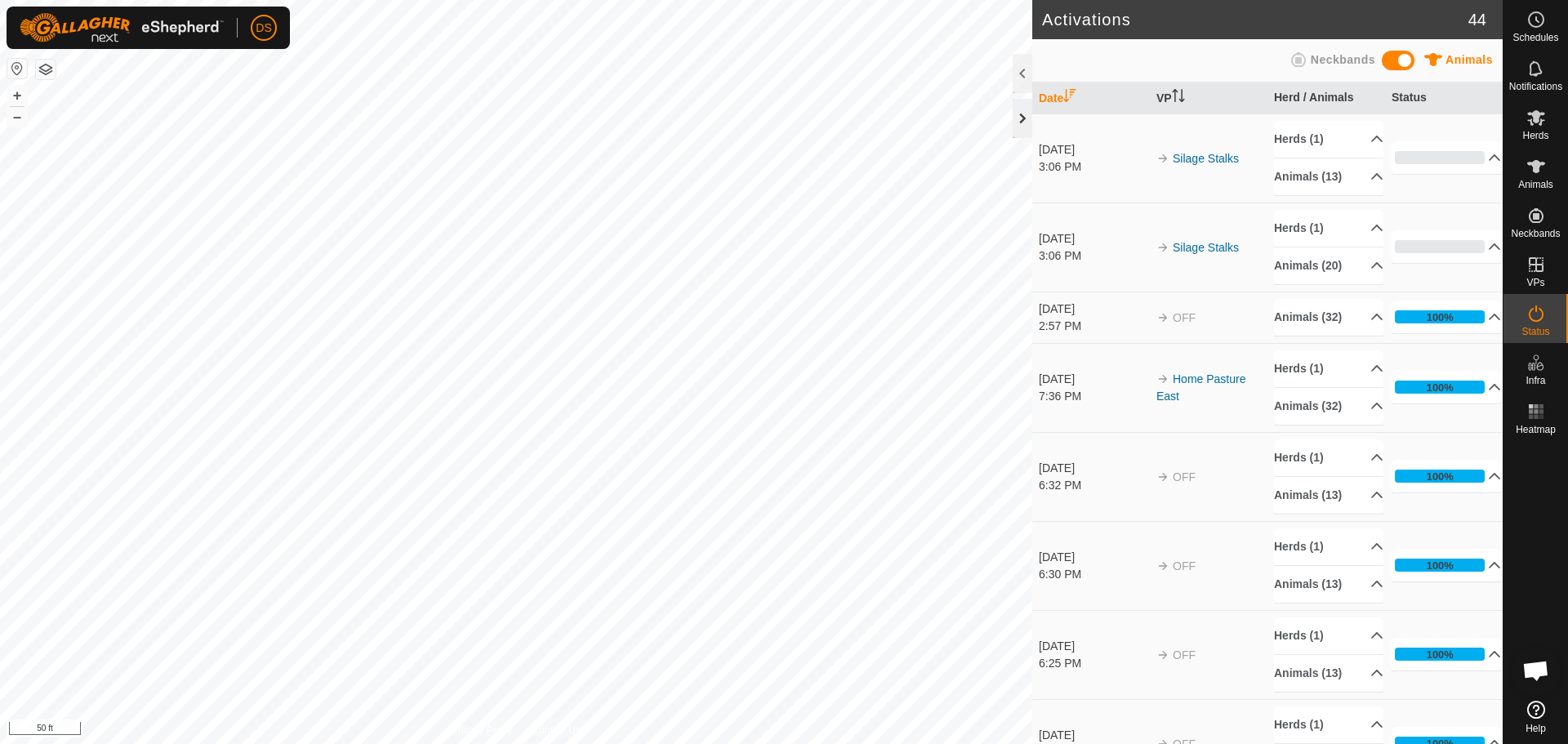
click at [1026, 116] on div at bounding box center [1022, 118] width 19 height 39
